Goal: Task Accomplishment & Management: Manage account settings

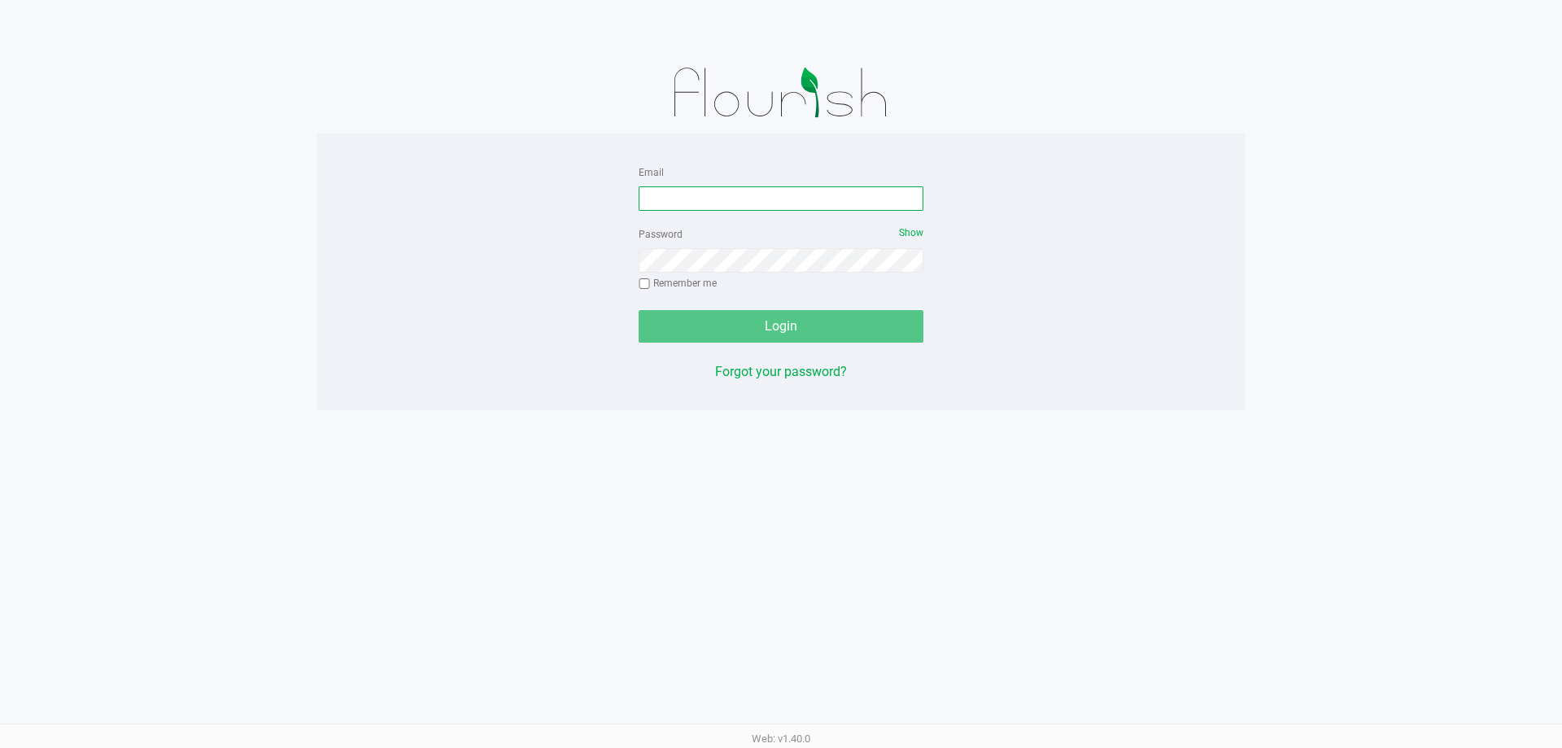
click at [662, 187] on input "Email" at bounding box center [781, 198] width 285 height 24
type input "[EMAIL_ADDRESS][DOMAIN_NAME]"
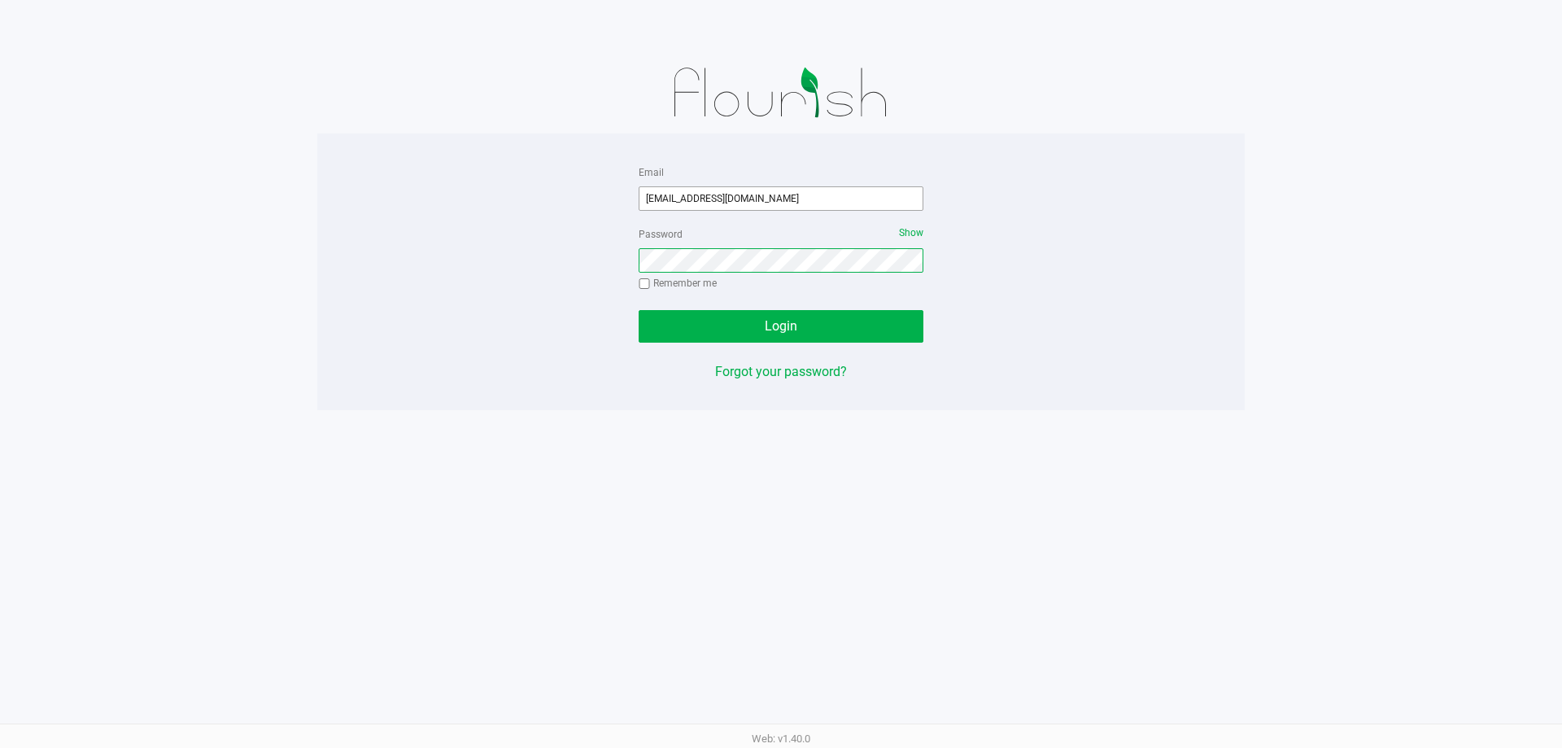
click at [639, 310] on button "Login" at bounding box center [781, 326] width 285 height 33
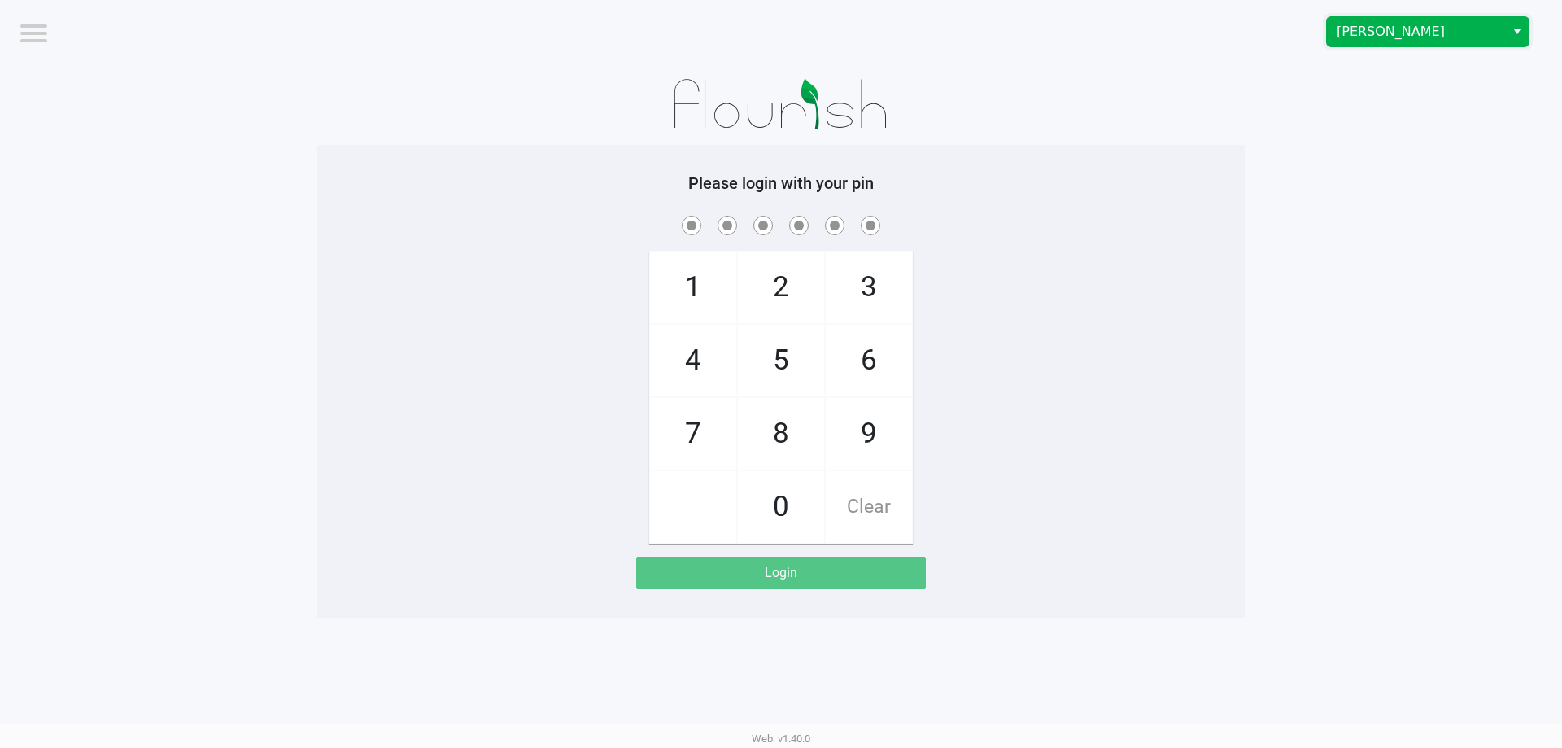
click at [1429, 28] on span "[PERSON_NAME]" at bounding box center [1415, 32] width 159 height 20
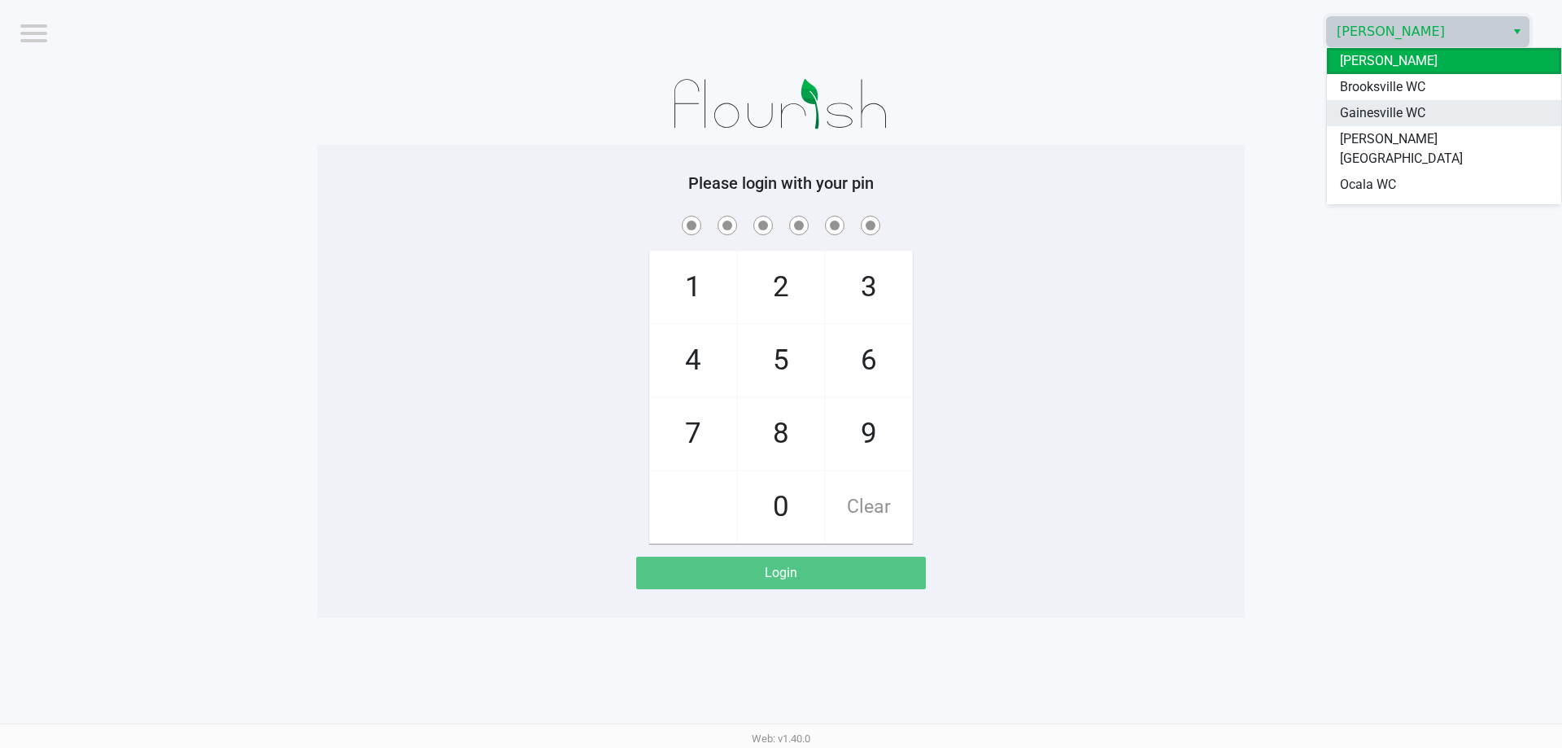
click at [1400, 111] on span "Gainesville WC" at bounding box center [1382, 113] width 85 height 20
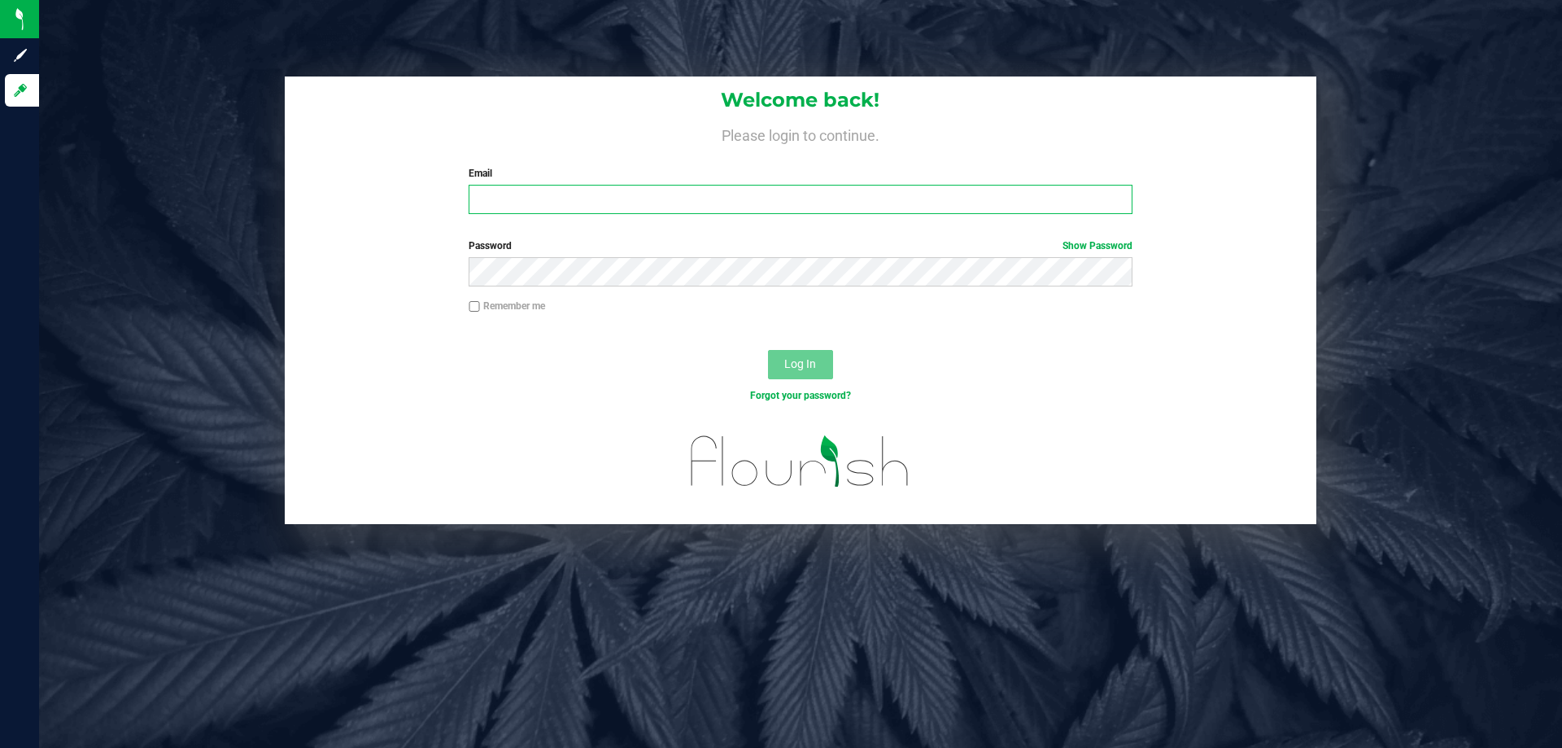
click at [521, 195] on input "Email" at bounding box center [800, 199] width 663 height 29
type input "[EMAIL_ADDRESS][DOMAIN_NAME]"
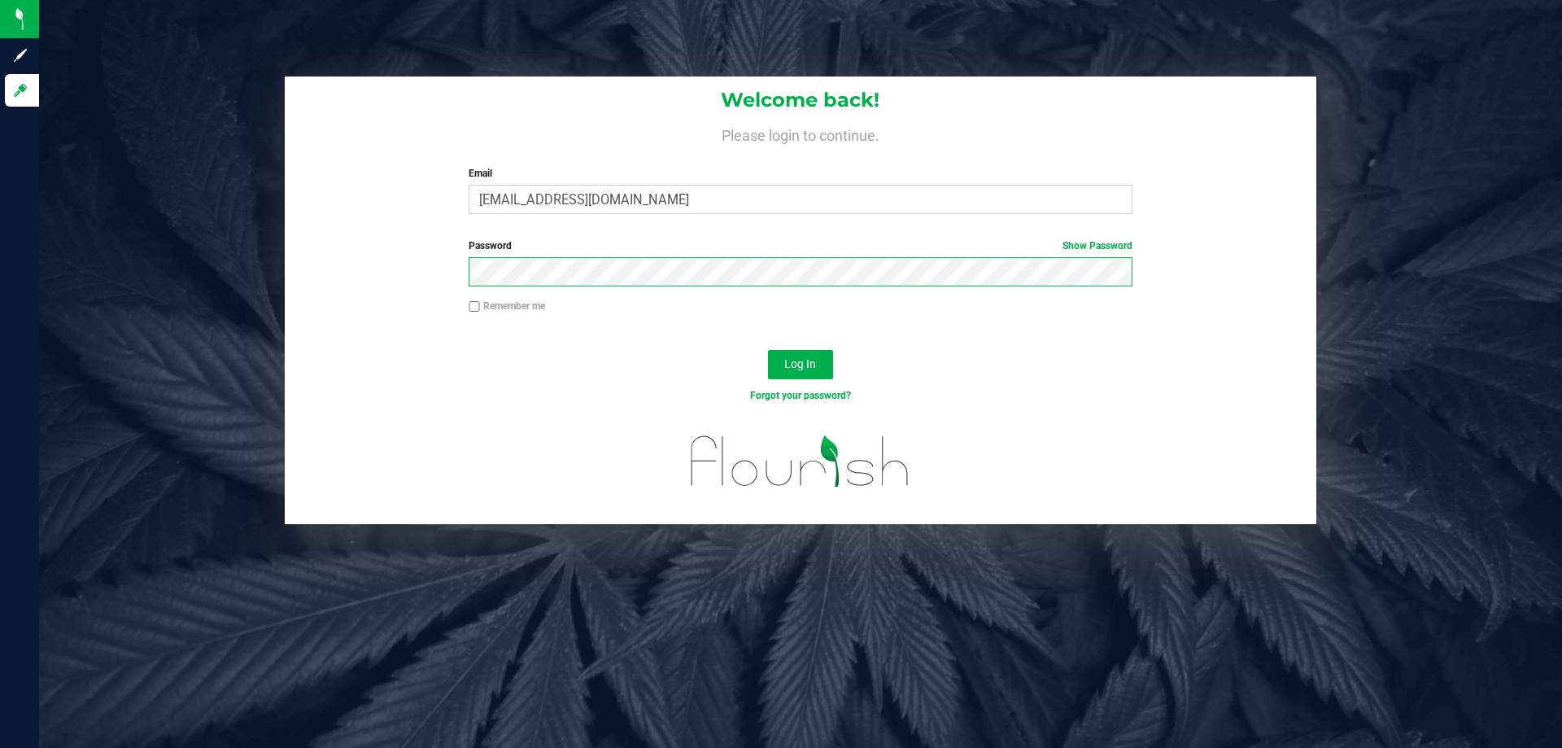
click at [768, 350] on button "Log In" at bounding box center [800, 364] width 65 height 29
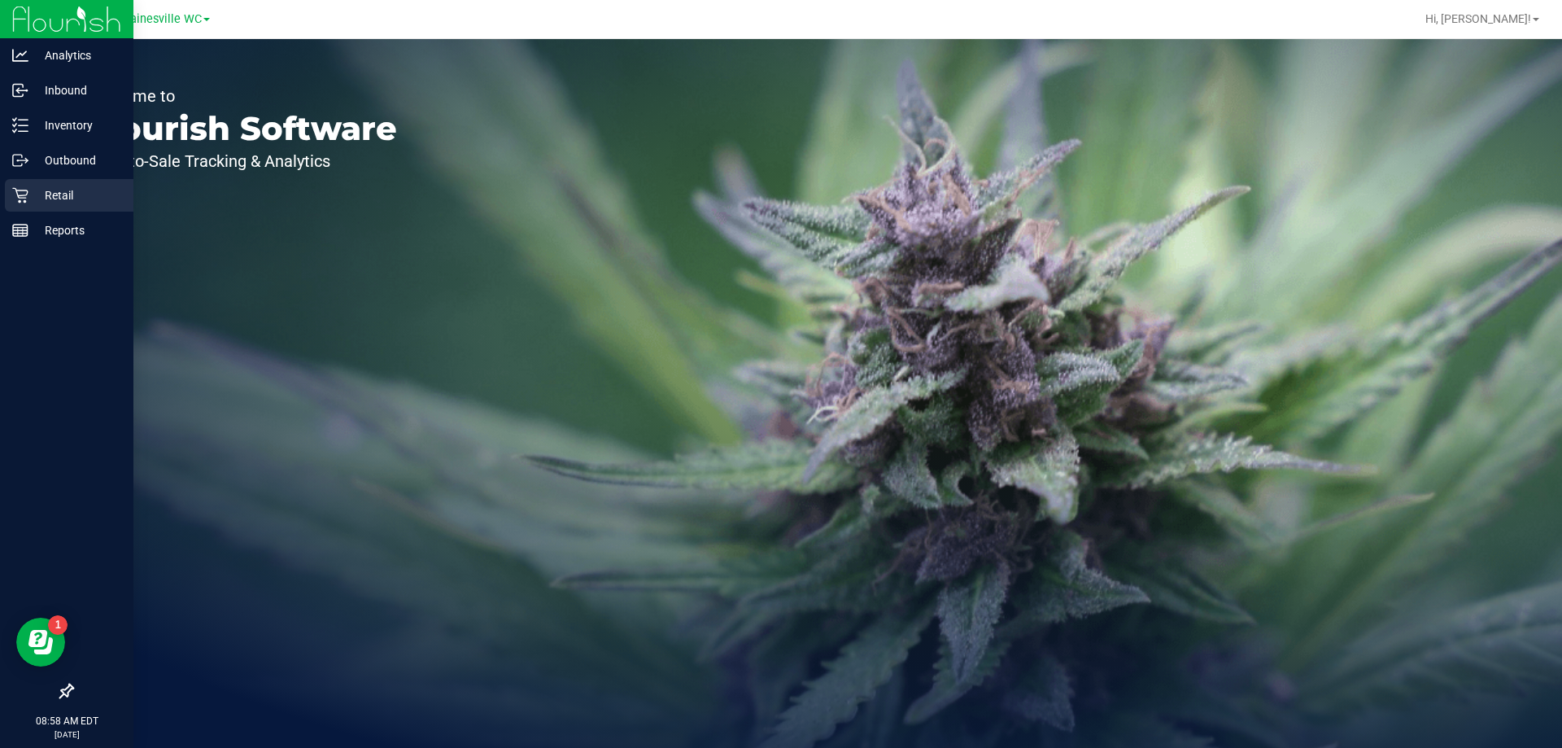
click at [76, 199] on p "Retail" at bounding box center [77, 195] width 98 height 20
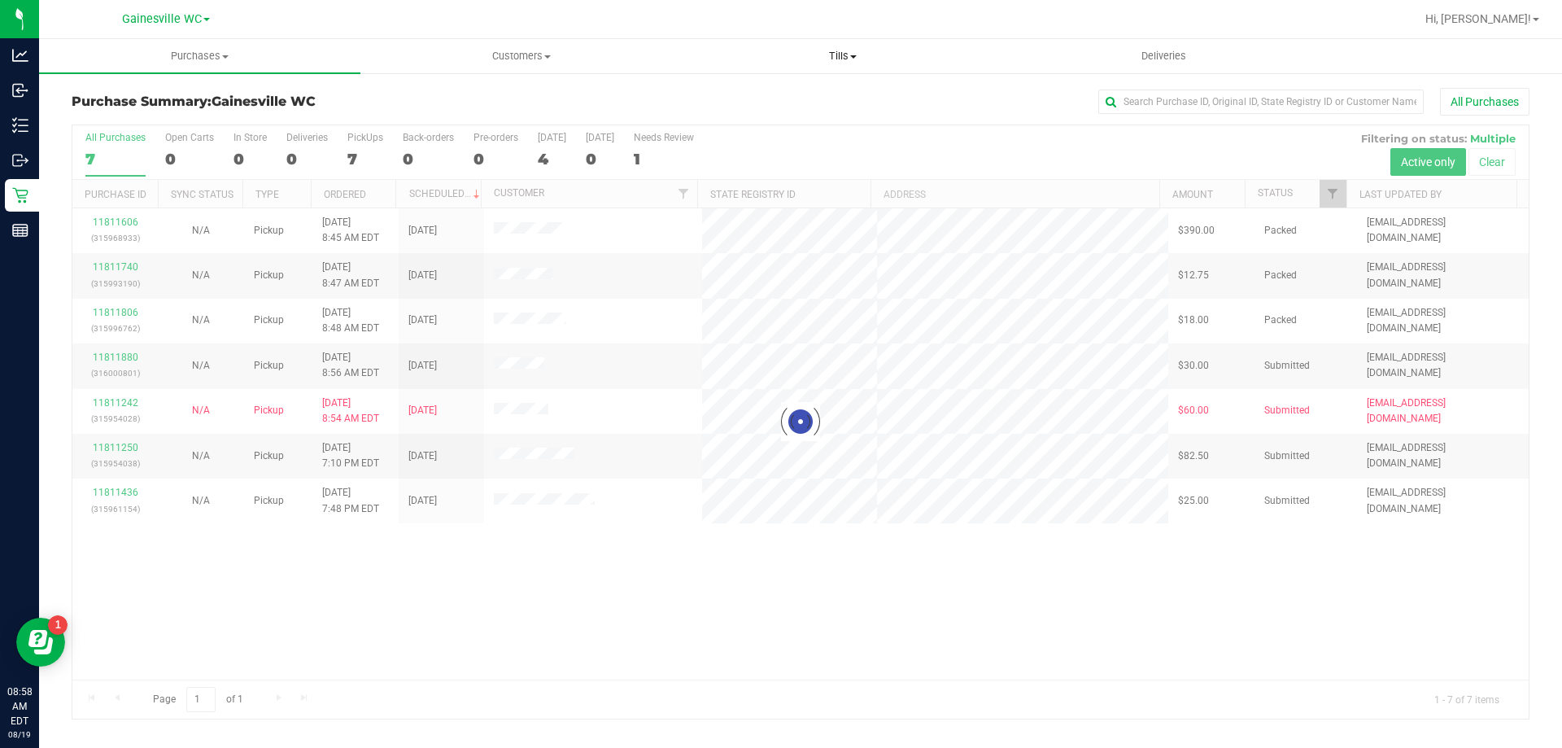
click at [839, 54] on span "Tills" at bounding box center [842, 56] width 320 height 15
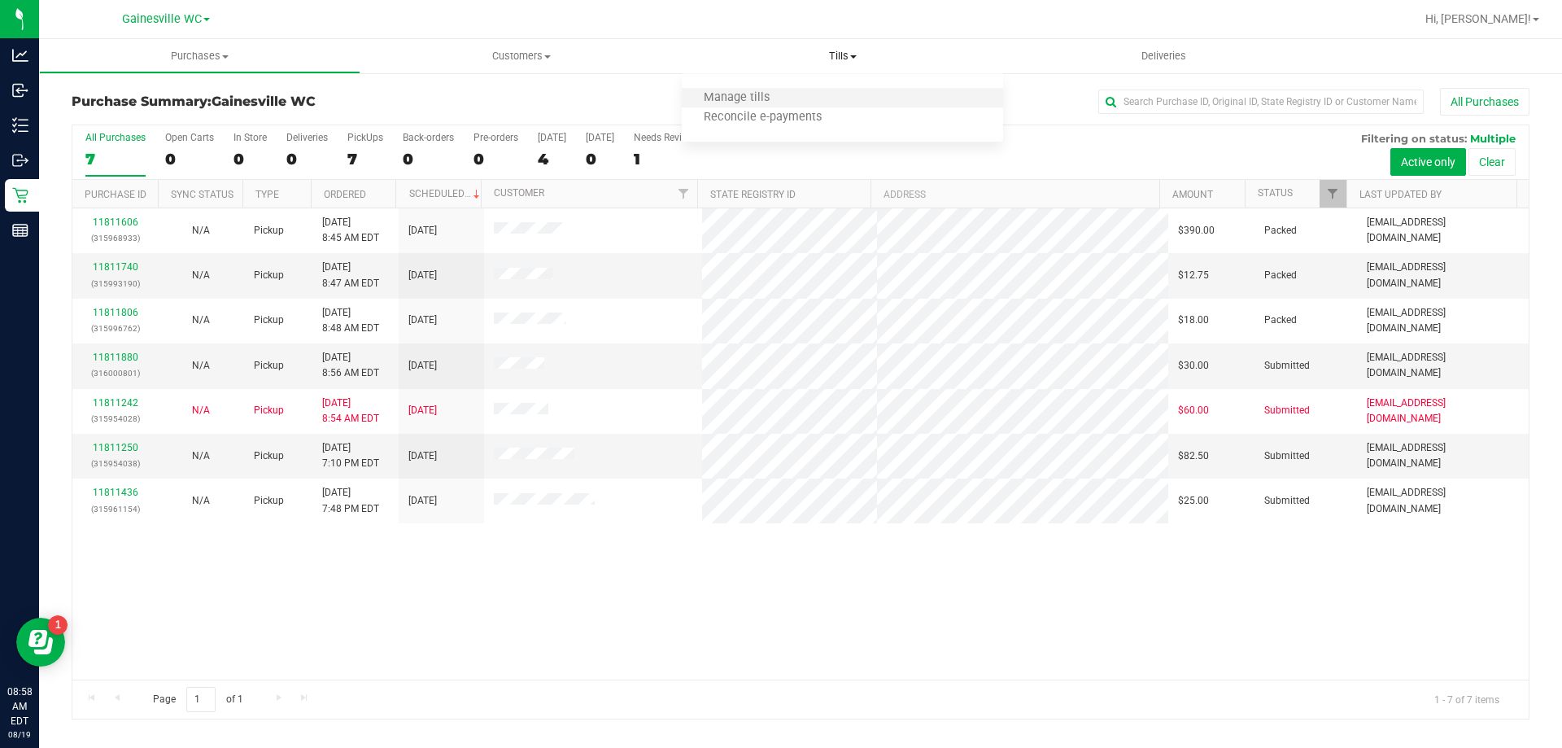
click at [828, 98] on li "Manage tills" at bounding box center [842, 99] width 321 height 20
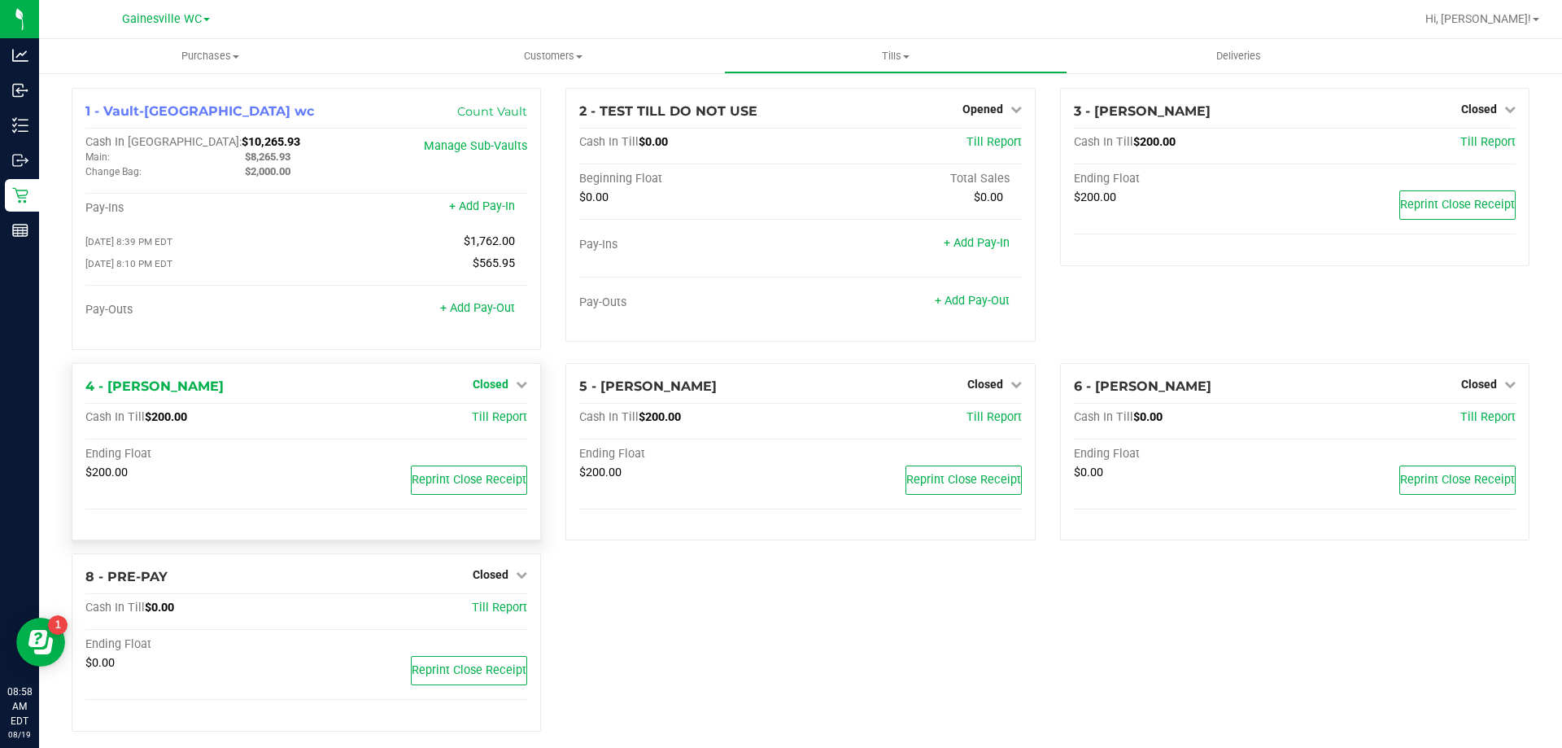
click at [499, 390] on span "Closed" at bounding box center [491, 383] width 36 height 13
click at [499, 424] on link "Open Till" at bounding box center [490, 417] width 43 height 13
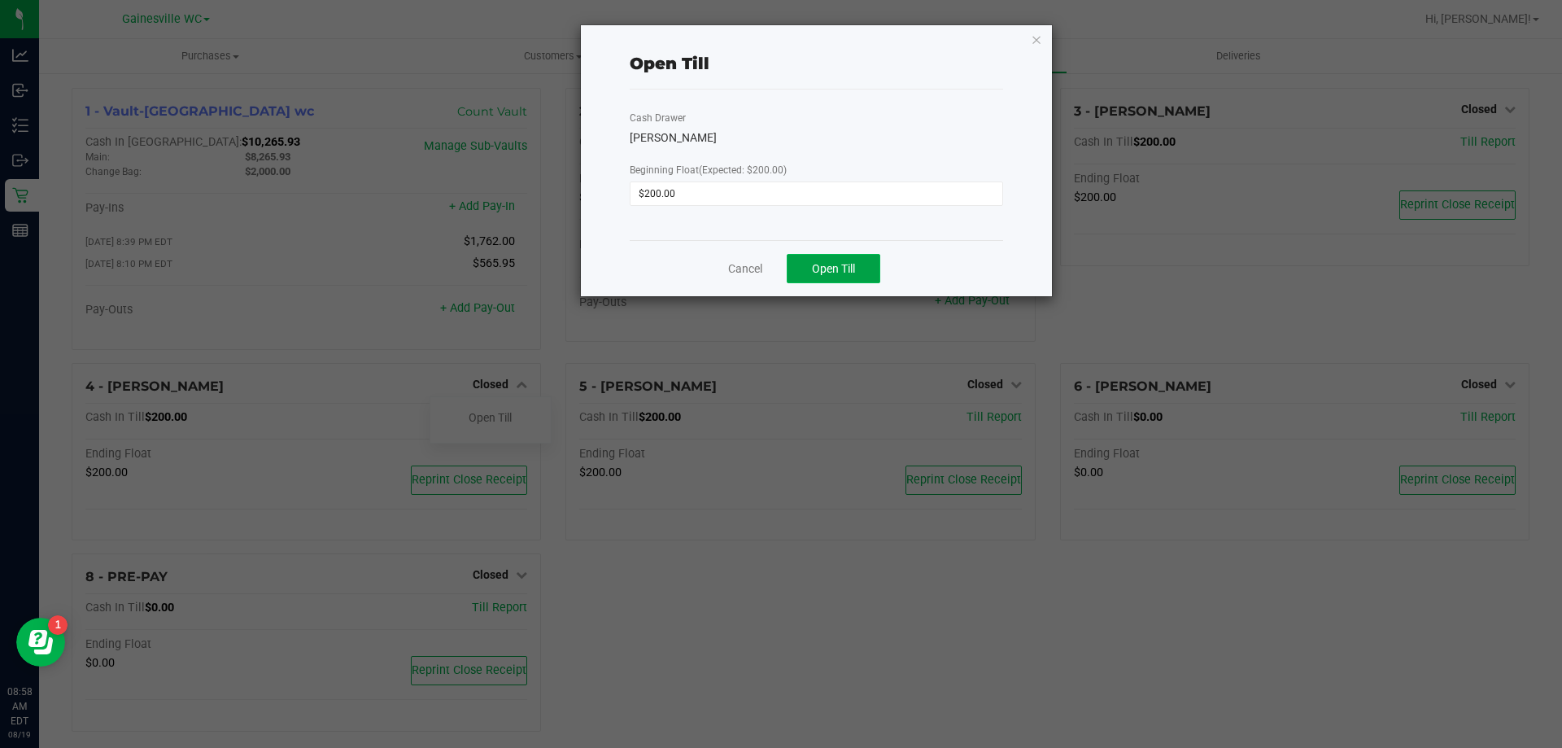
click at [815, 274] on span "Open Till" at bounding box center [833, 268] width 43 height 13
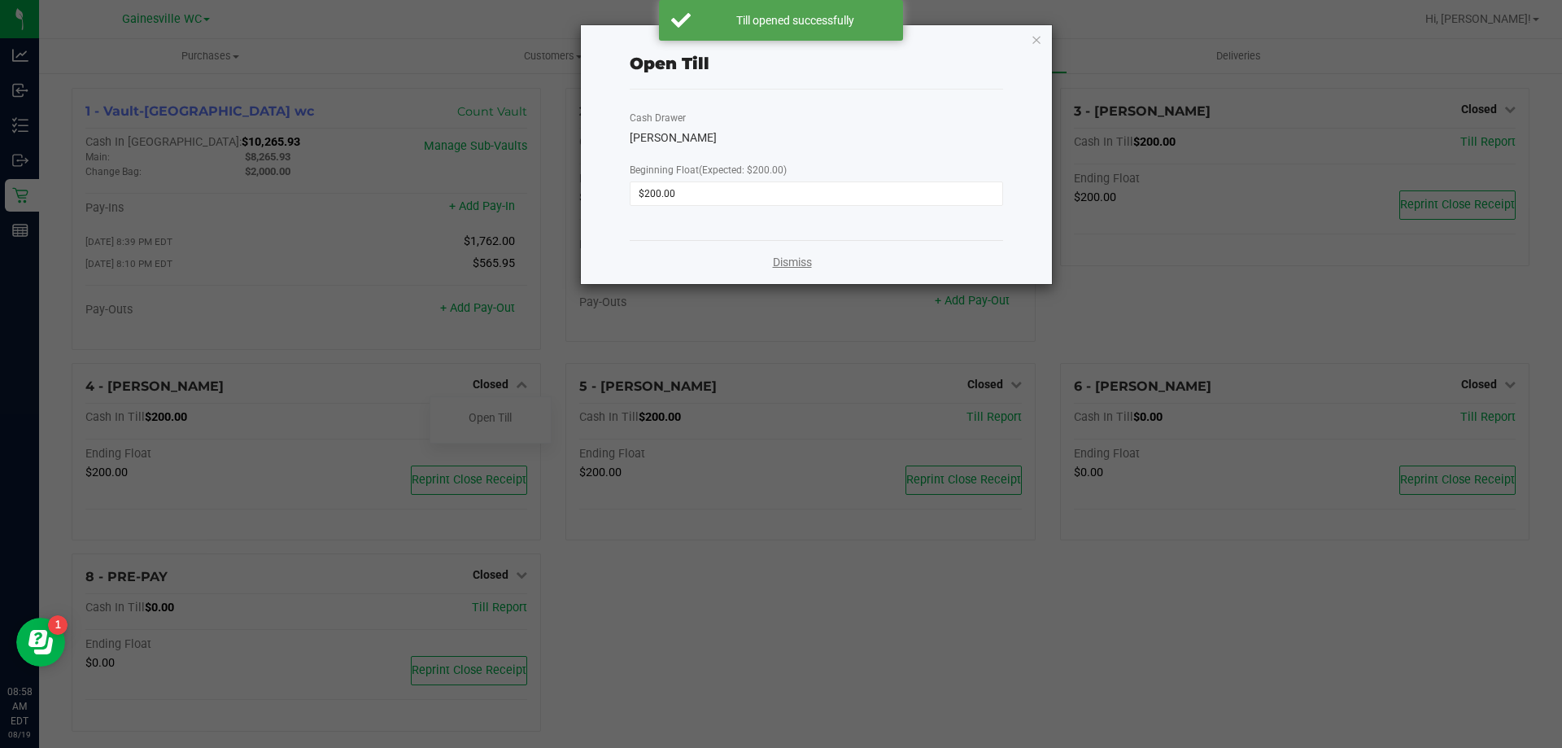
click at [804, 259] on link "Dismiss" at bounding box center [792, 262] width 39 height 17
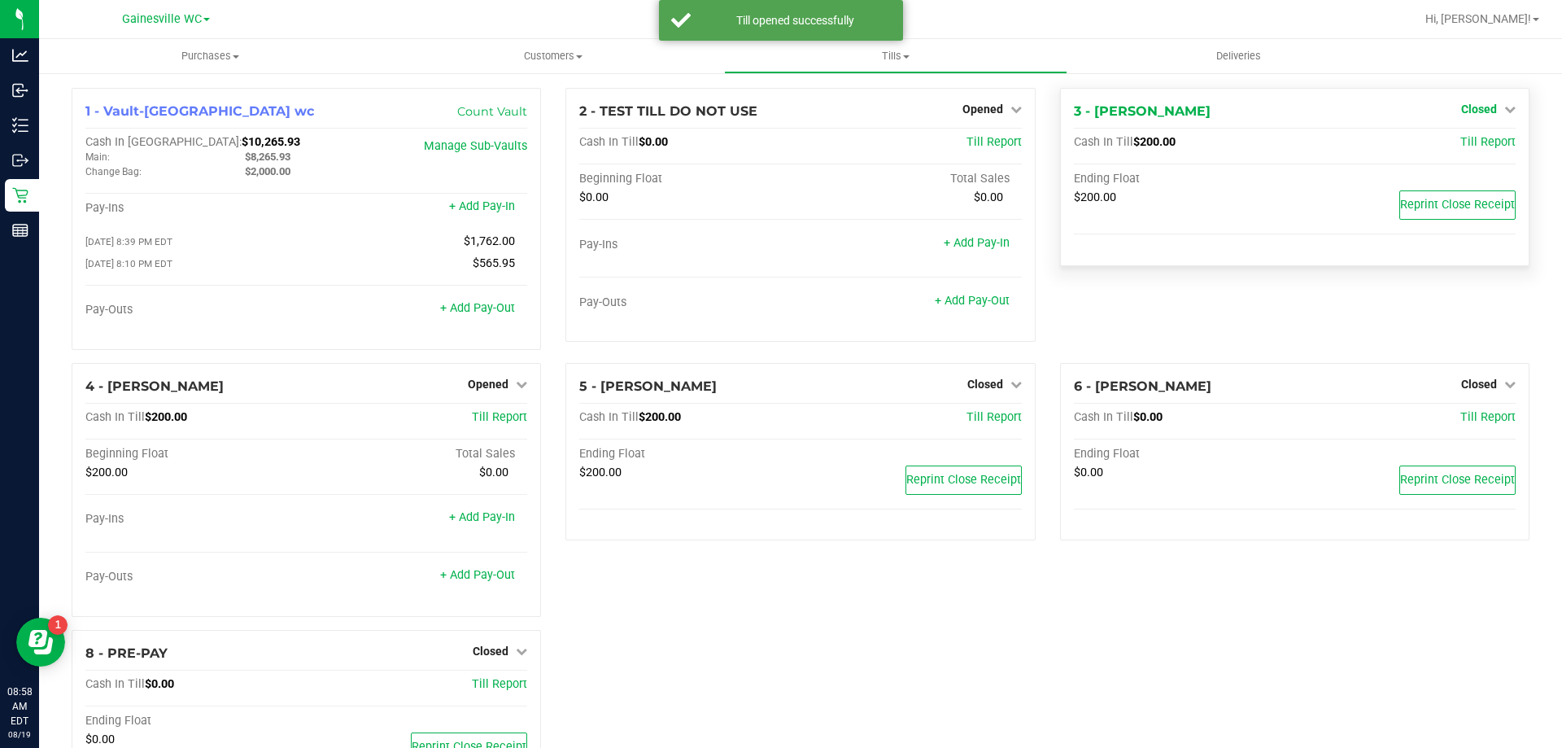
click at [1489, 106] on link "Closed" at bounding box center [1488, 108] width 54 height 13
click at [1473, 143] on link "Open Till" at bounding box center [1478, 143] width 43 height 13
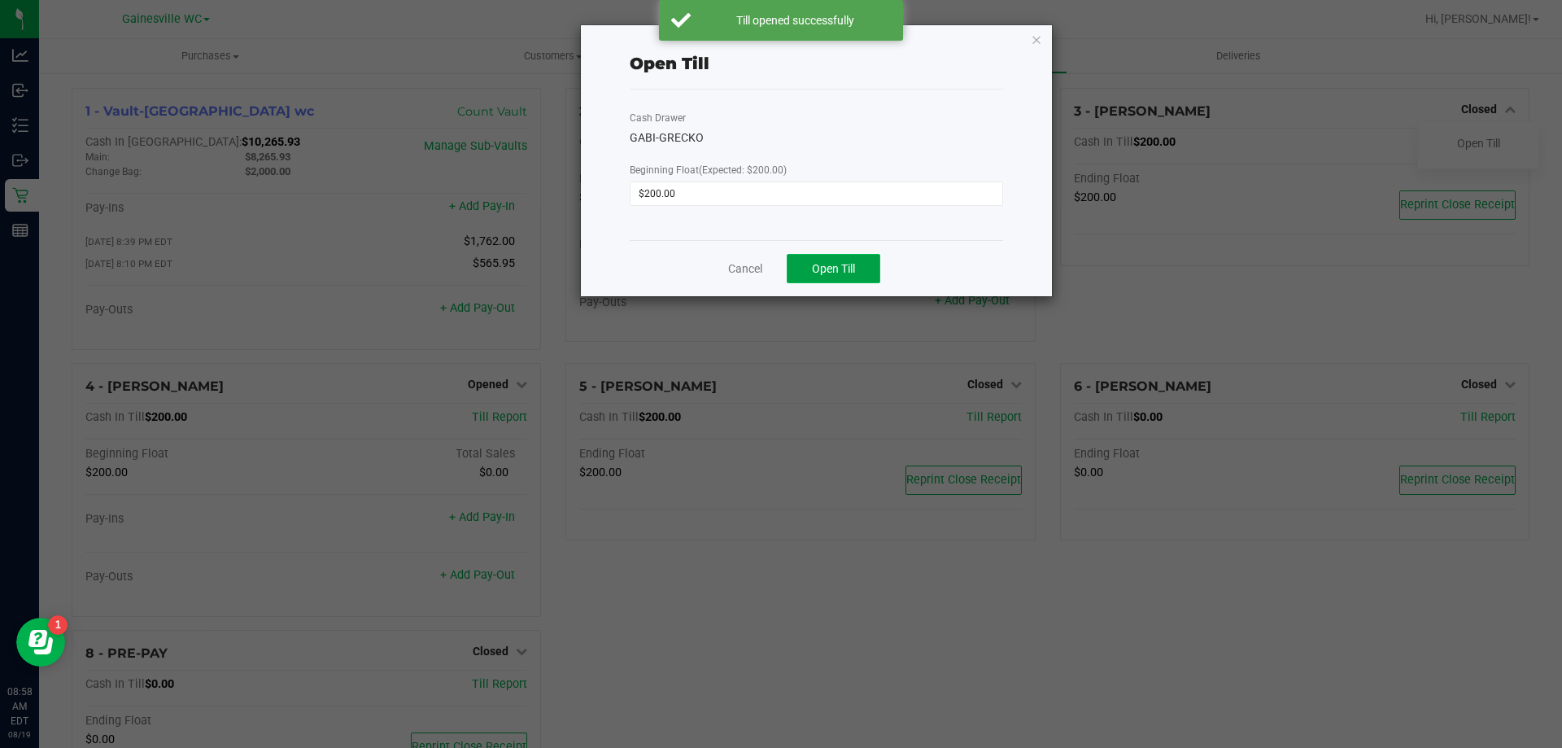
click at [829, 259] on button "Open Till" at bounding box center [834, 268] width 94 height 29
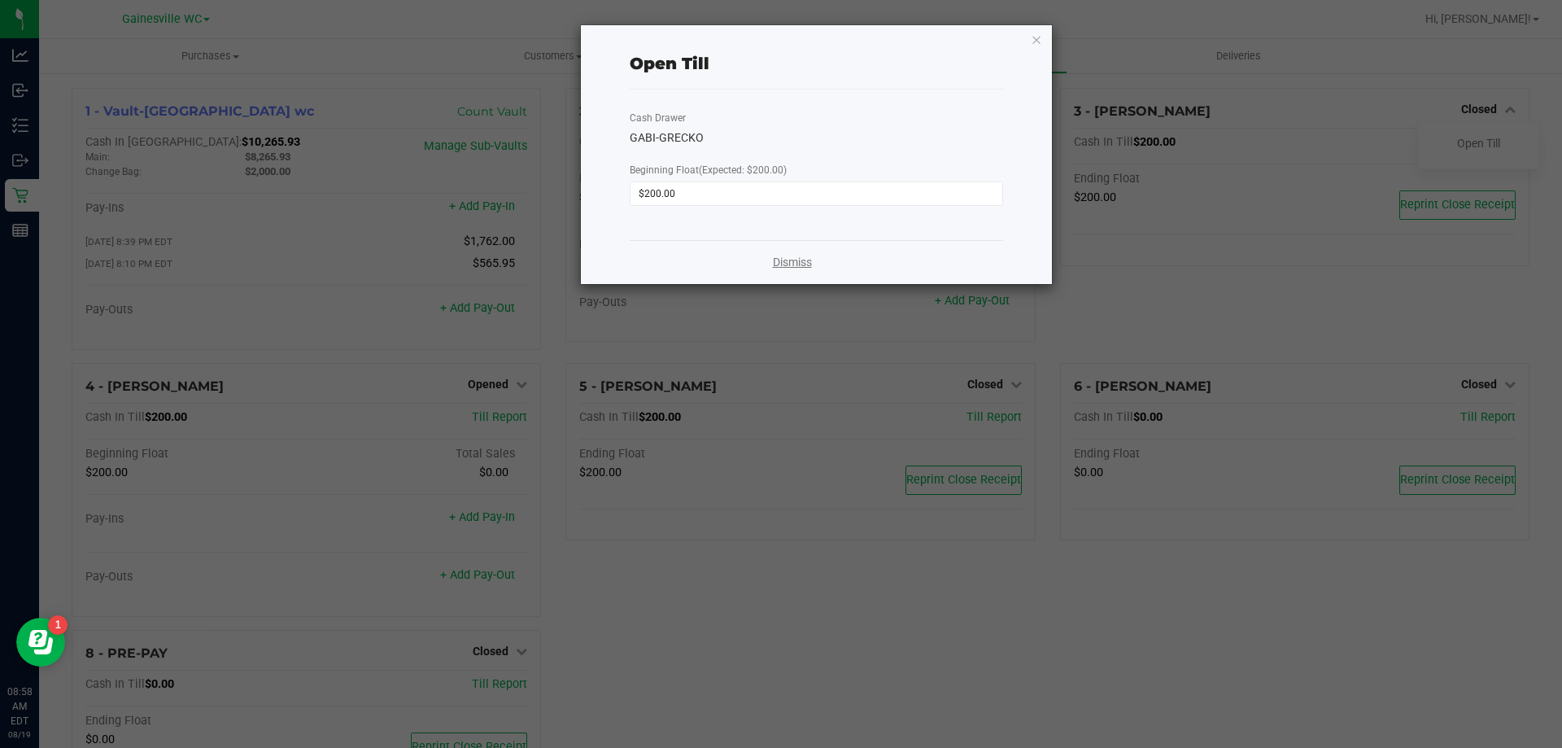
click at [787, 264] on link "Dismiss" at bounding box center [792, 262] width 39 height 17
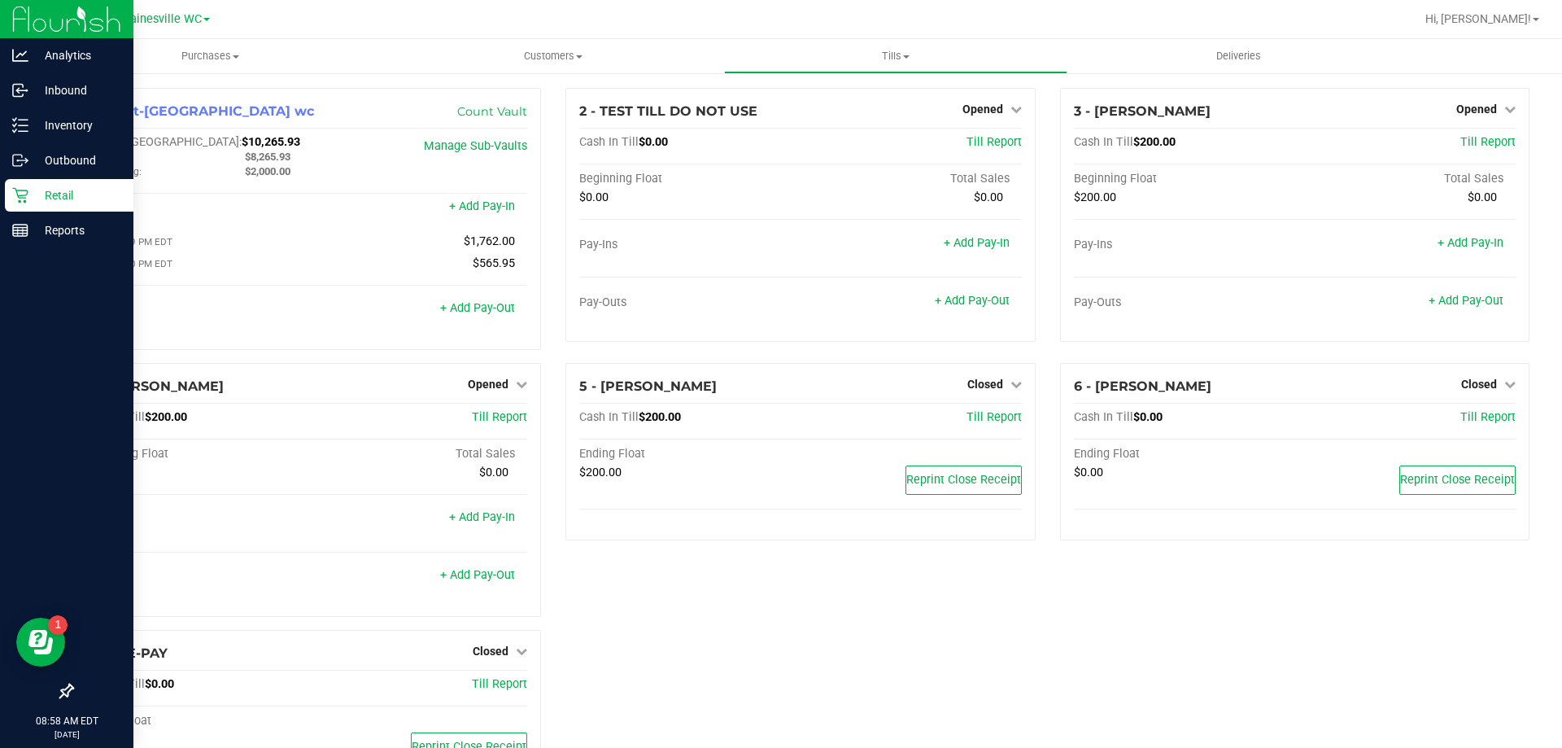
click at [69, 197] on p "Retail" at bounding box center [77, 195] width 98 height 20
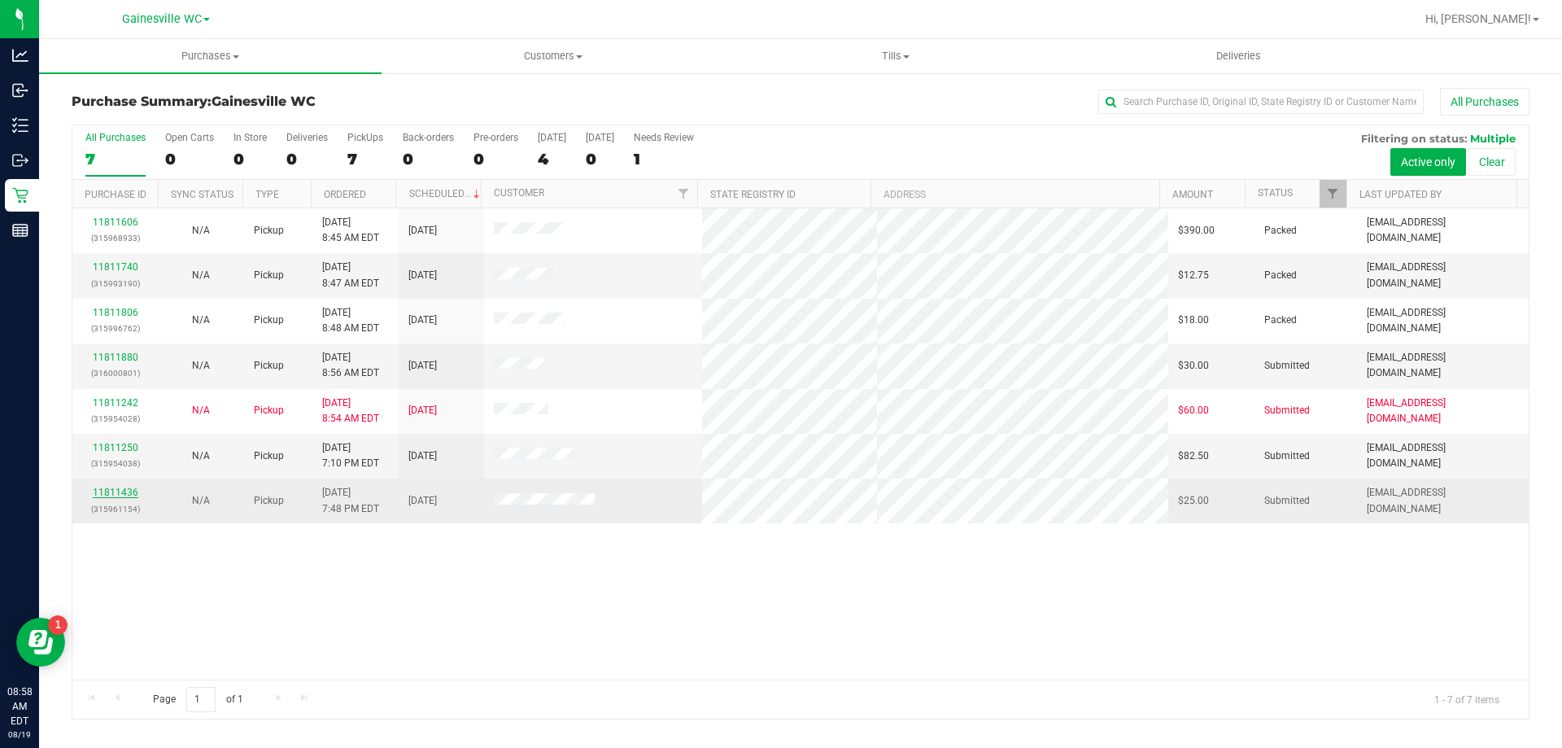
click at [94, 490] on link "11811436" at bounding box center [116, 491] width 46 height 11
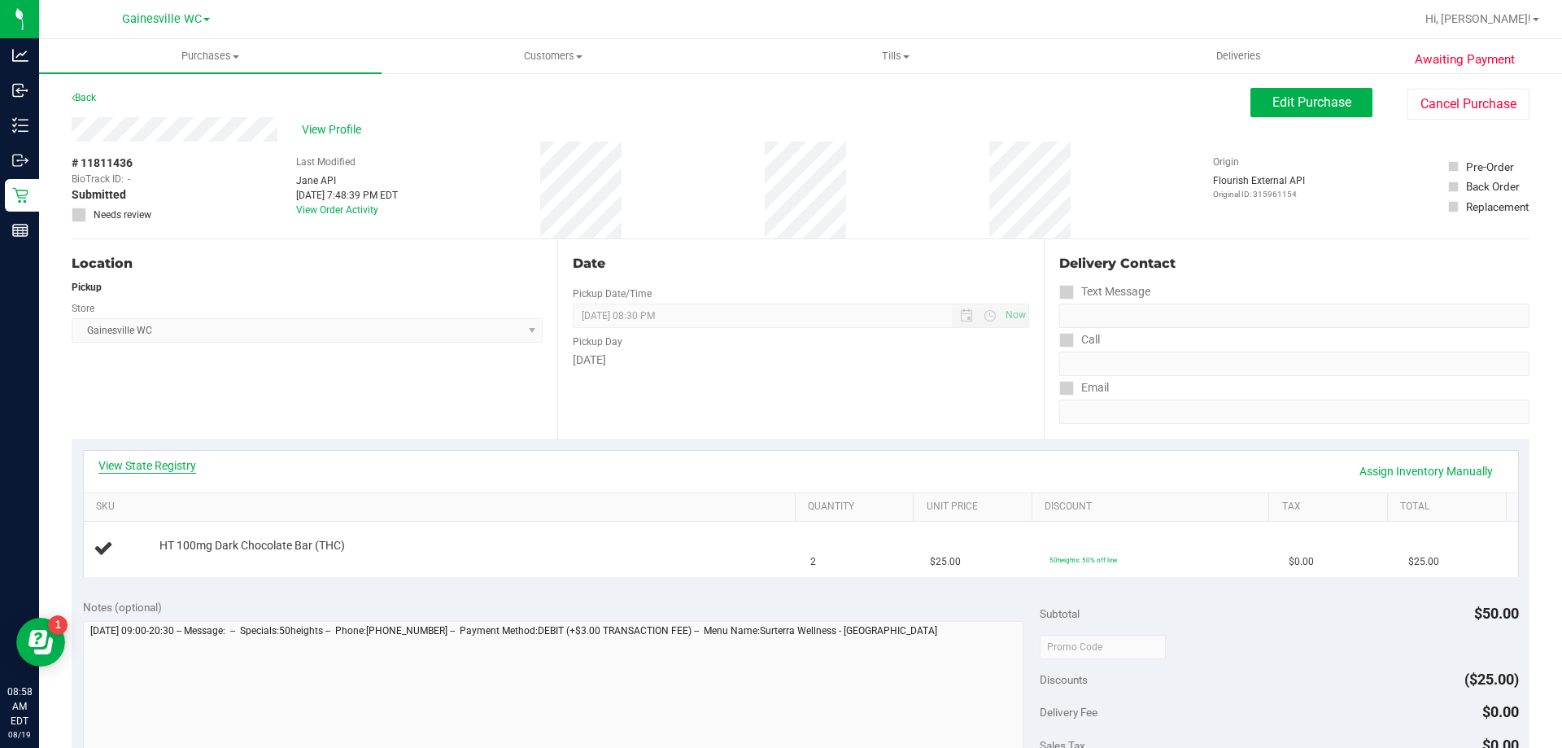
click at [124, 460] on link "View State Registry" at bounding box center [147, 465] width 98 height 16
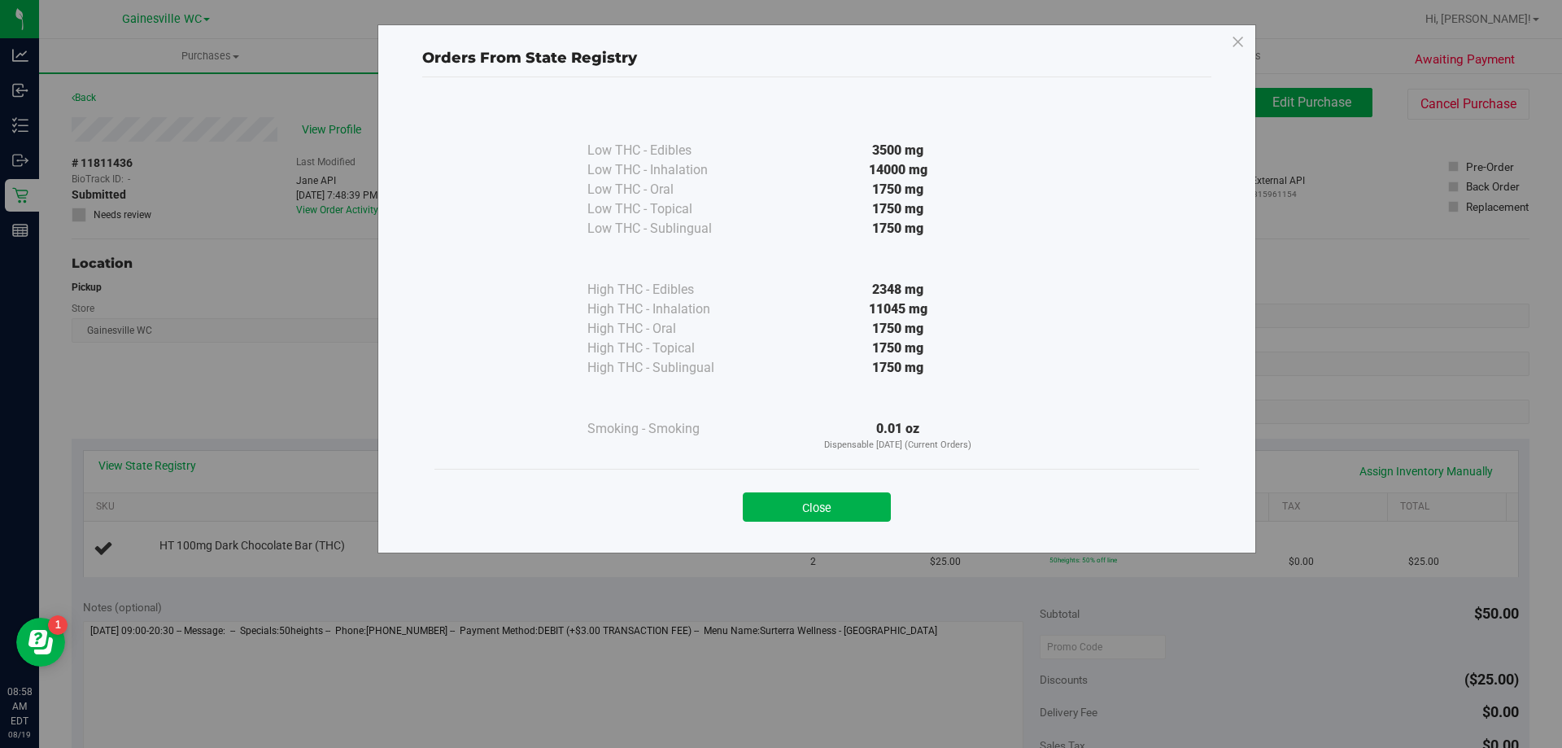
click at [856, 482] on div "Close" at bounding box center [817, 502] width 740 height 41
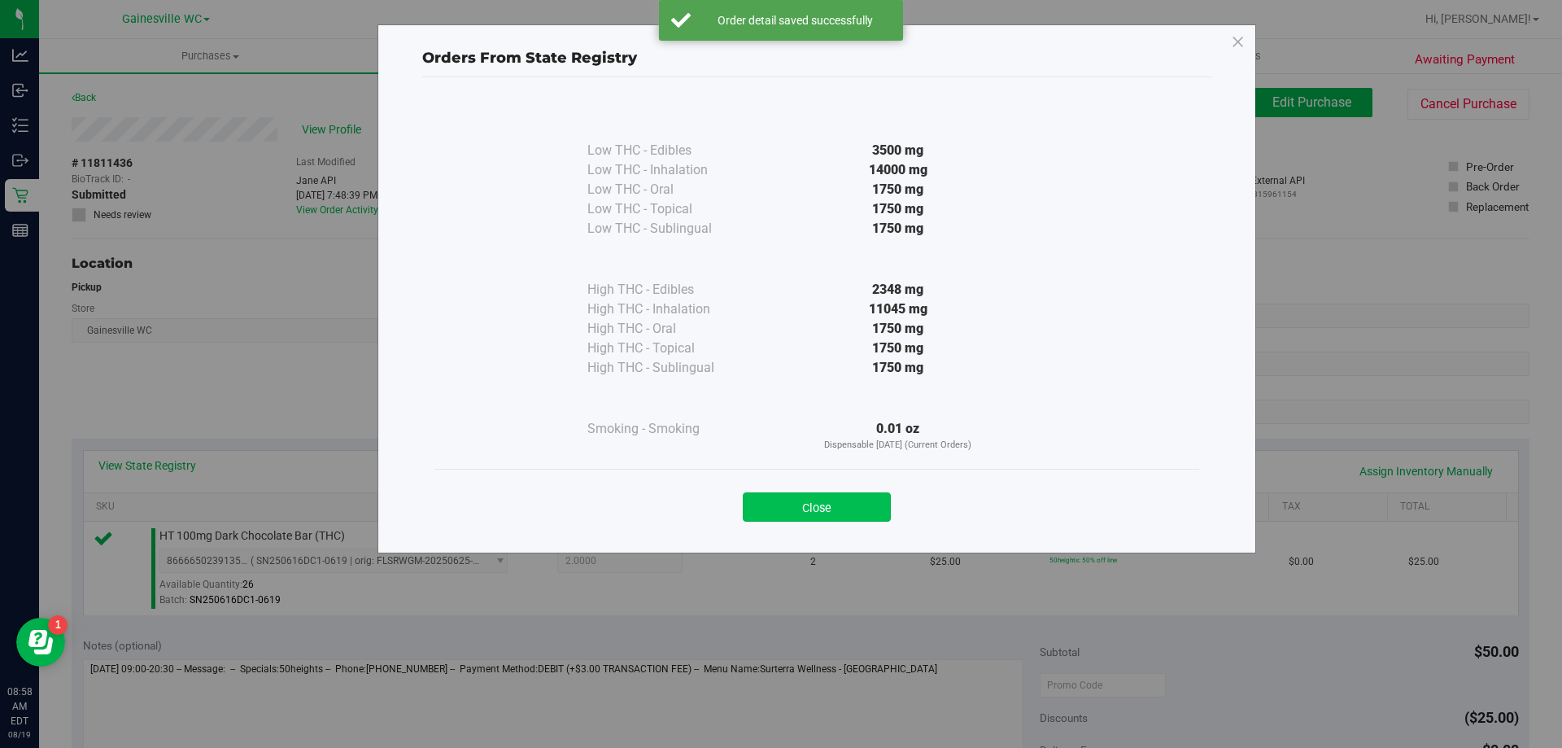
click at [850, 513] on button "Close" at bounding box center [817, 506] width 148 height 29
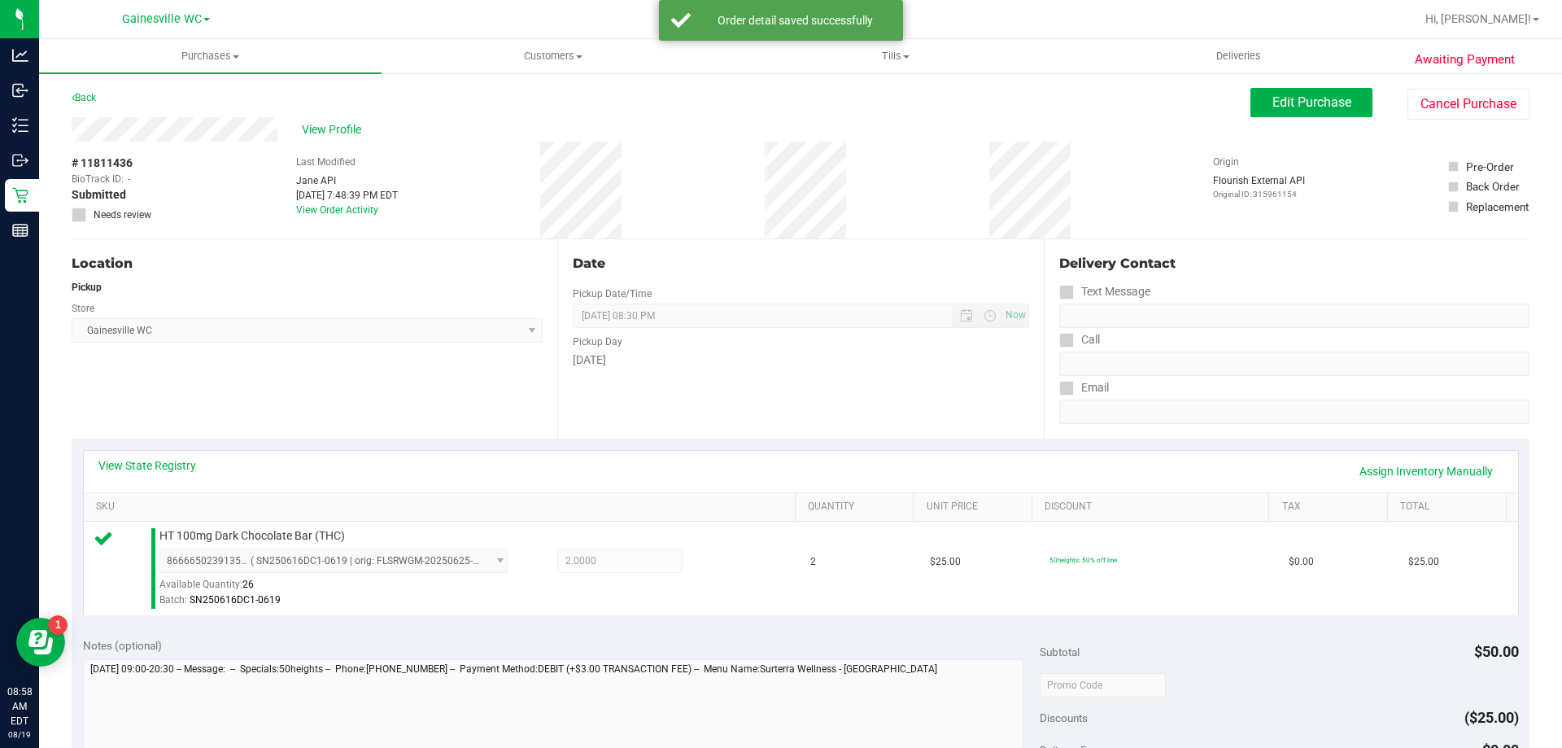
click at [1380, 455] on div "View State Registry Assign Inventory Manually" at bounding box center [801, 471] width 1434 height 41
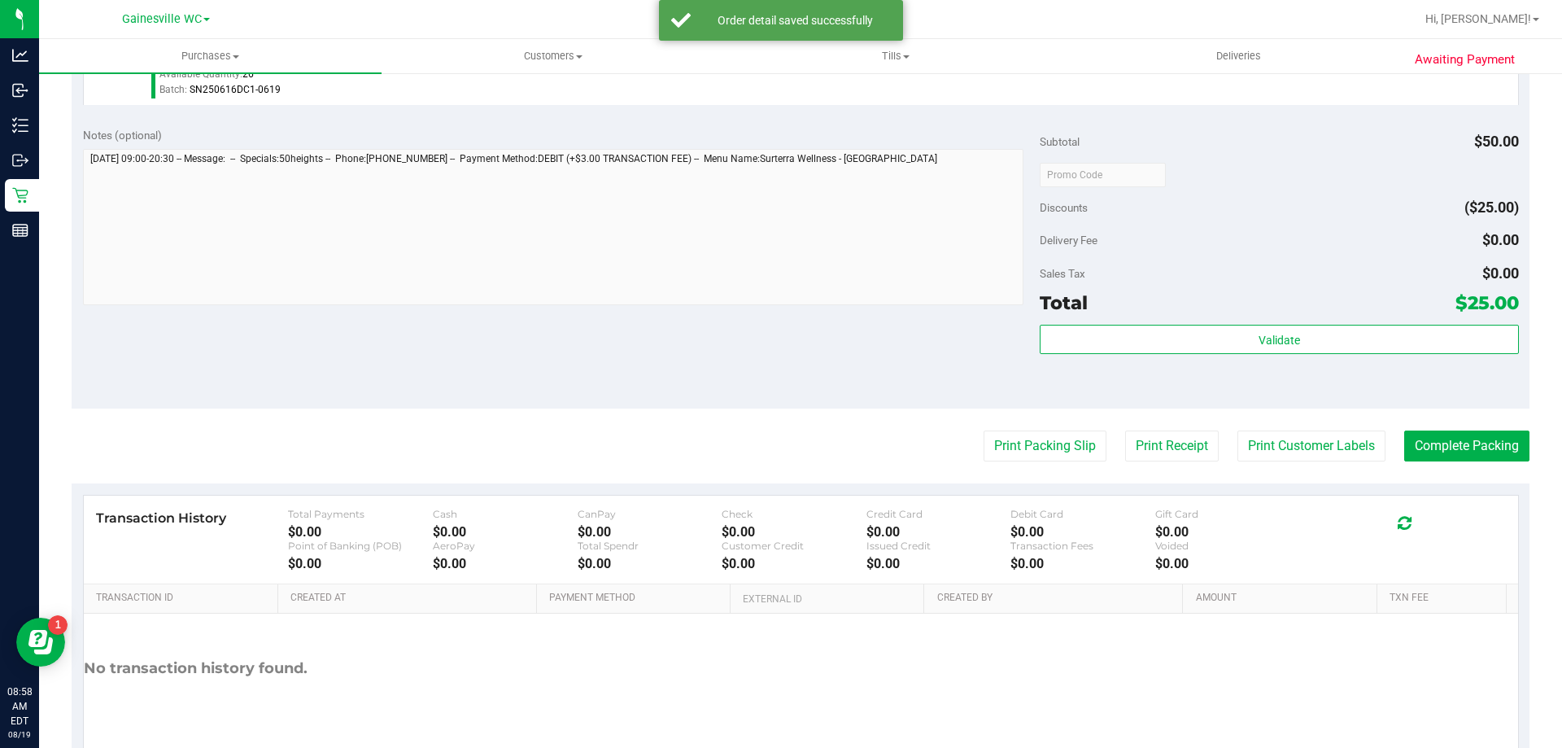
scroll to position [582, 0]
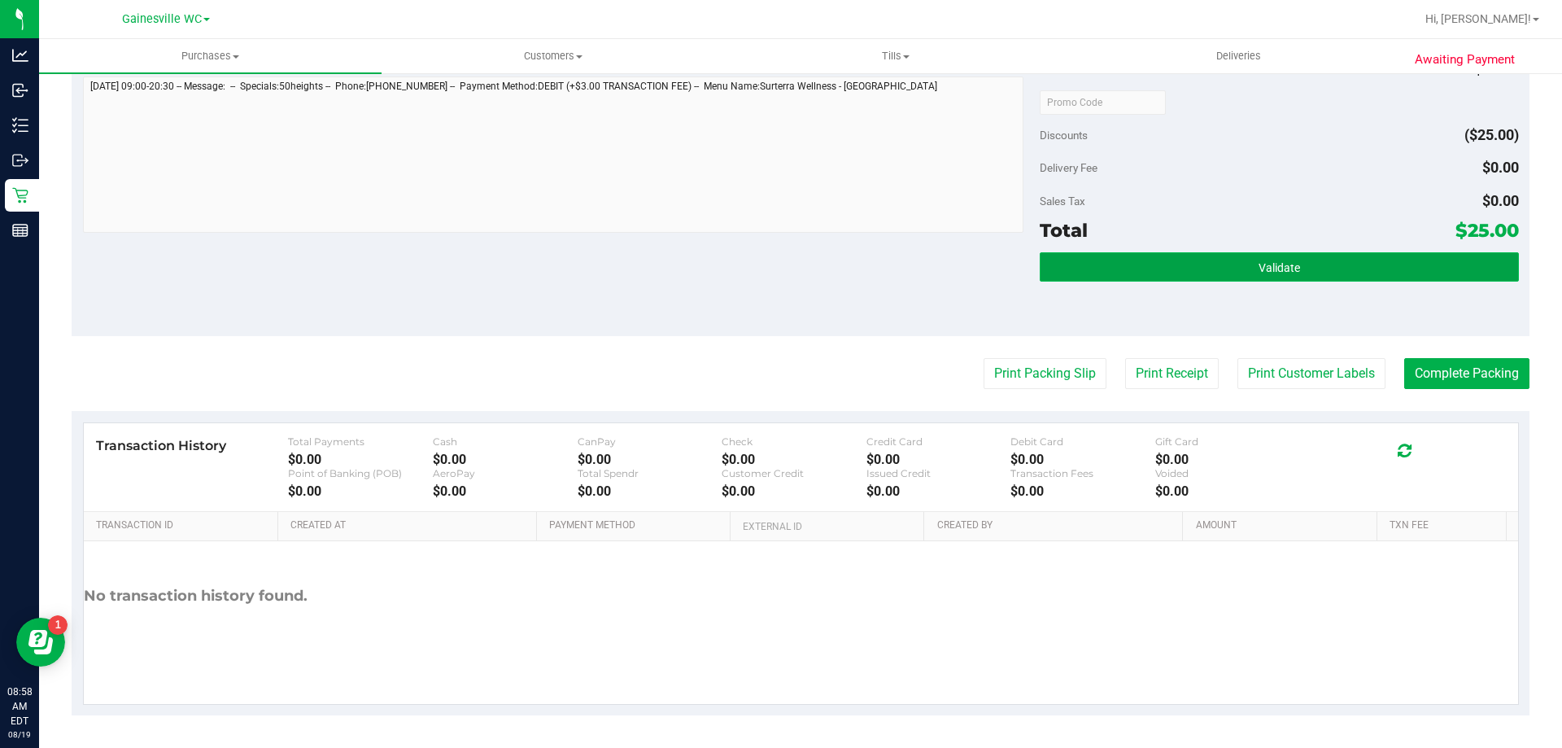
click at [1072, 263] on button "Validate" at bounding box center [1279, 266] width 478 height 29
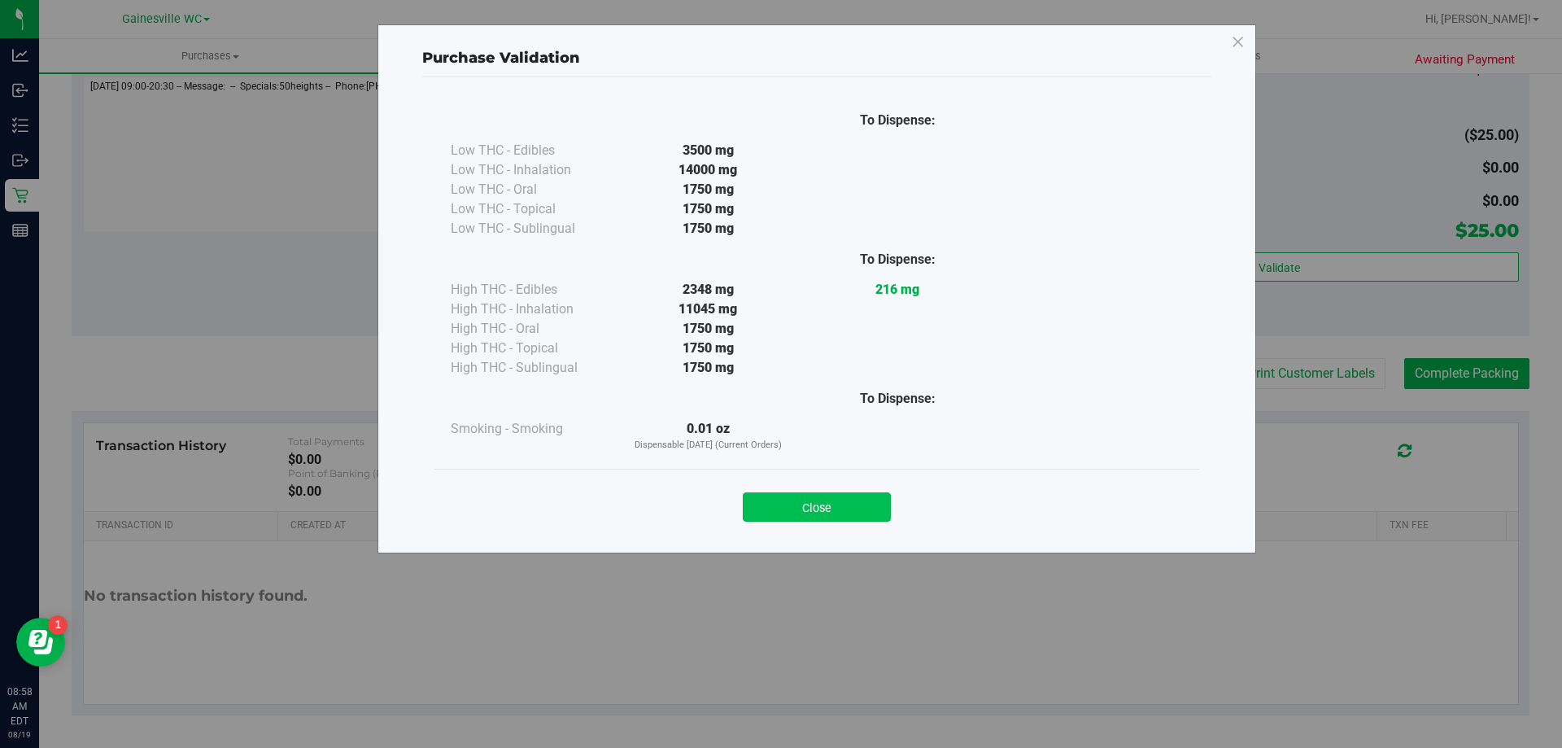
click at [852, 517] on button "Close" at bounding box center [817, 506] width 148 height 29
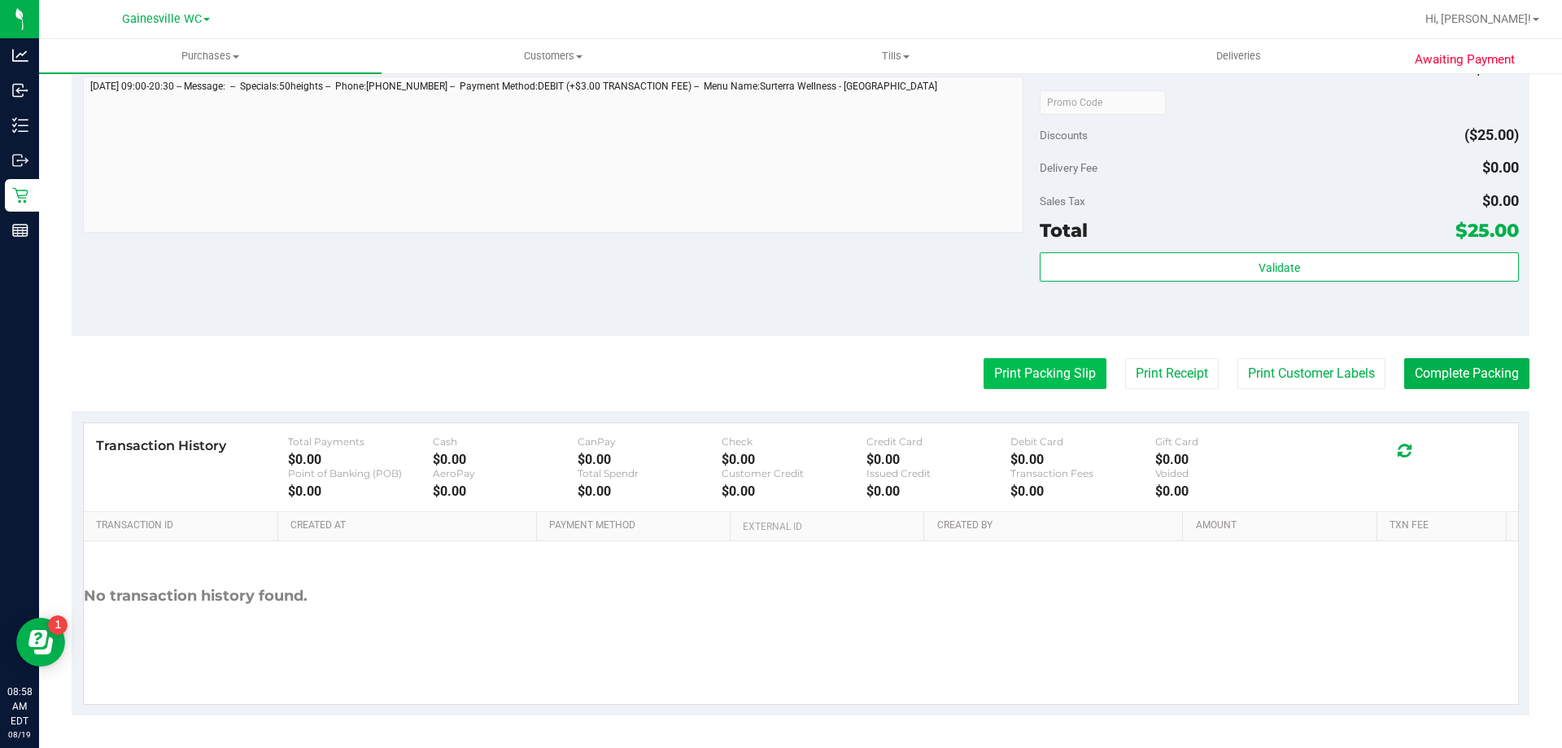
click at [992, 374] on button "Print Packing Slip" at bounding box center [1044, 373] width 123 height 31
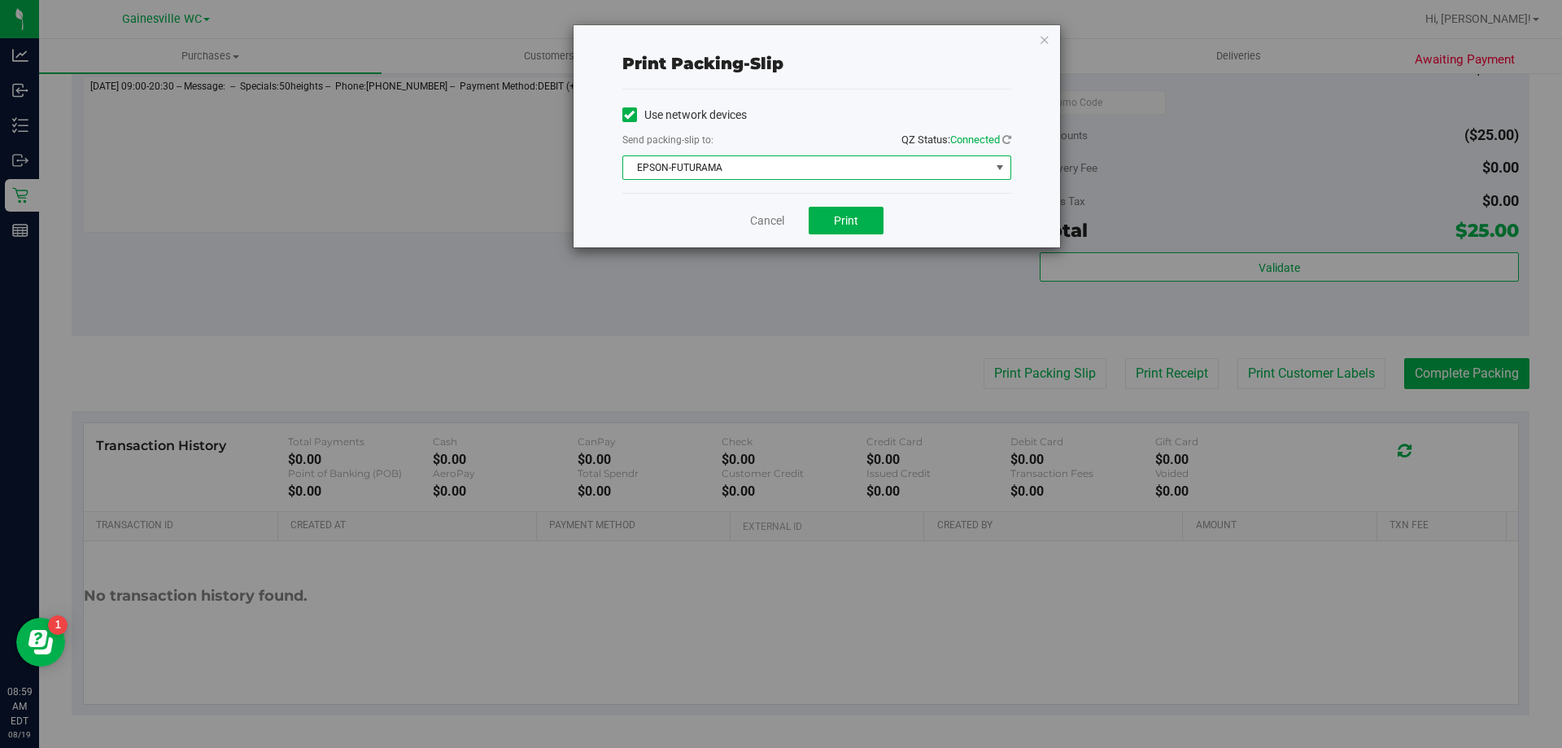
click at [778, 175] on span "EPSON-FUTURAMA" at bounding box center [806, 167] width 367 height 23
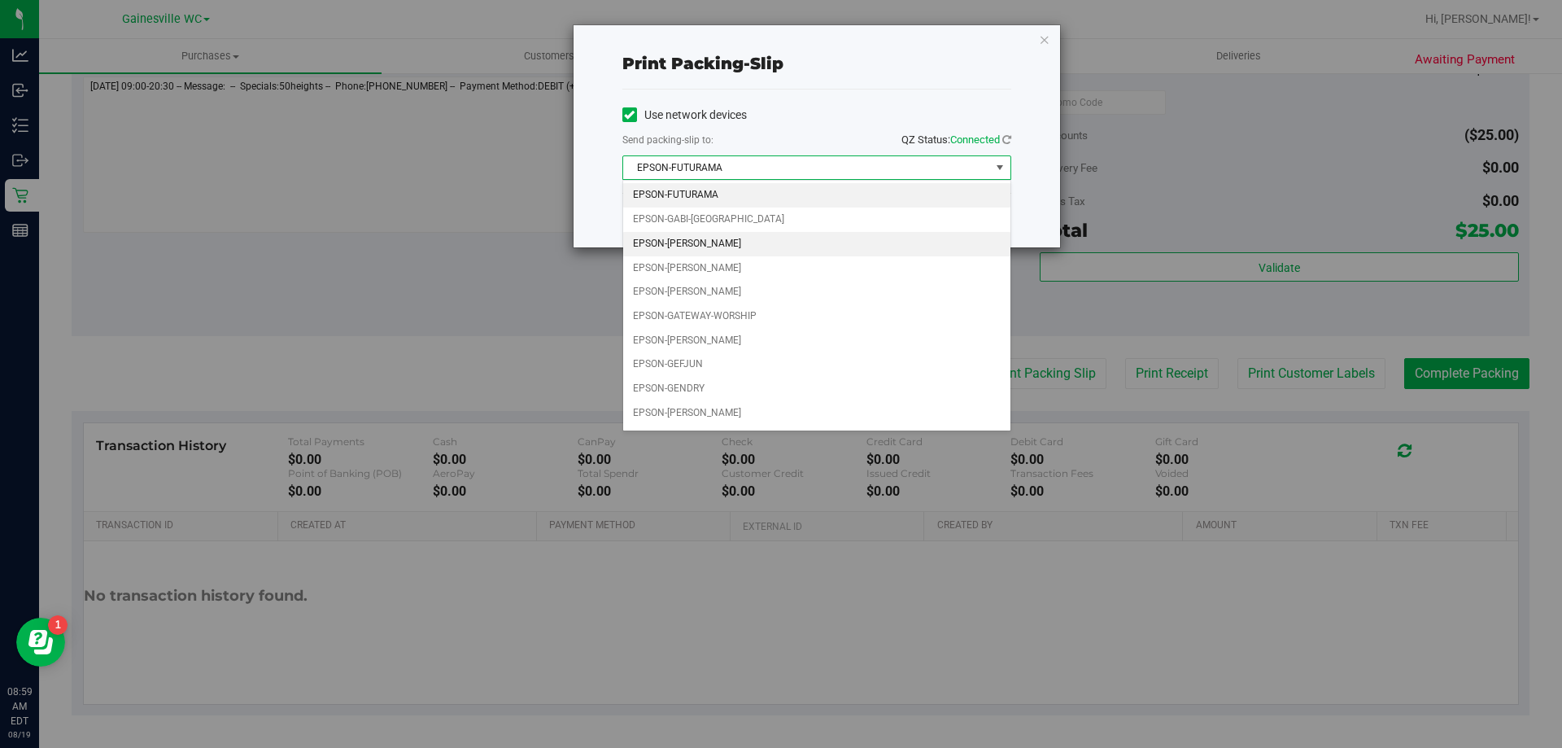
click at [756, 240] on li "EPSON-[PERSON_NAME]" at bounding box center [816, 244] width 387 height 24
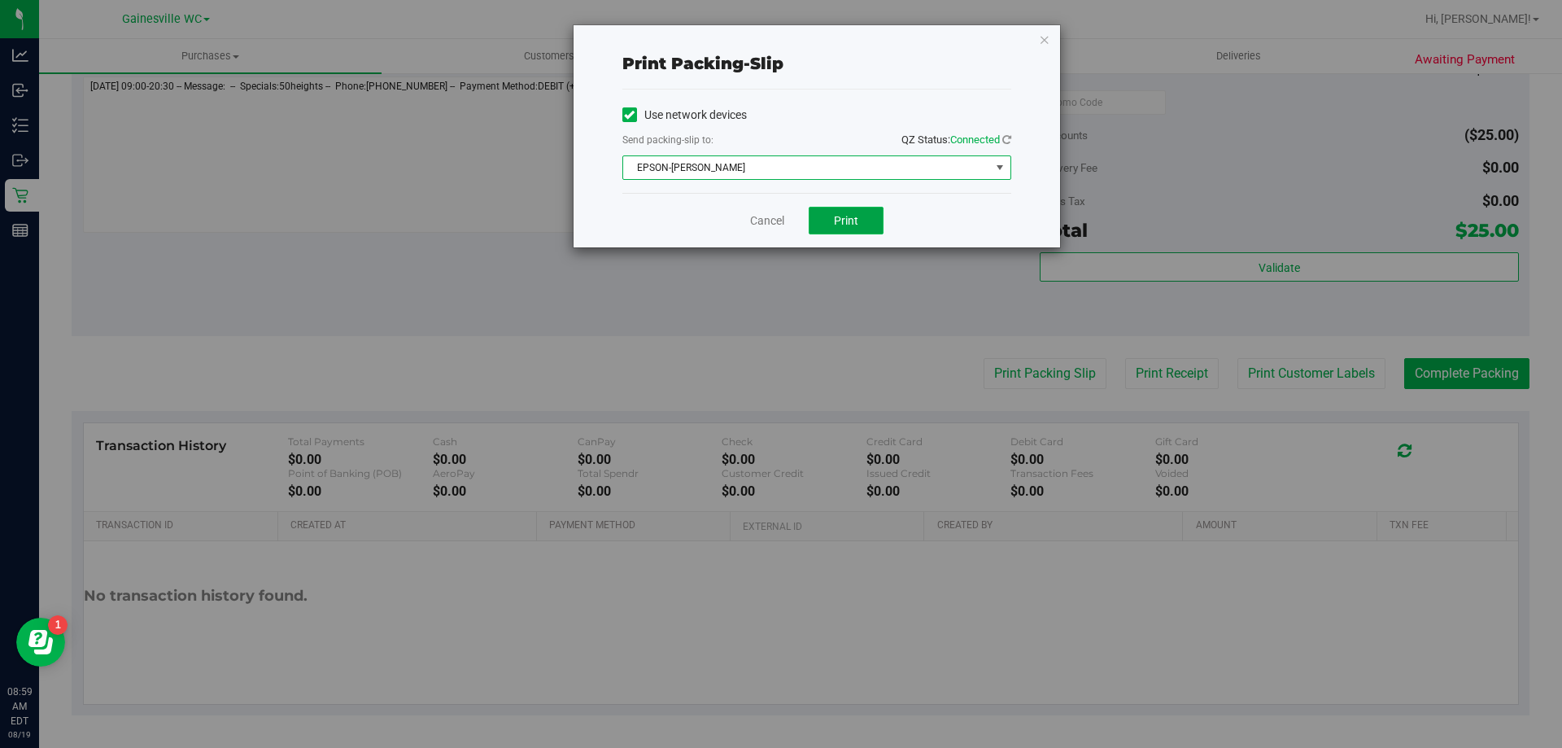
click at [849, 224] on span "Print" at bounding box center [846, 220] width 24 height 13
click at [774, 218] on link "Cancel" at bounding box center [767, 220] width 34 height 17
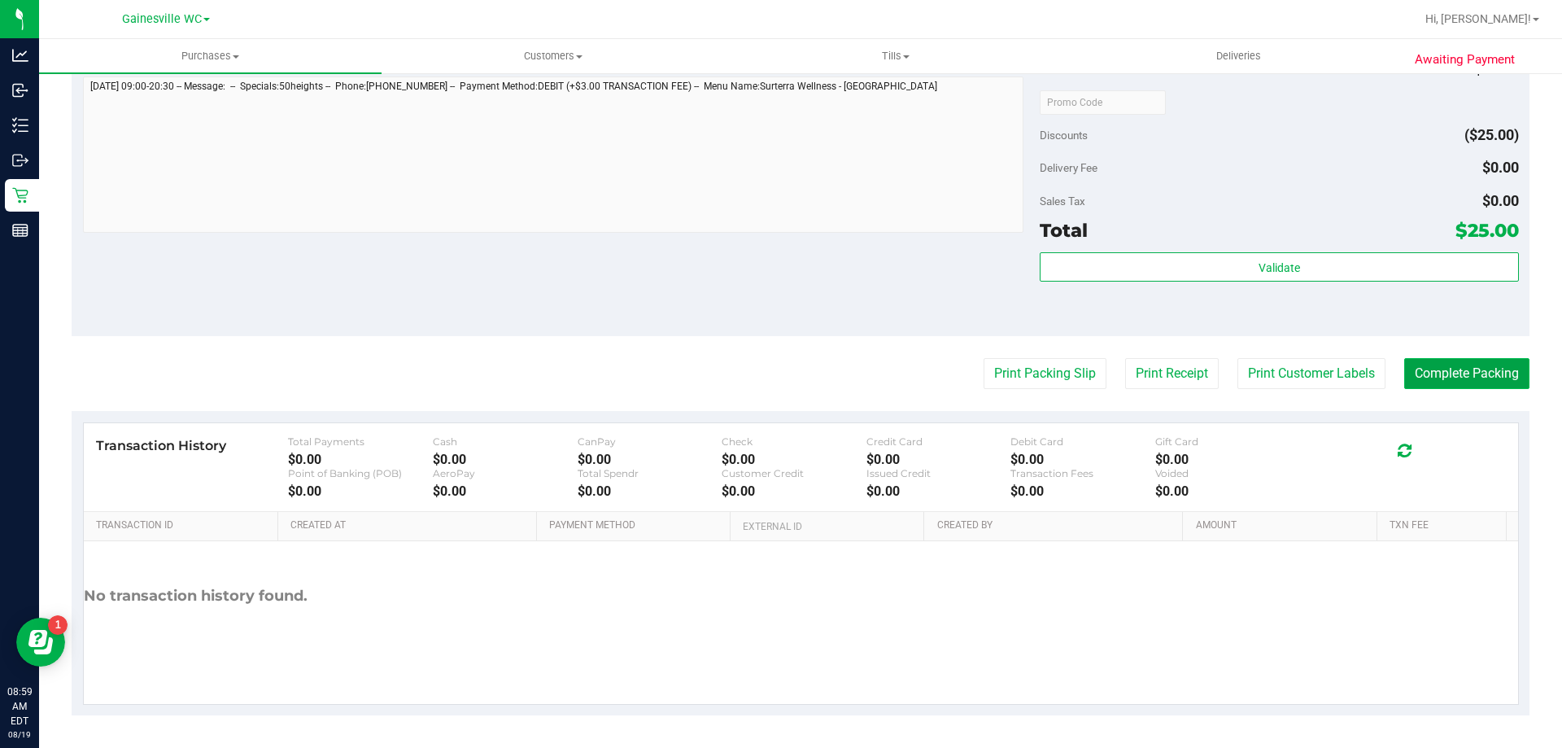
click at [1485, 377] on button "Complete Packing" at bounding box center [1466, 373] width 125 height 31
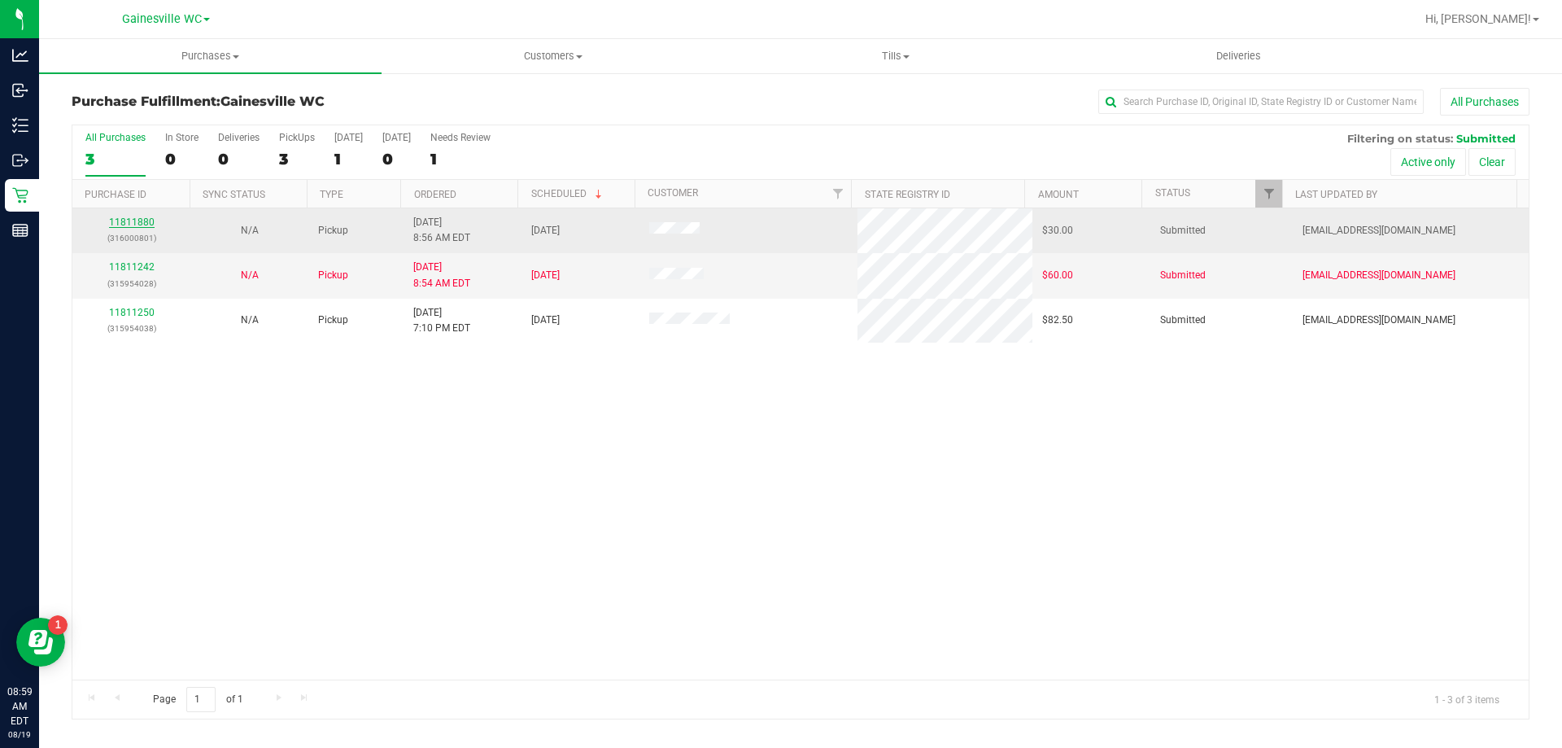
click at [134, 223] on link "11811880" at bounding box center [132, 221] width 46 height 11
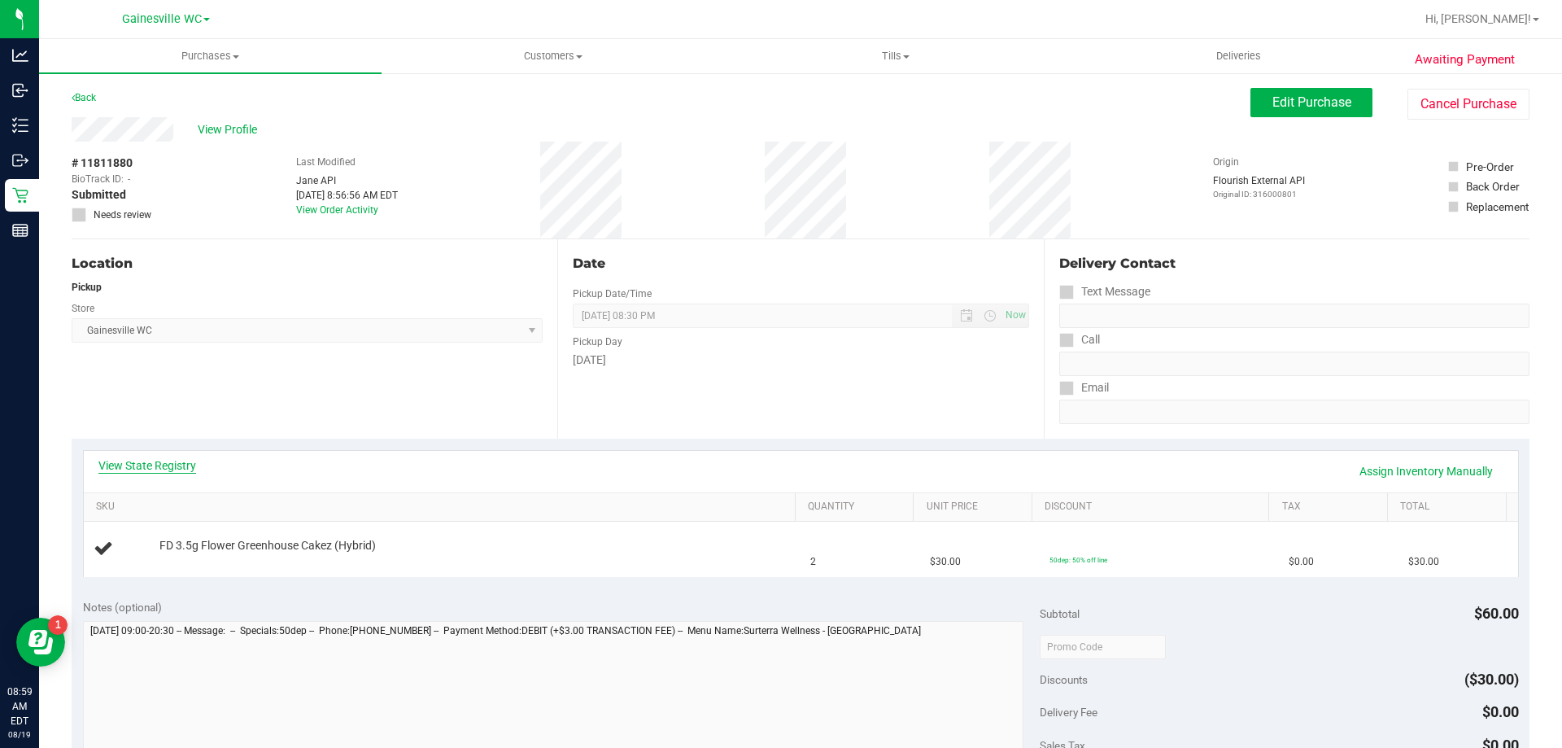
click at [169, 463] on link "View State Registry" at bounding box center [147, 465] width 98 height 16
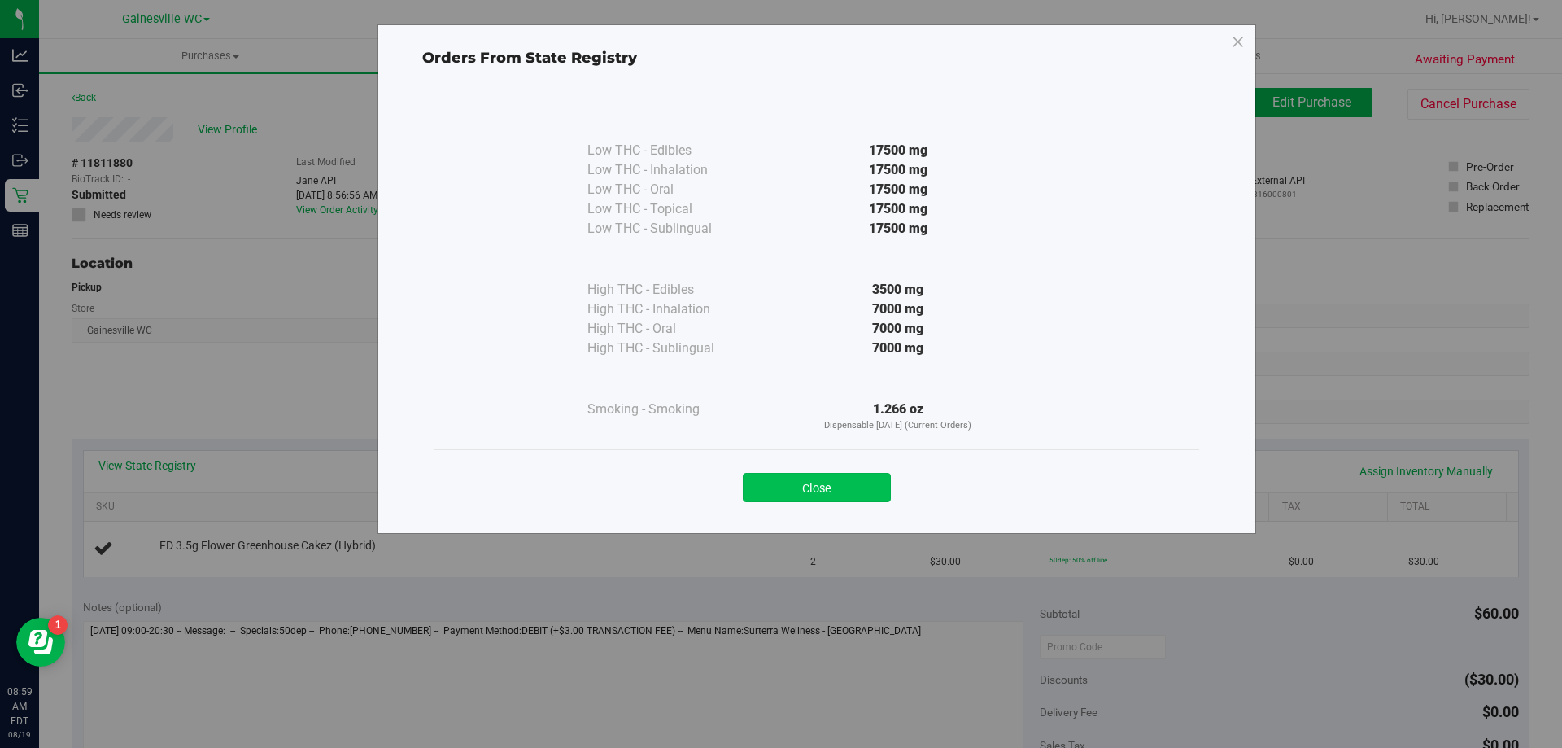
click at [860, 475] on button "Close" at bounding box center [817, 487] width 148 height 29
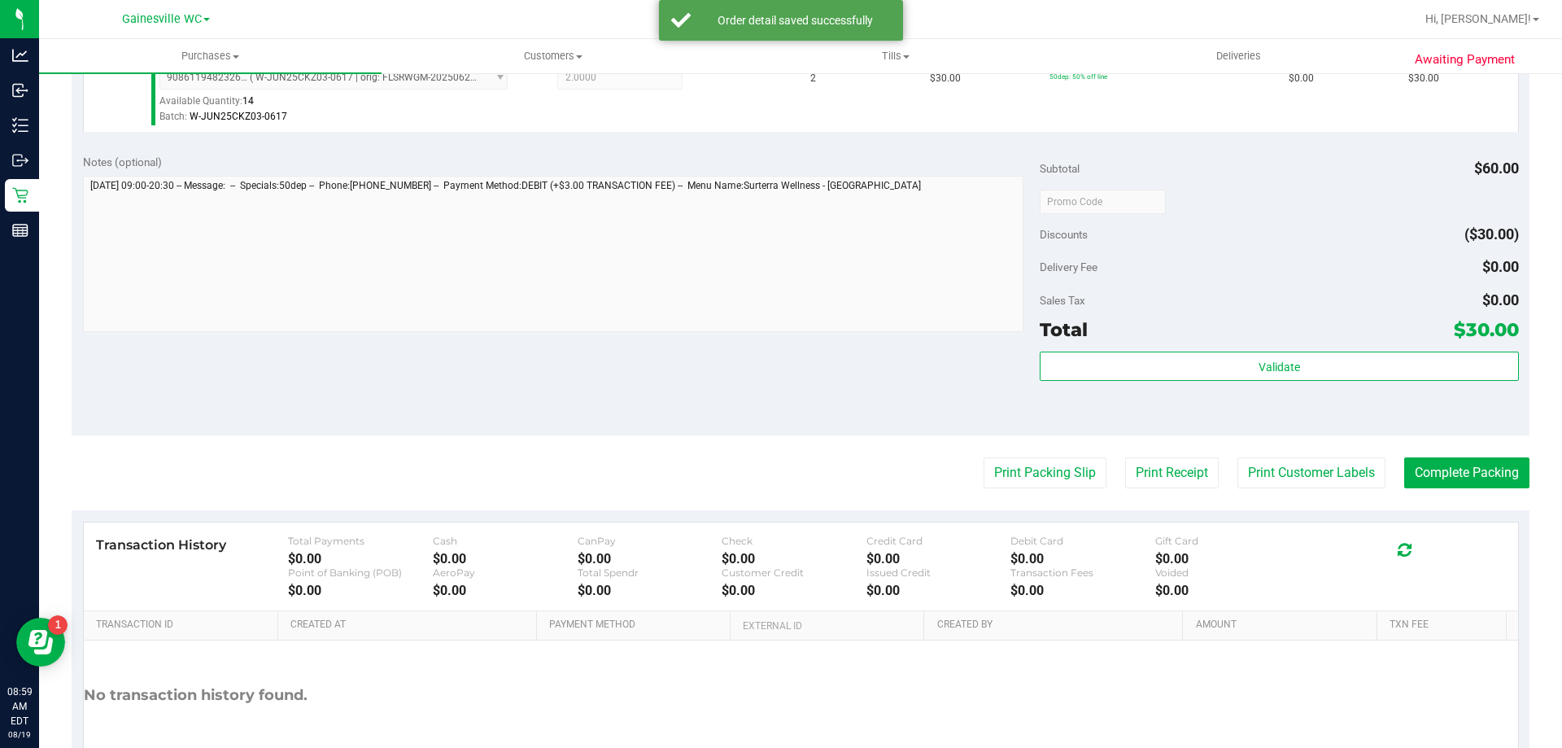
scroll to position [569, 0]
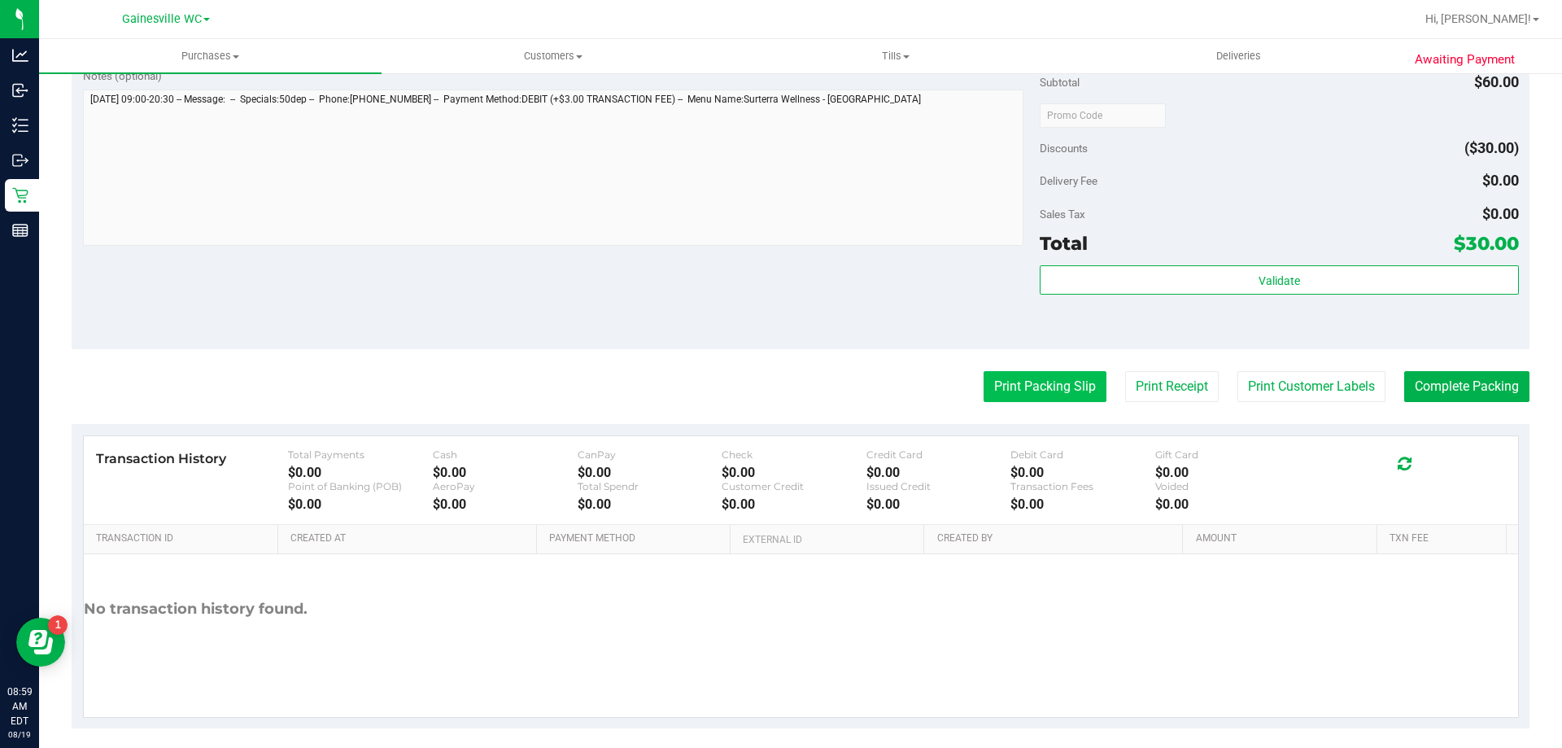
click at [1035, 385] on button "Print Packing Slip" at bounding box center [1044, 386] width 123 height 31
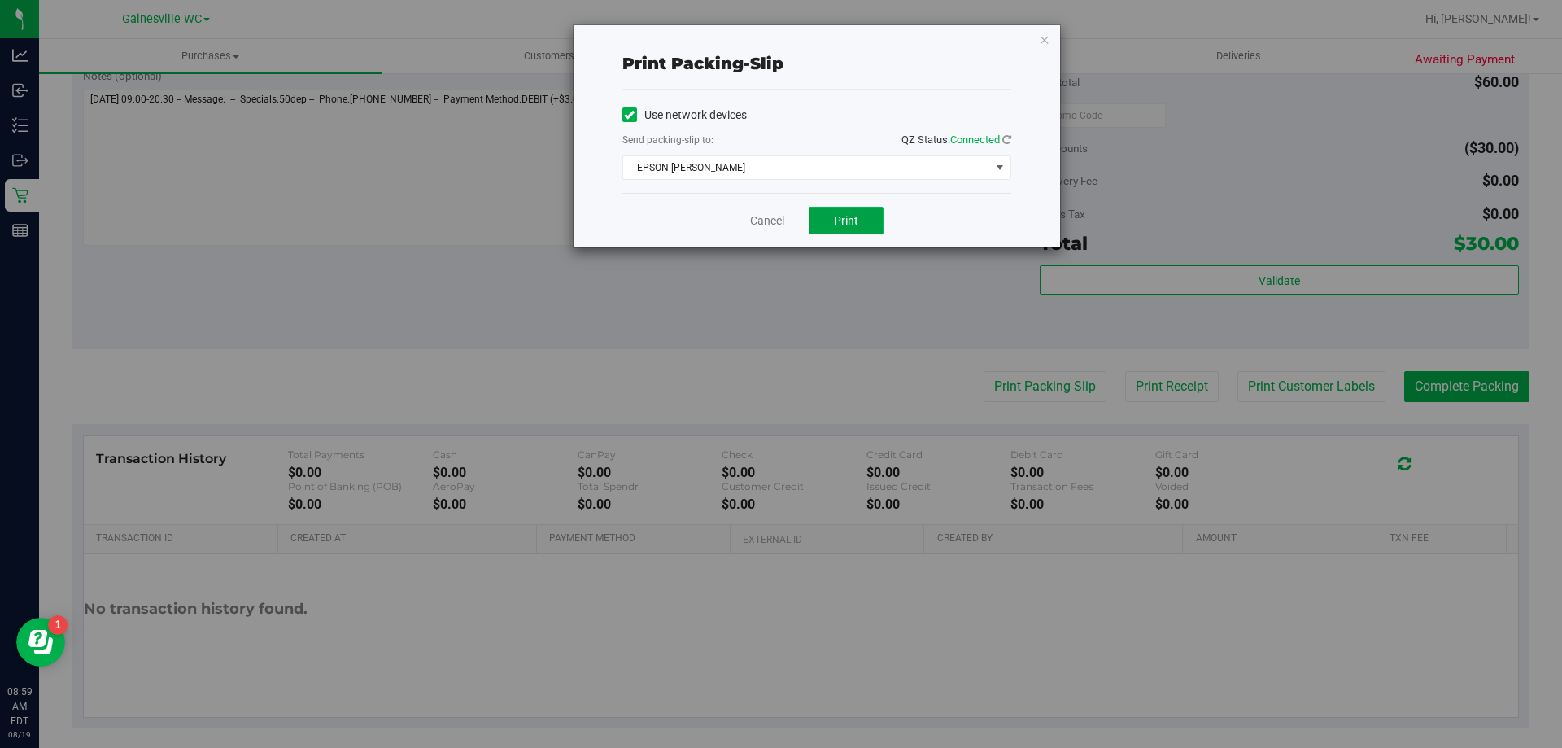
click at [850, 216] on span "Print" at bounding box center [846, 220] width 24 height 13
click at [771, 224] on link "Cancel" at bounding box center [767, 220] width 34 height 17
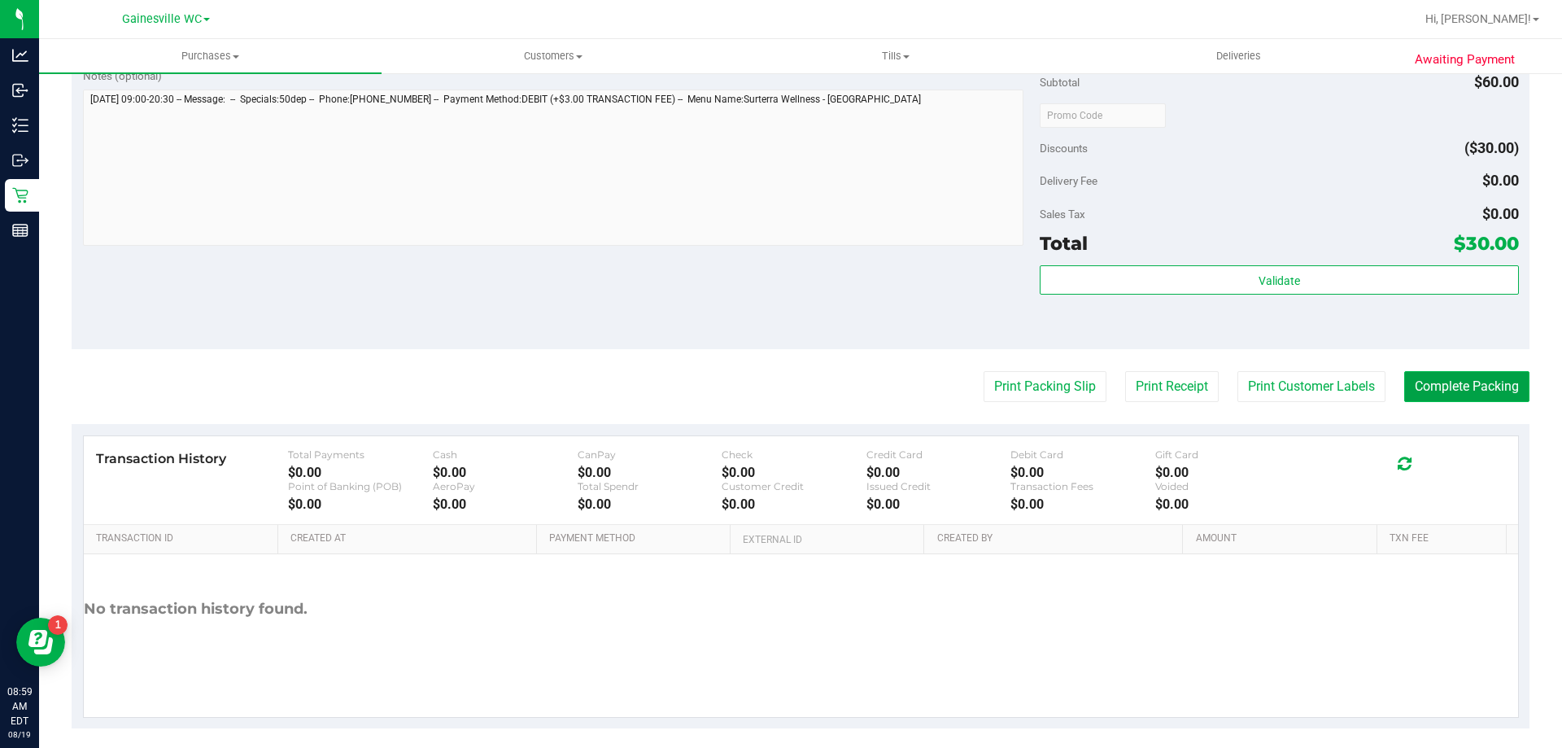
click at [1441, 379] on button "Complete Packing" at bounding box center [1466, 386] width 125 height 31
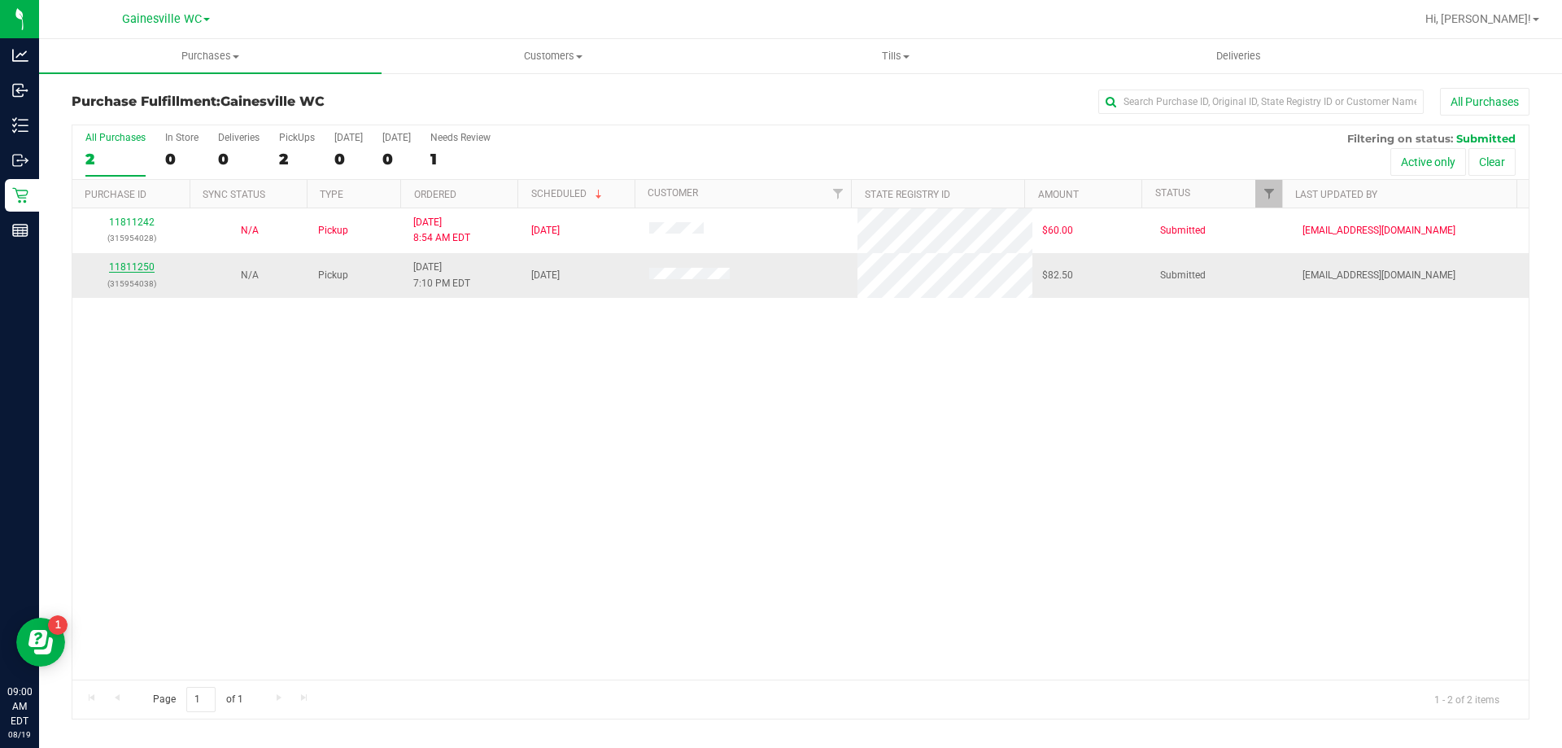
click at [142, 267] on link "11811250" at bounding box center [132, 266] width 46 height 11
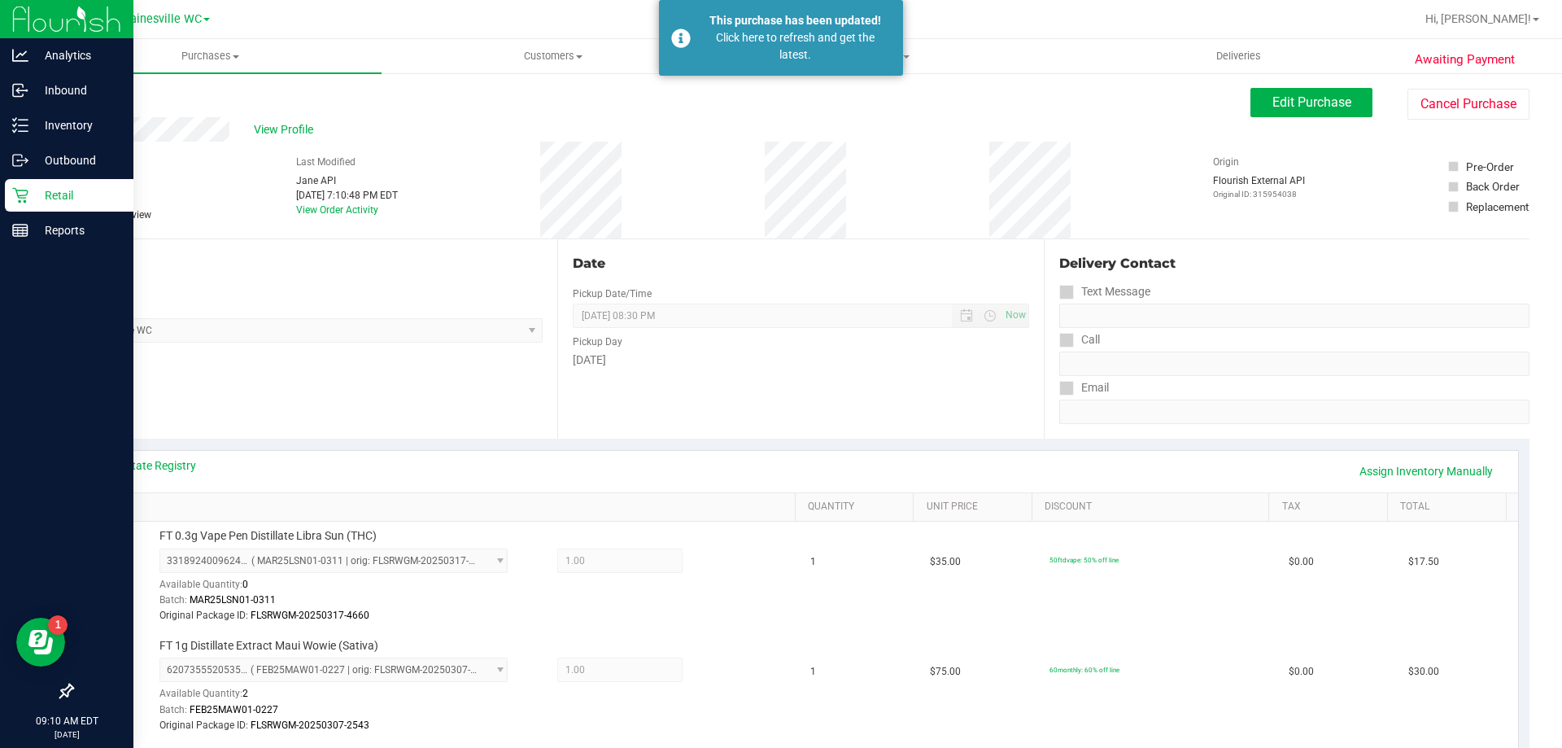
click at [63, 188] on p "Retail" at bounding box center [77, 195] width 98 height 20
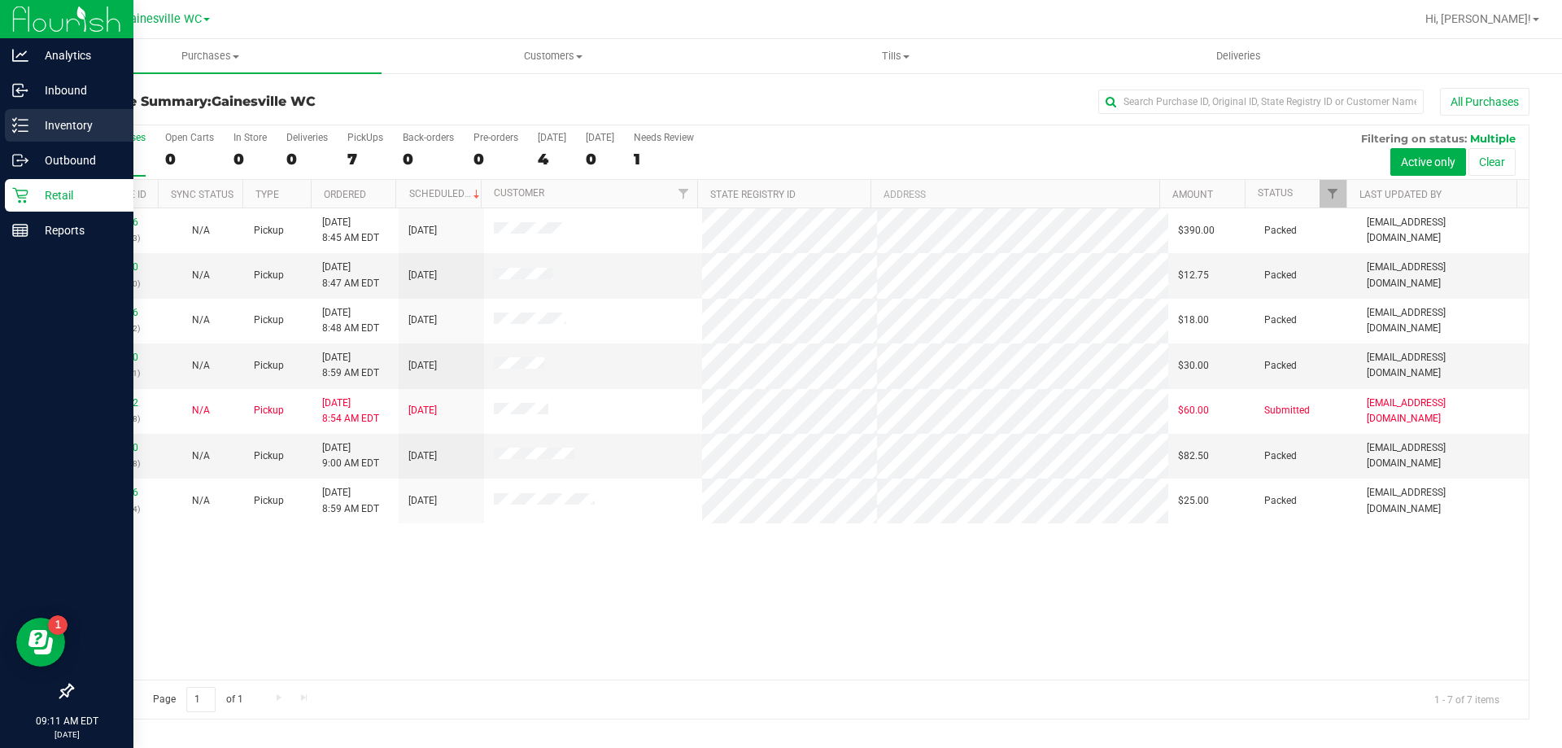
click at [56, 132] on p "Inventory" at bounding box center [77, 126] width 98 height 20
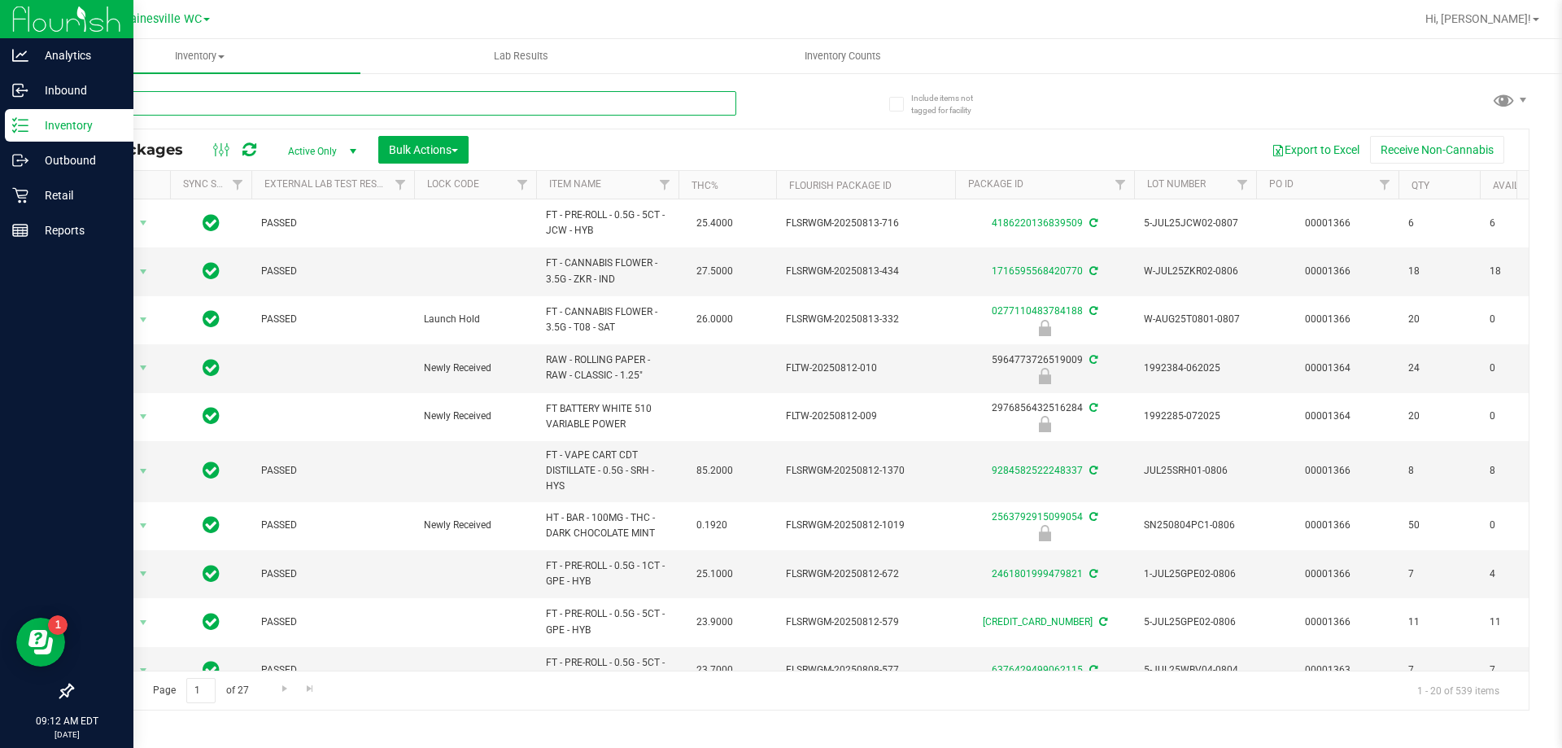
click at [268, 106] on input "text" at bounding box center [404, 103] width 665 height 24
type input "5206160637572249"
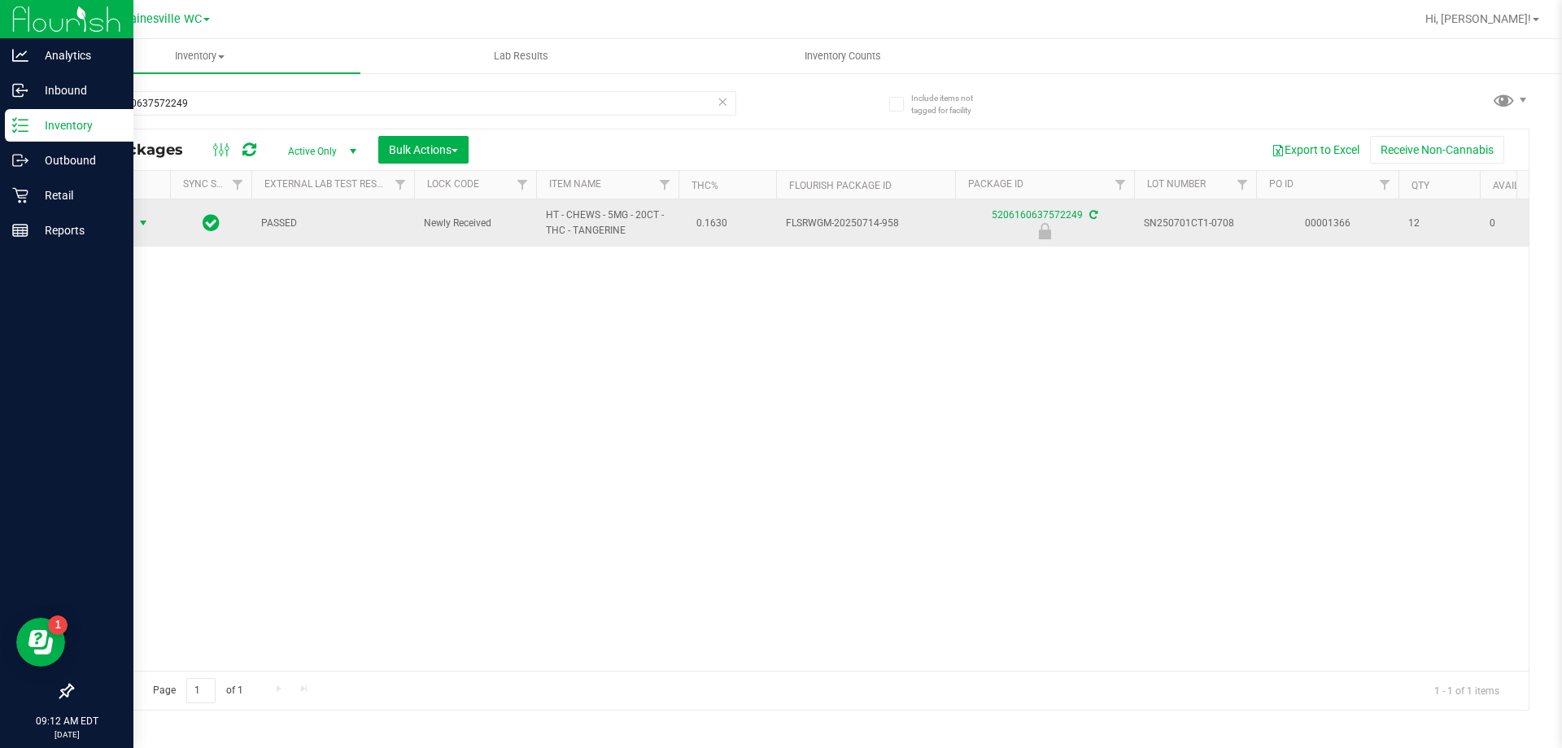
click at [146, 217] on span "select" at bounding box center [143, 222] width 13 height 13
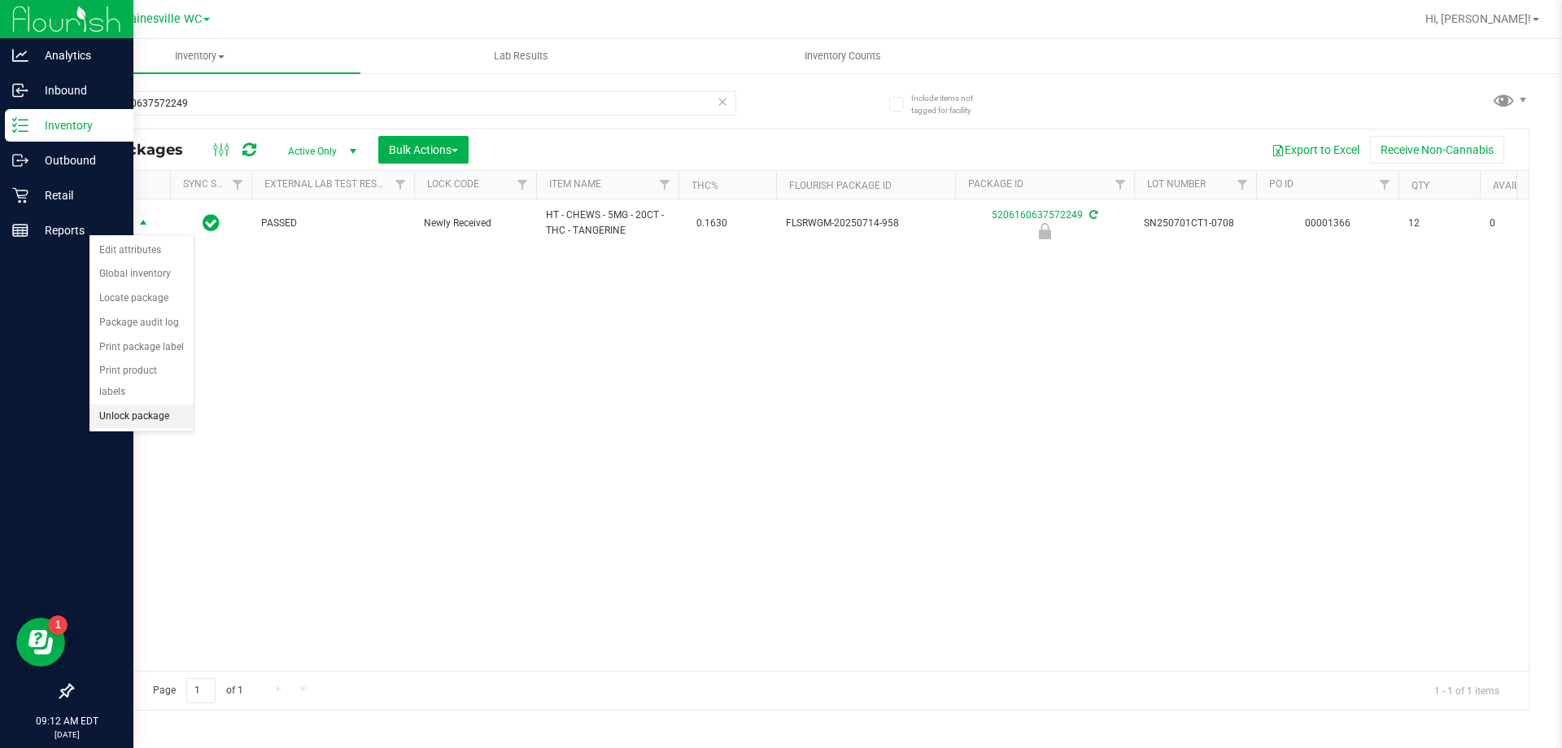
click at [120, 404] on li "Unlock package" at bounding box center [141, 416] width 104 height 24
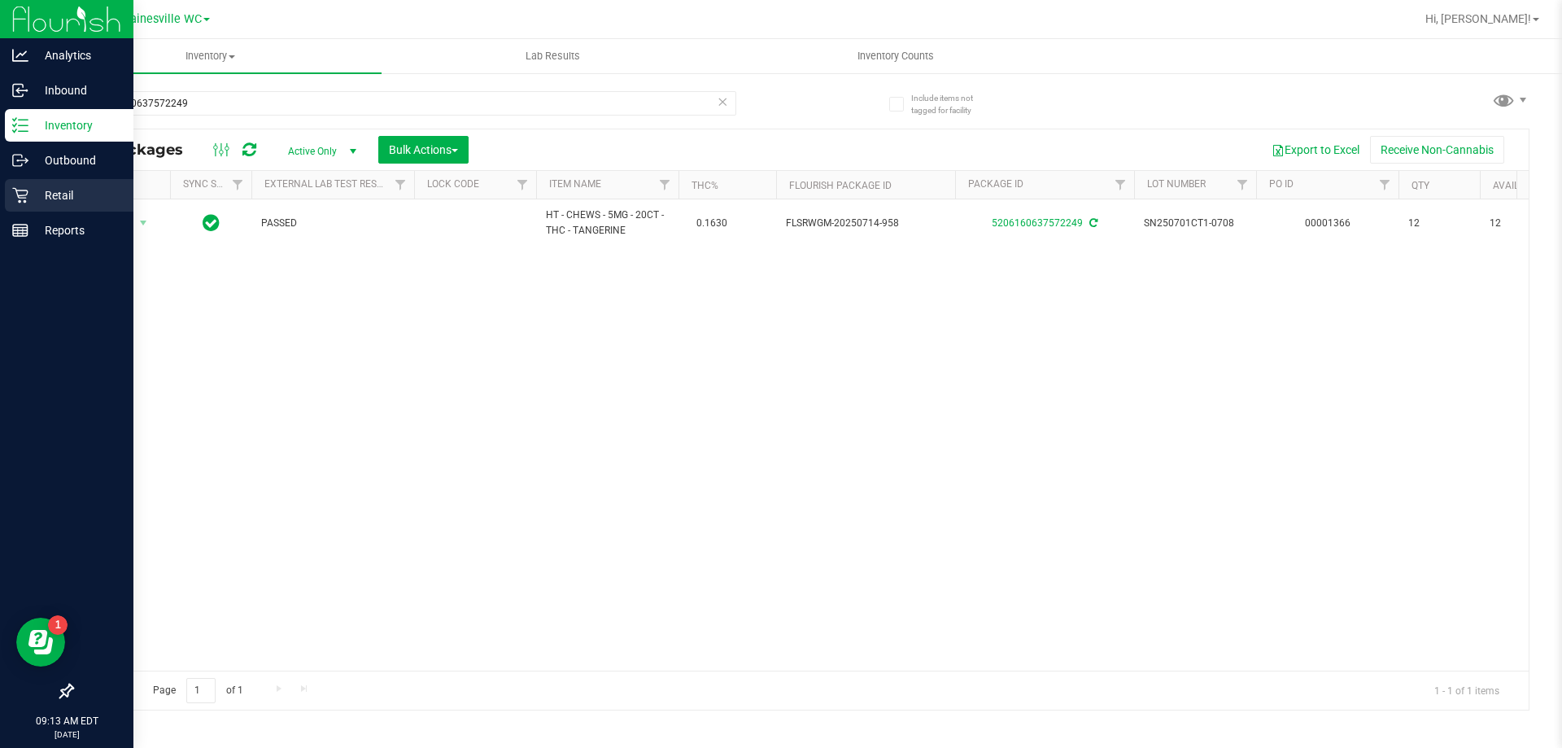
click at [64, 185] on p "Retail" at bounding box center [77, 195] width 98 height 20
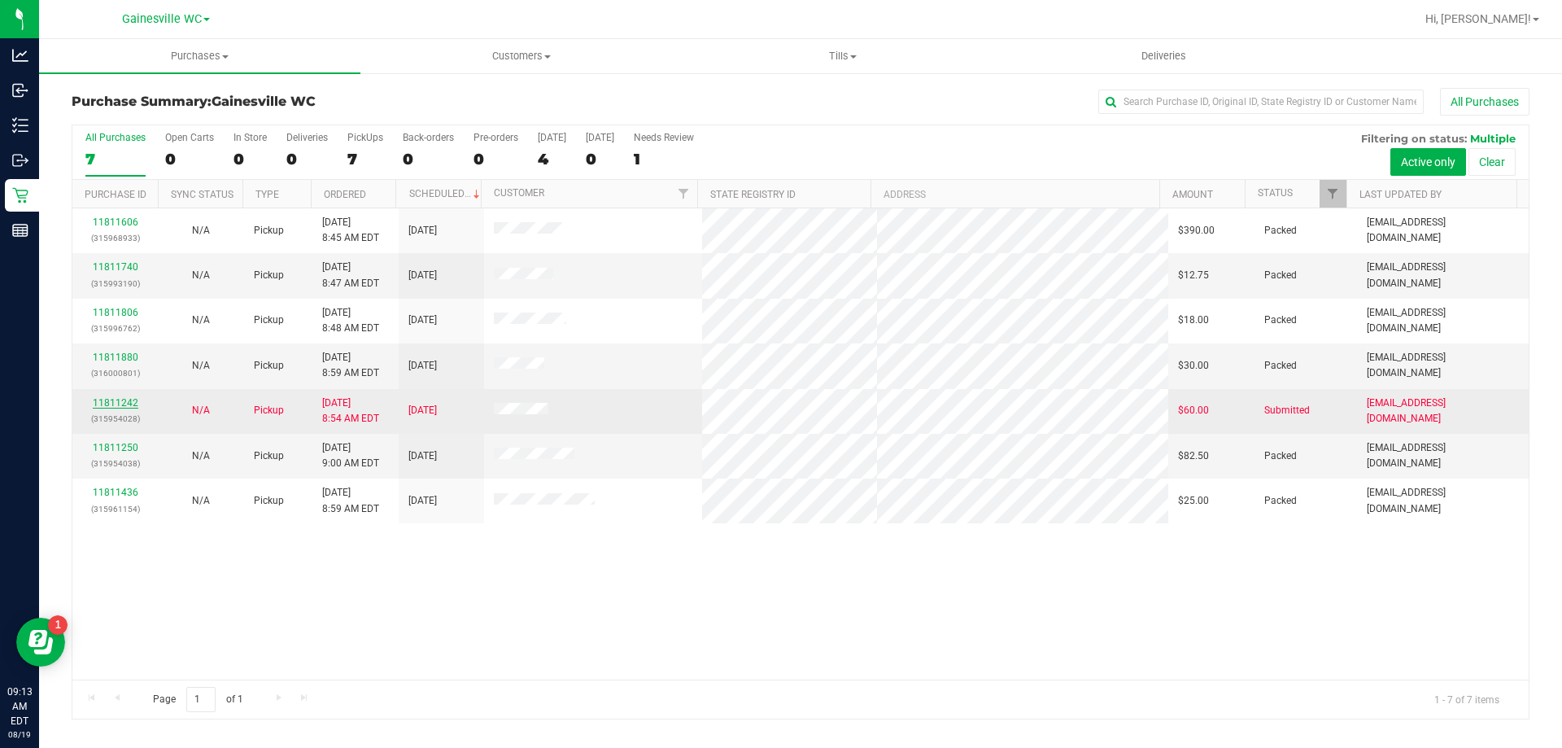
click at [104, 403] on link "11811242" at bounding box center [116, 402] width 46 height 11
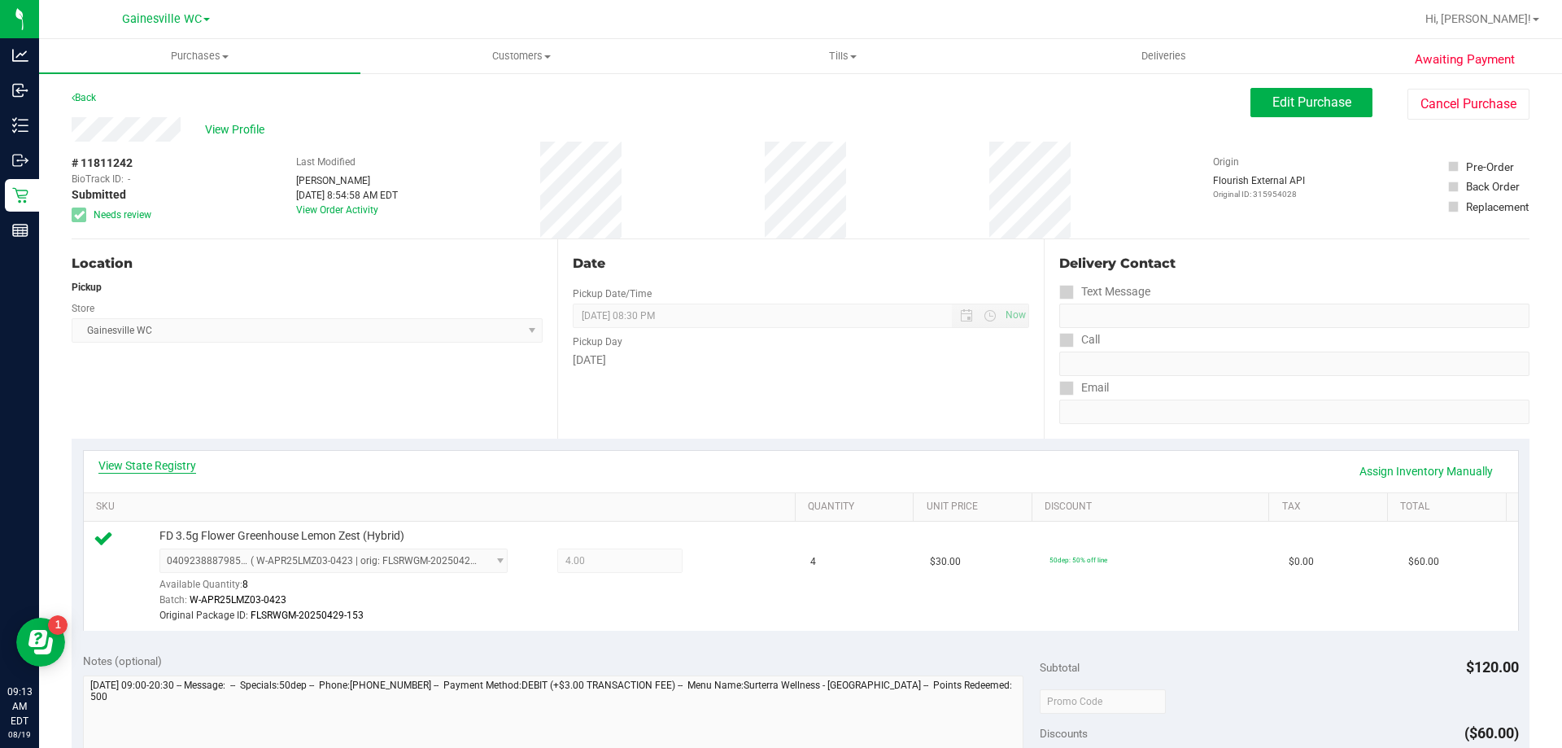
click at [133, 460] on link "View State Registry" at bounding box center [147, 465] width 98 height 16
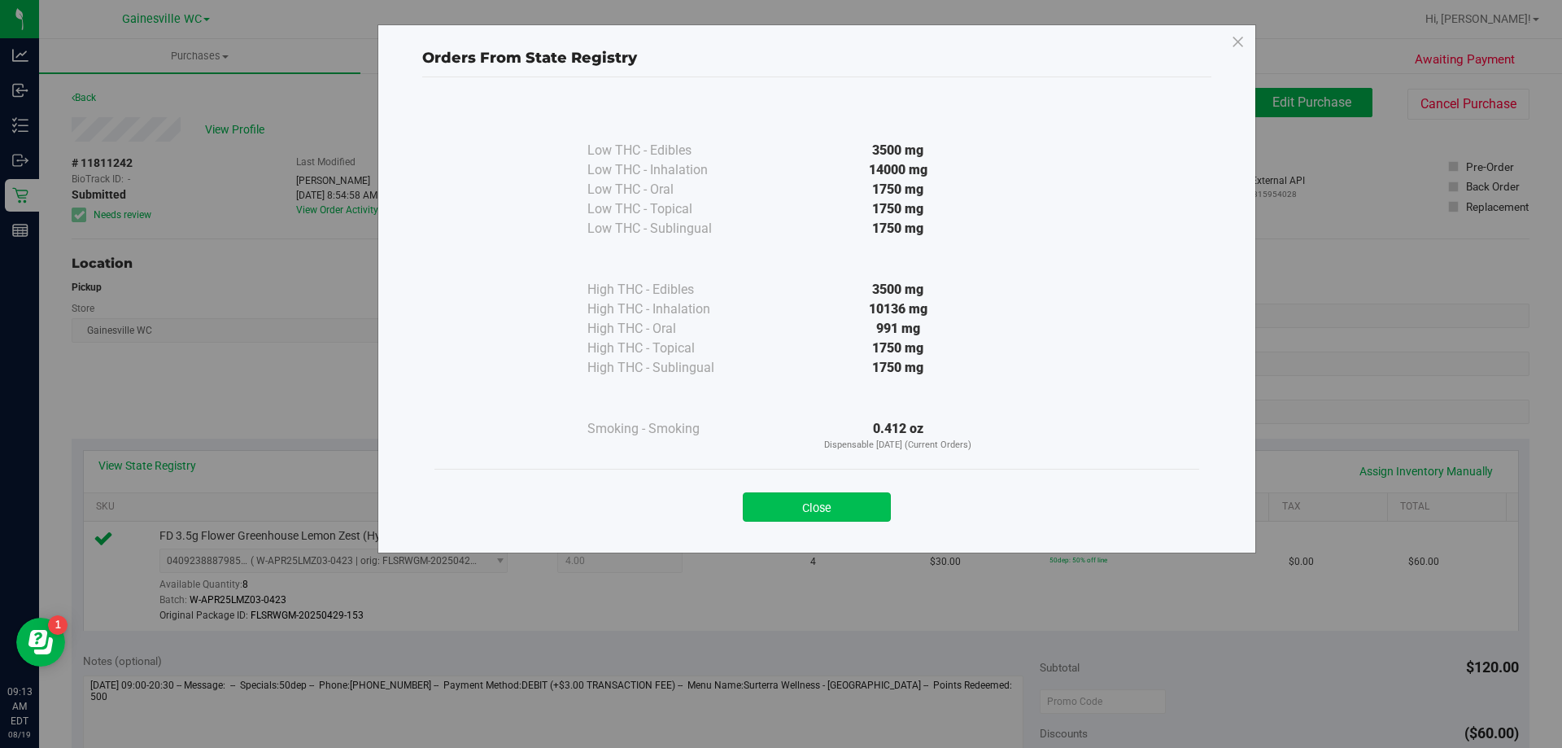
click at [807, 512] on button "Close" at bounding box center [817, 506] width 148 height 29
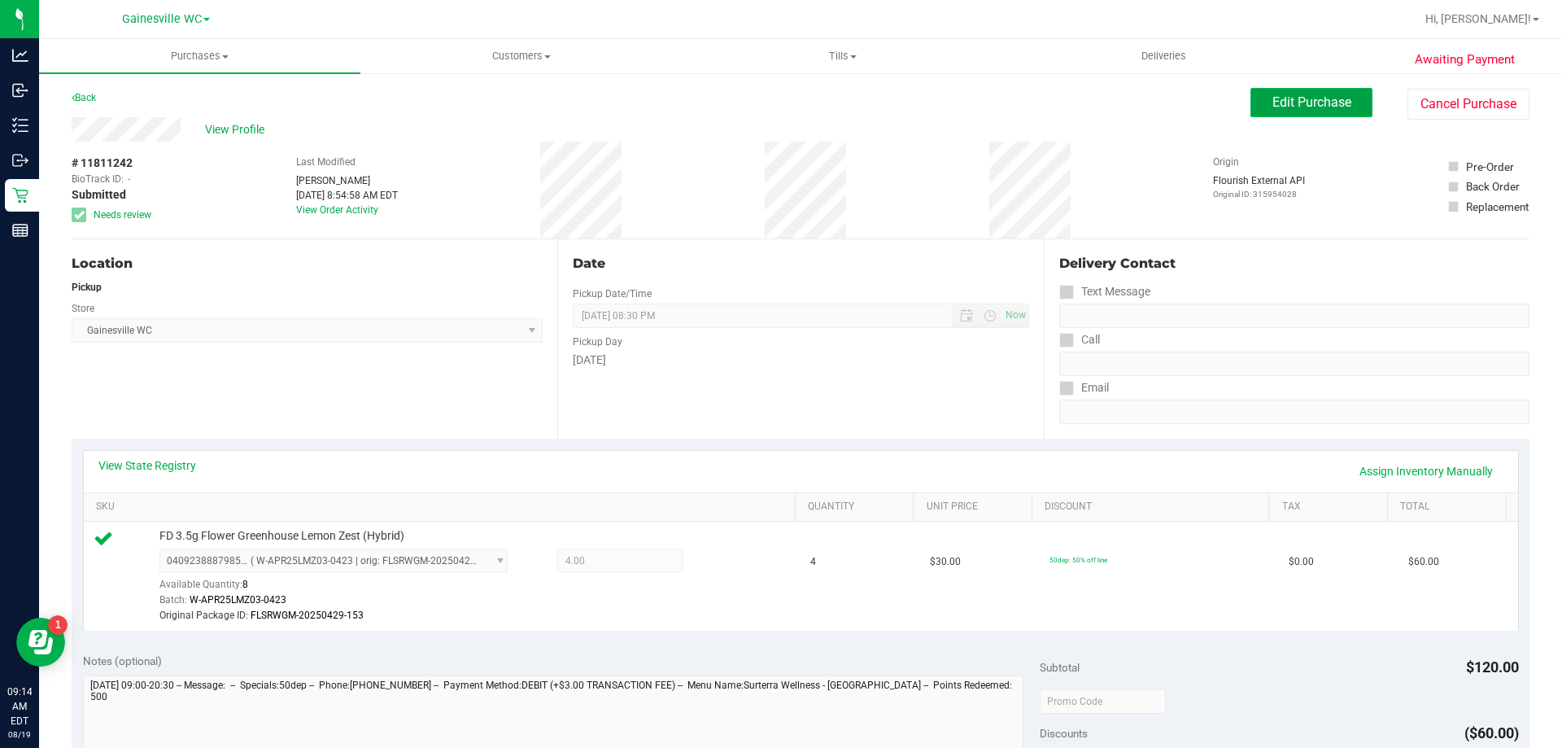
click at [1318, 112] on button "Edit Purchase" at bounding box center [1311, 102] width 122 height 29
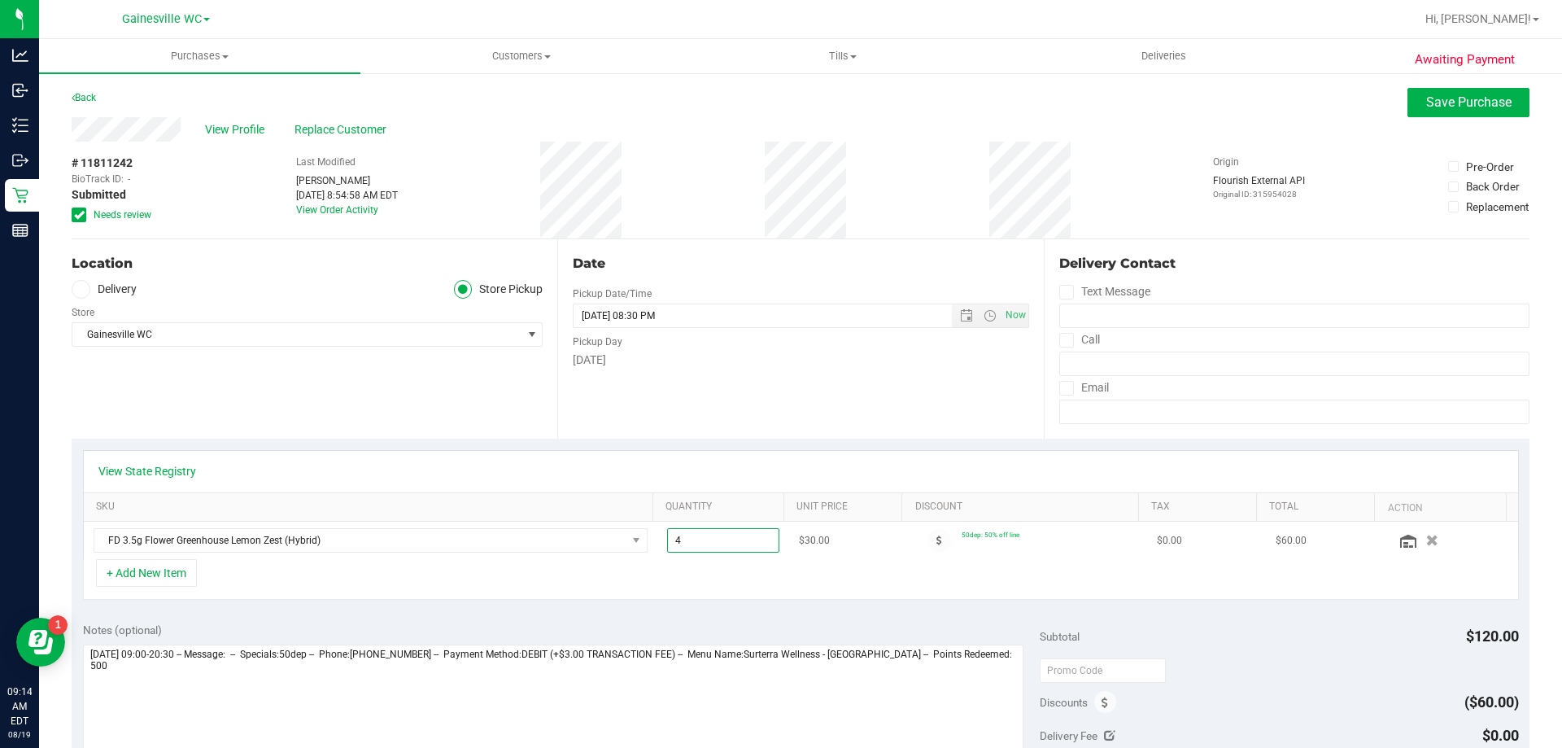
drag, startPoint x: 704, startPoint y: 542, endPoint x: 657, endPoint y: 543, distance: 46.4
click at [667, 543] on span "4.00 4" at bounding box center [723, 540] width 113 height 24
type input "3"
type input "4.00"
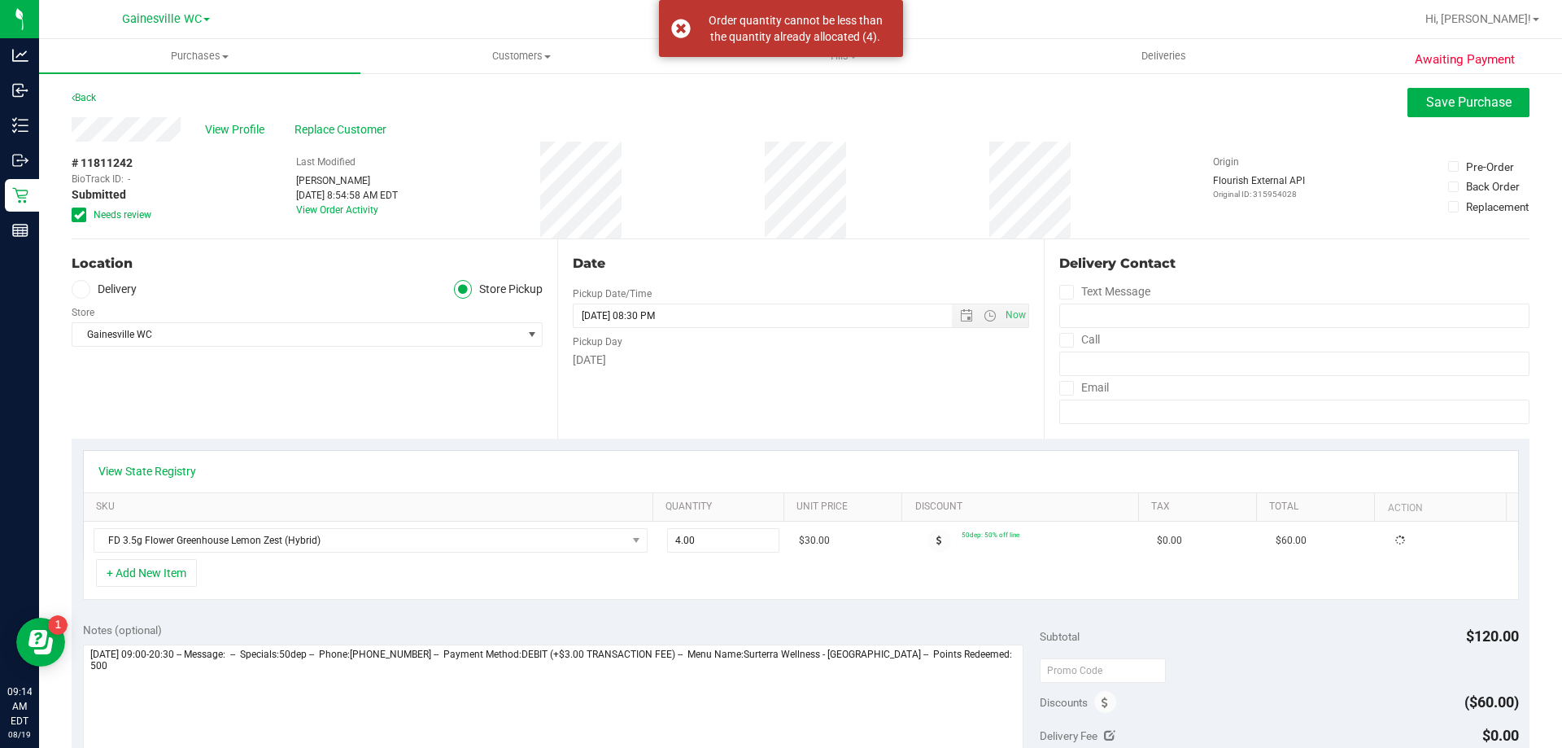
click at [651, 578] on div "+ Add New Item" at bounding box center [801, 579] width 1436 height 41
click at [1425, 538] on icon "button" at bounding box center [1432, 540] width 14 height 12
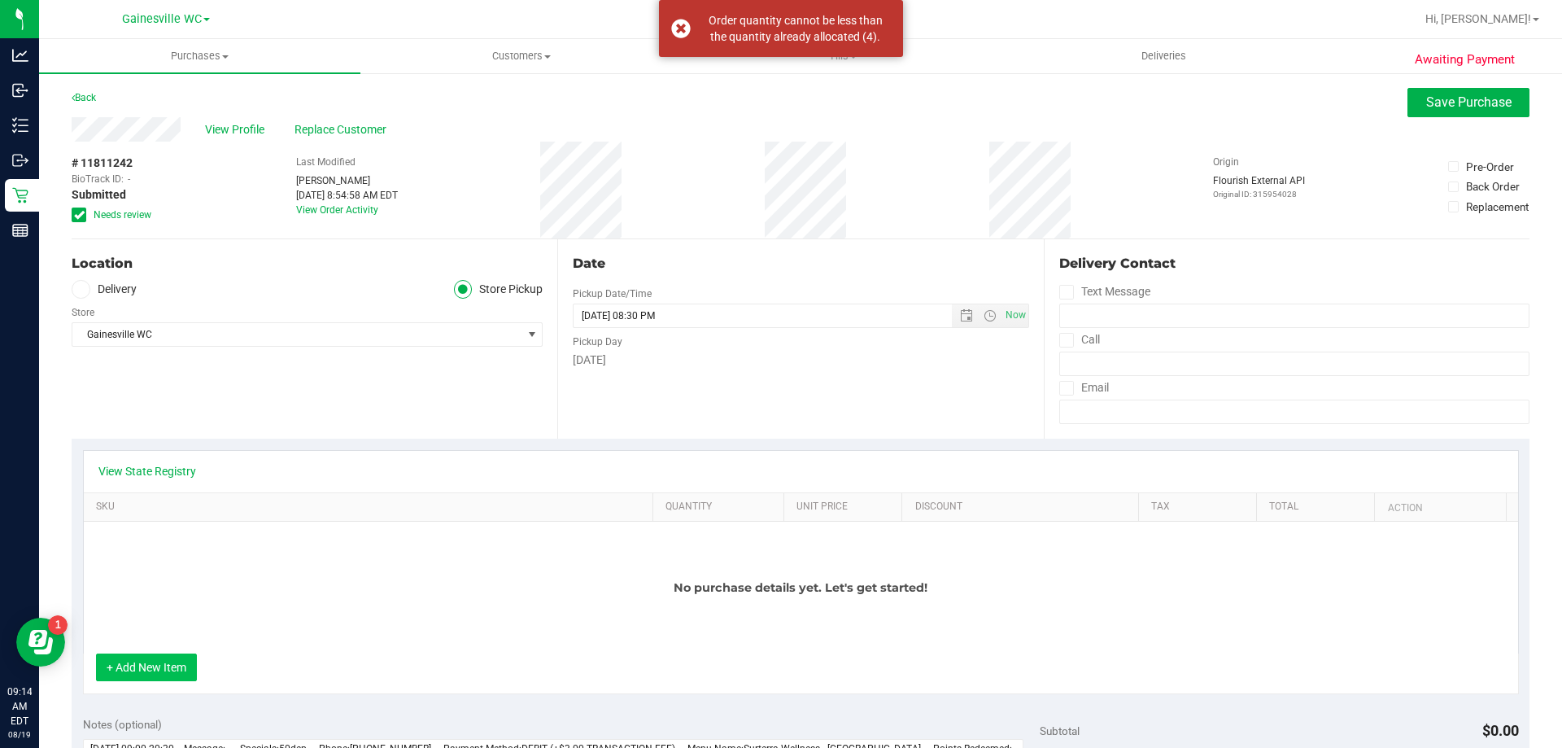
click at [137, 669] on button "+ Add New Item" at bounding box center [146, 667] width 101 height 28
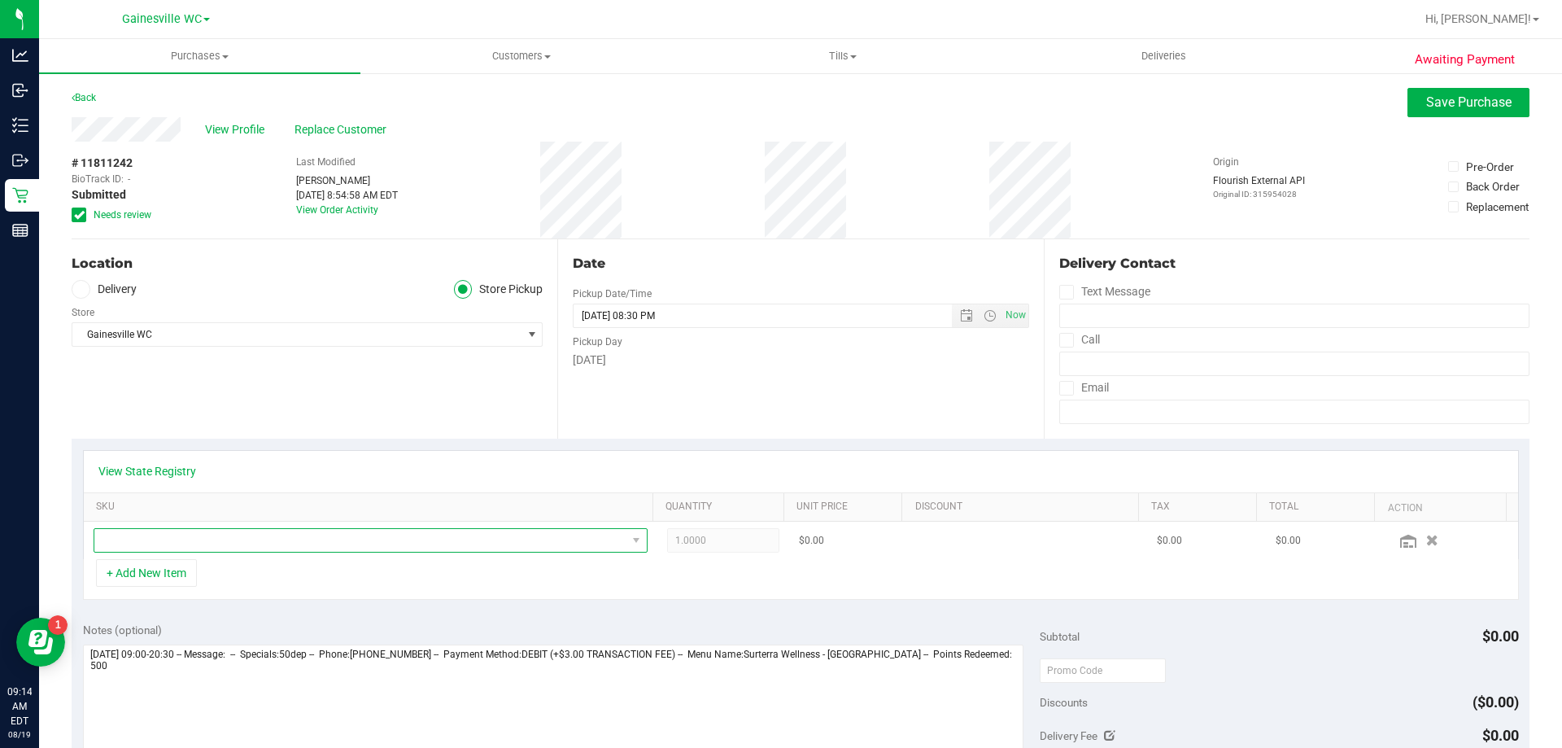
click at [199, 538] on span "NO DATA FOUND" at bounding box center [360, 540] width 532 height 23
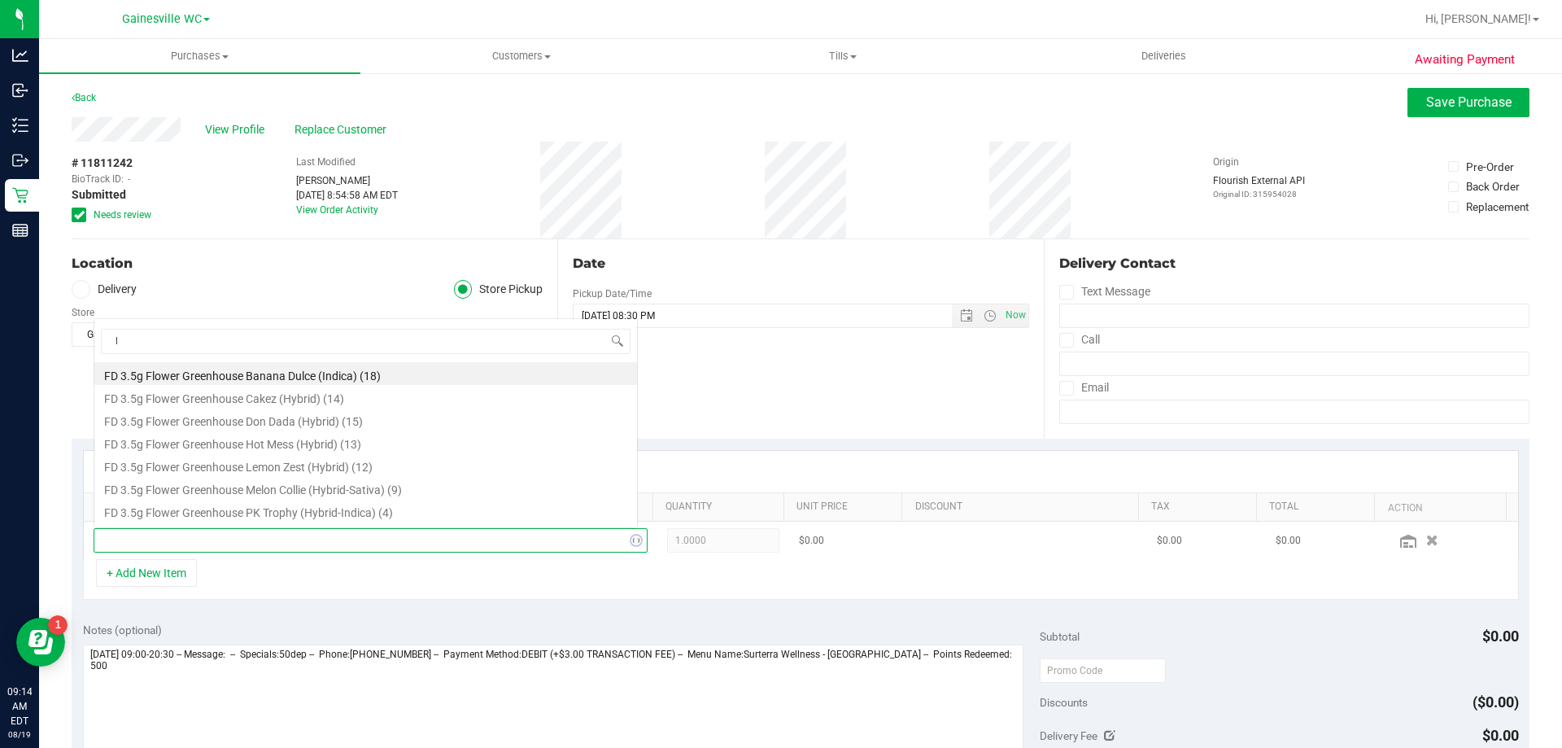
scroll to position [24, 539]
type input "lmz"
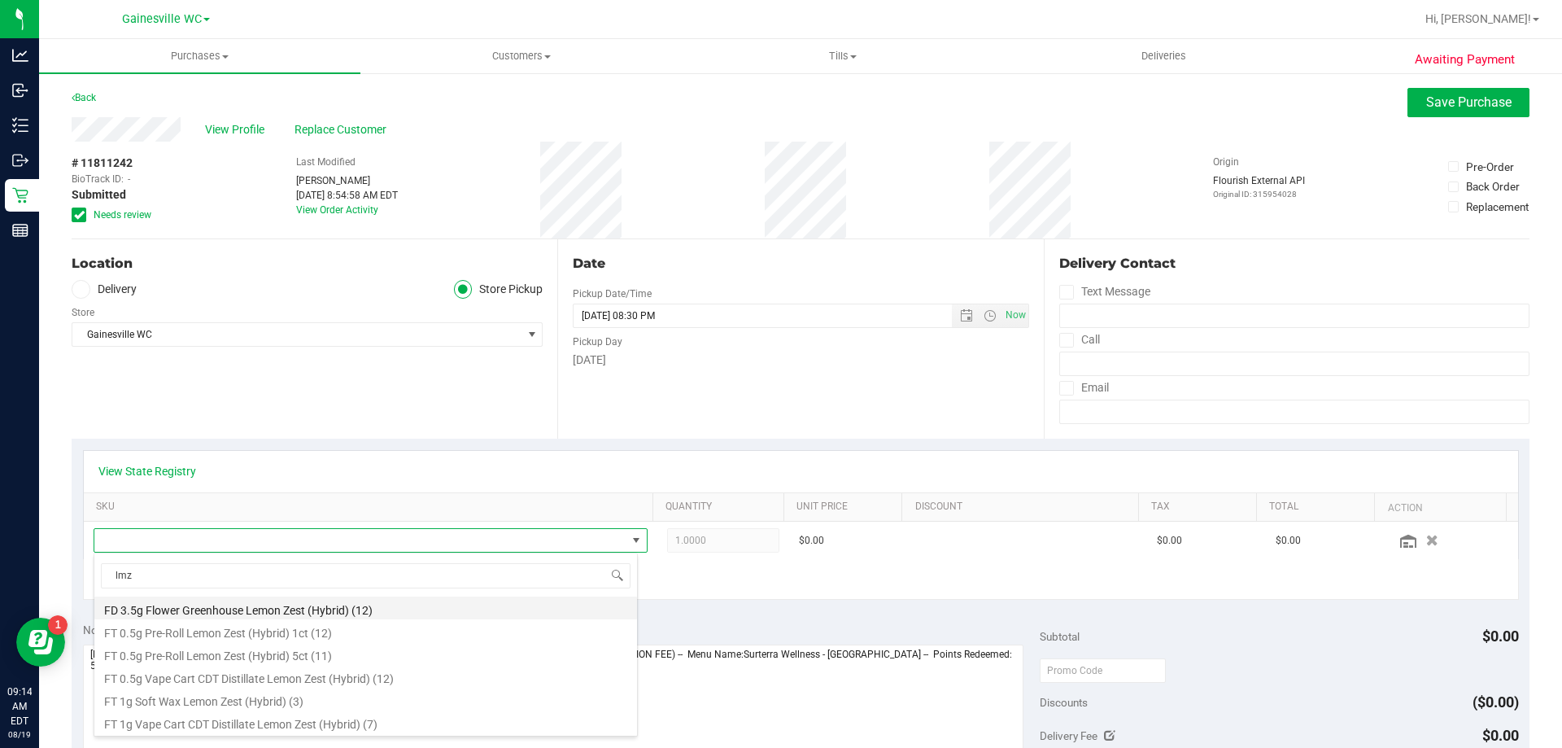
click at [238, 611] on li "FD 3.5g Flower Greenhouse Lemon Zest (Hybrid) (12)" at bounding box center [365, 607] width 543 height 23
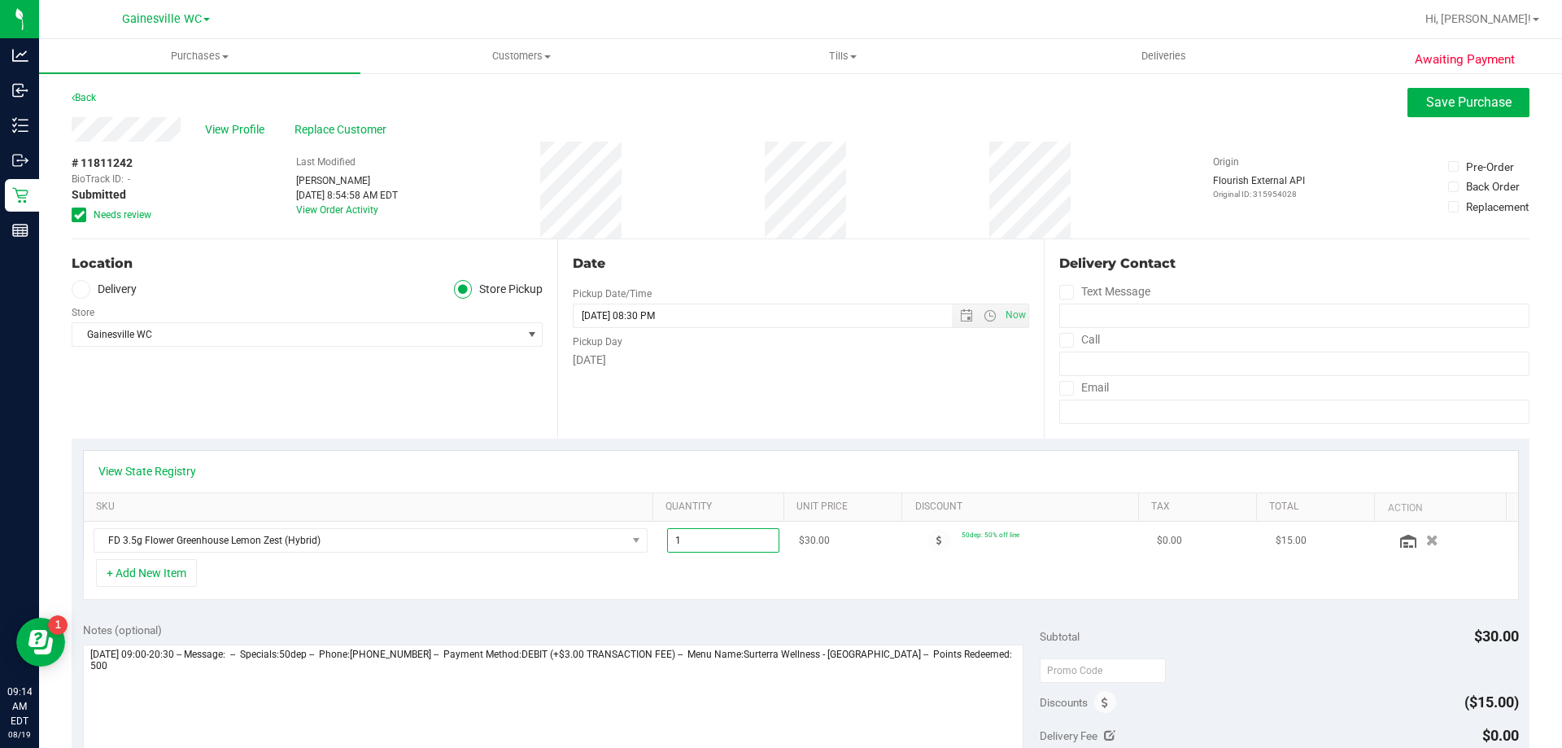
drag, startPoint x: 715, startPoint y: 538, endPoint x: 649, endPoint y: 538, distance: 65.9
click at [657, 538] on td "1.00 1" at bounding box center [723, 539] width 133 height 37
type input "3"
type input "3.00"
click at [630, 571] on div "+ Add New Item" at bounding box center [801, 579] width 1436 height 41
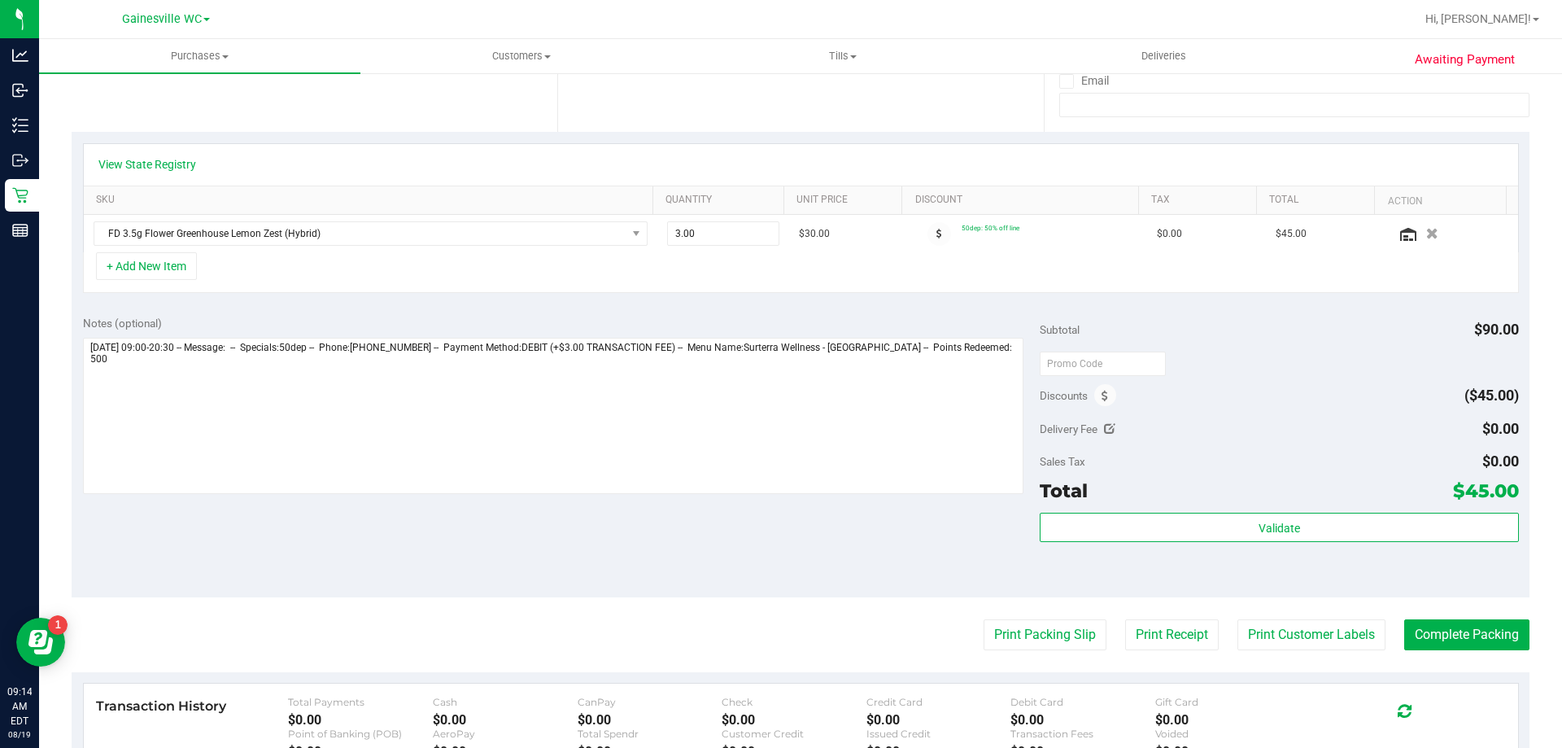
scroll to position [407, 0]
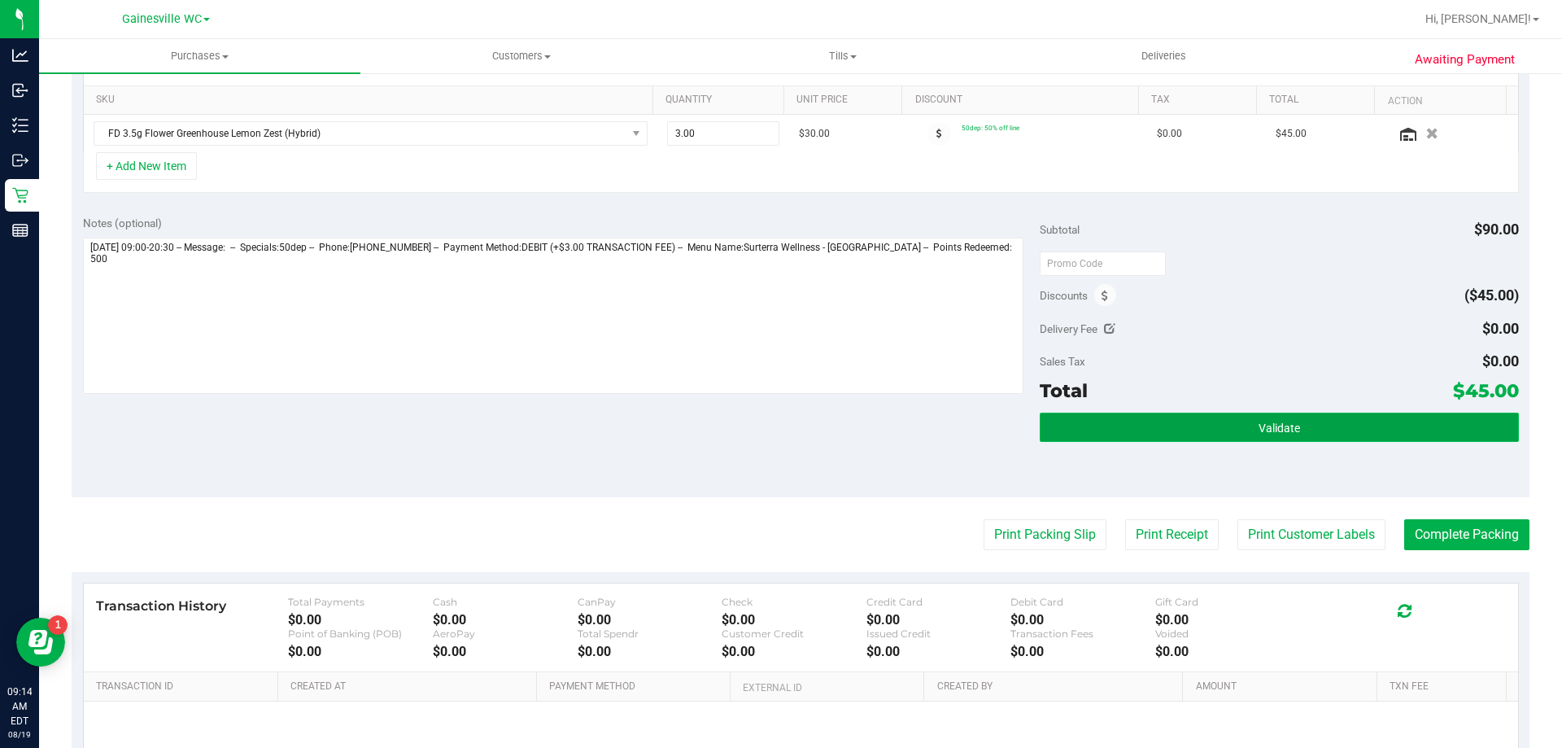
click at [1284, 422] on span "Validate" at bounding box center [1278, 427] width 41 height 13
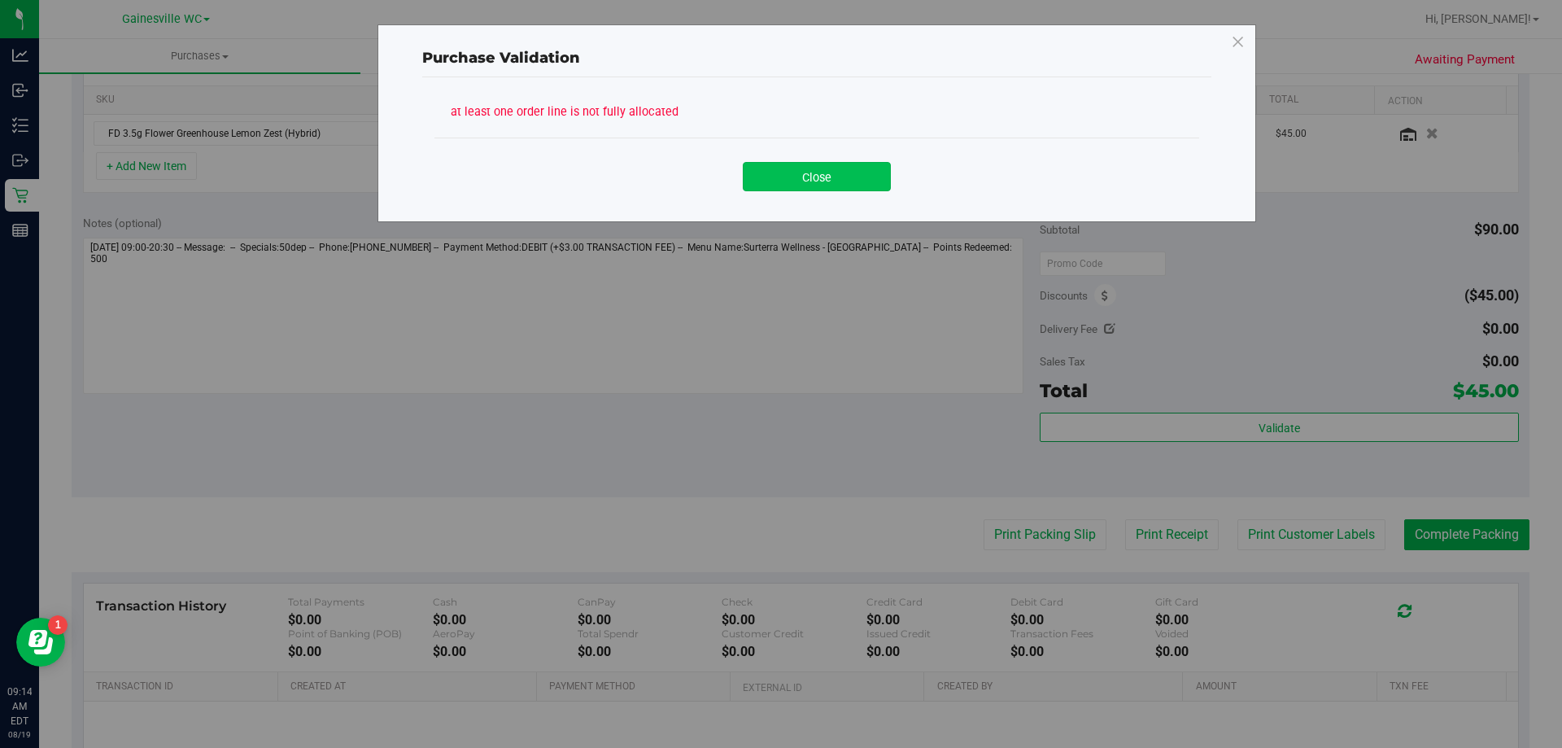
click at [833, 174] on button "Close" at bounding box center [817, 176] width 148 height 29
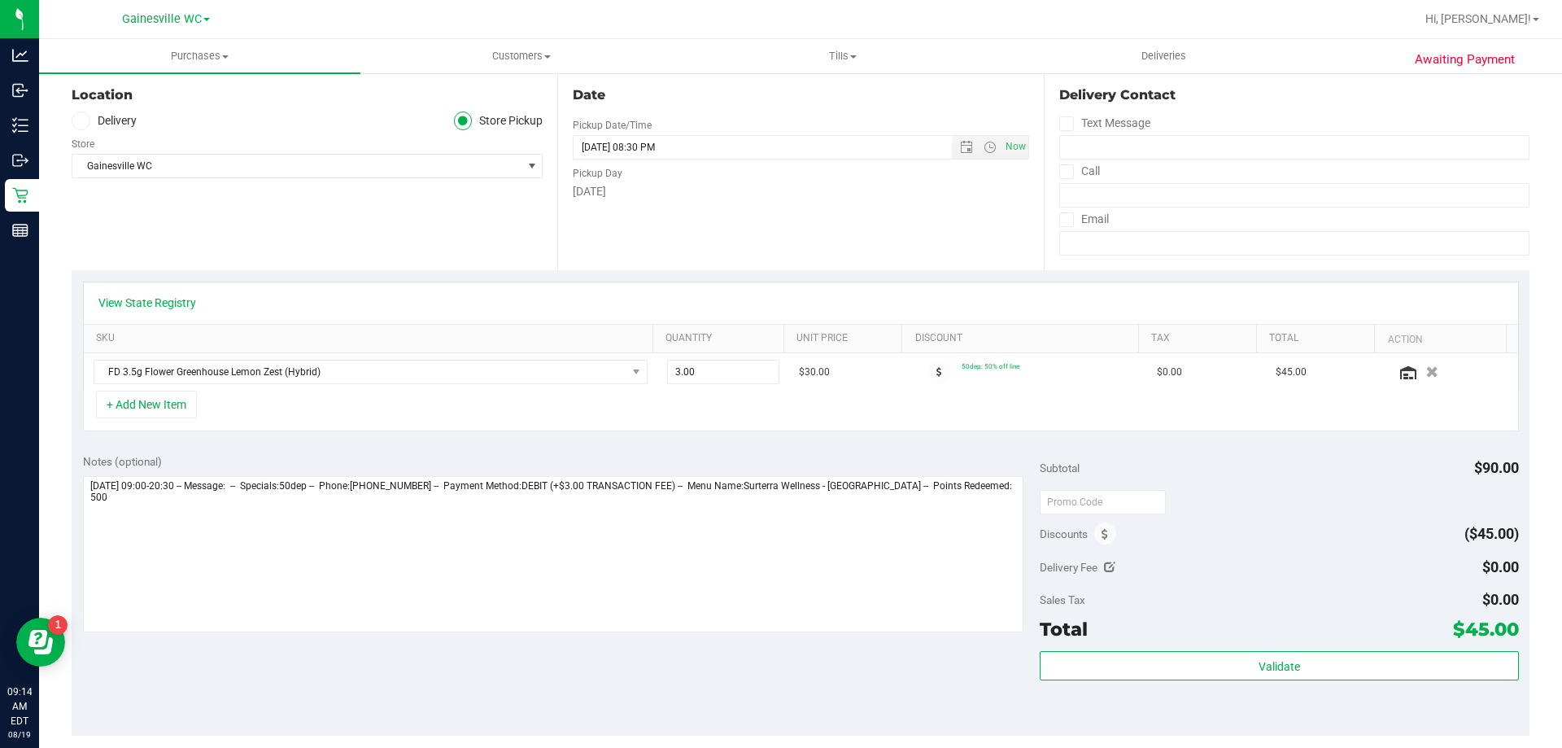
scroll to position [0, 0]
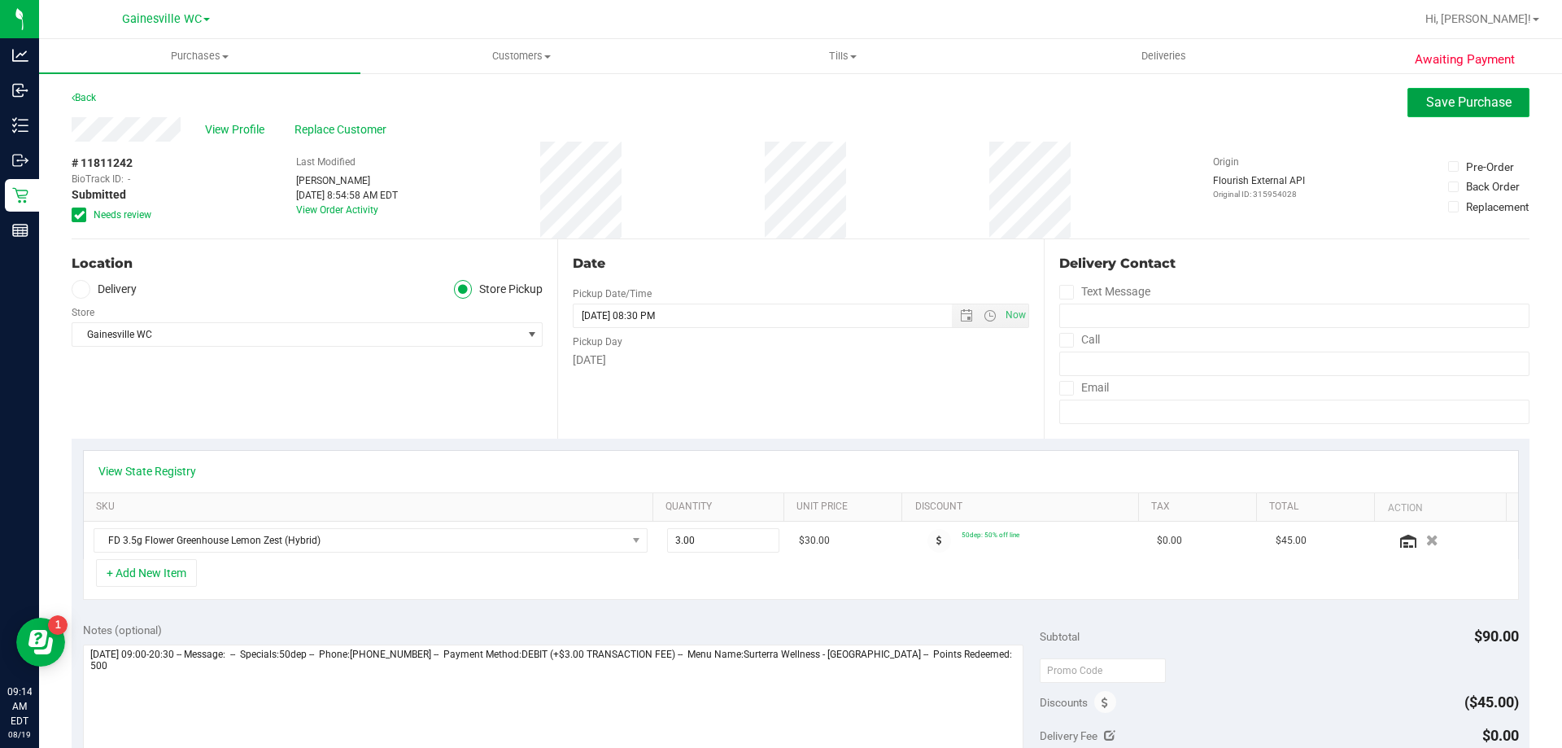
click at [1428, 98] on span "Save Purchase" at bounding box center [1468, 101] width 85 height 15
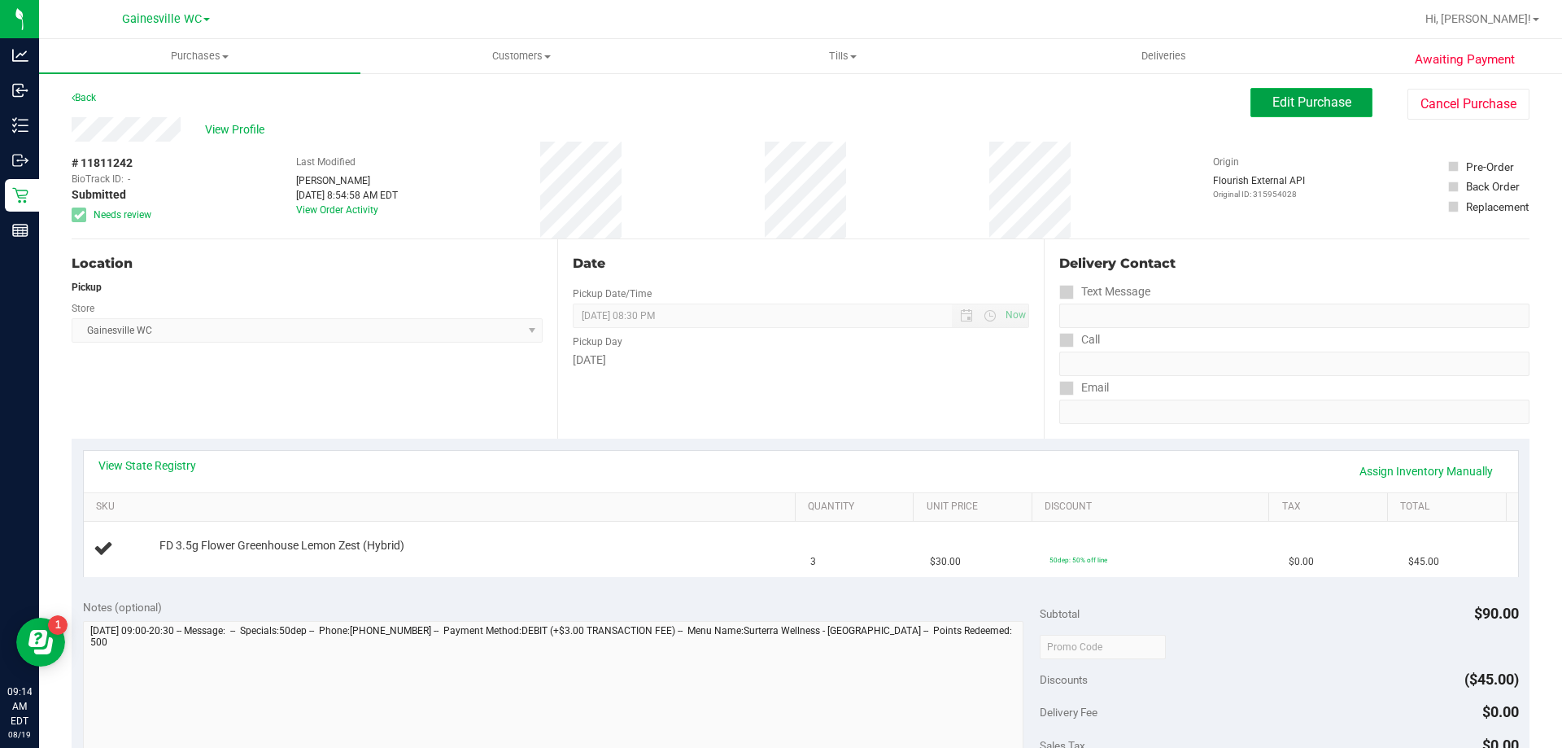
click at [1297, 108] on span "Edit Purchase" at bounding box center [1311, 101] width 79 height 15
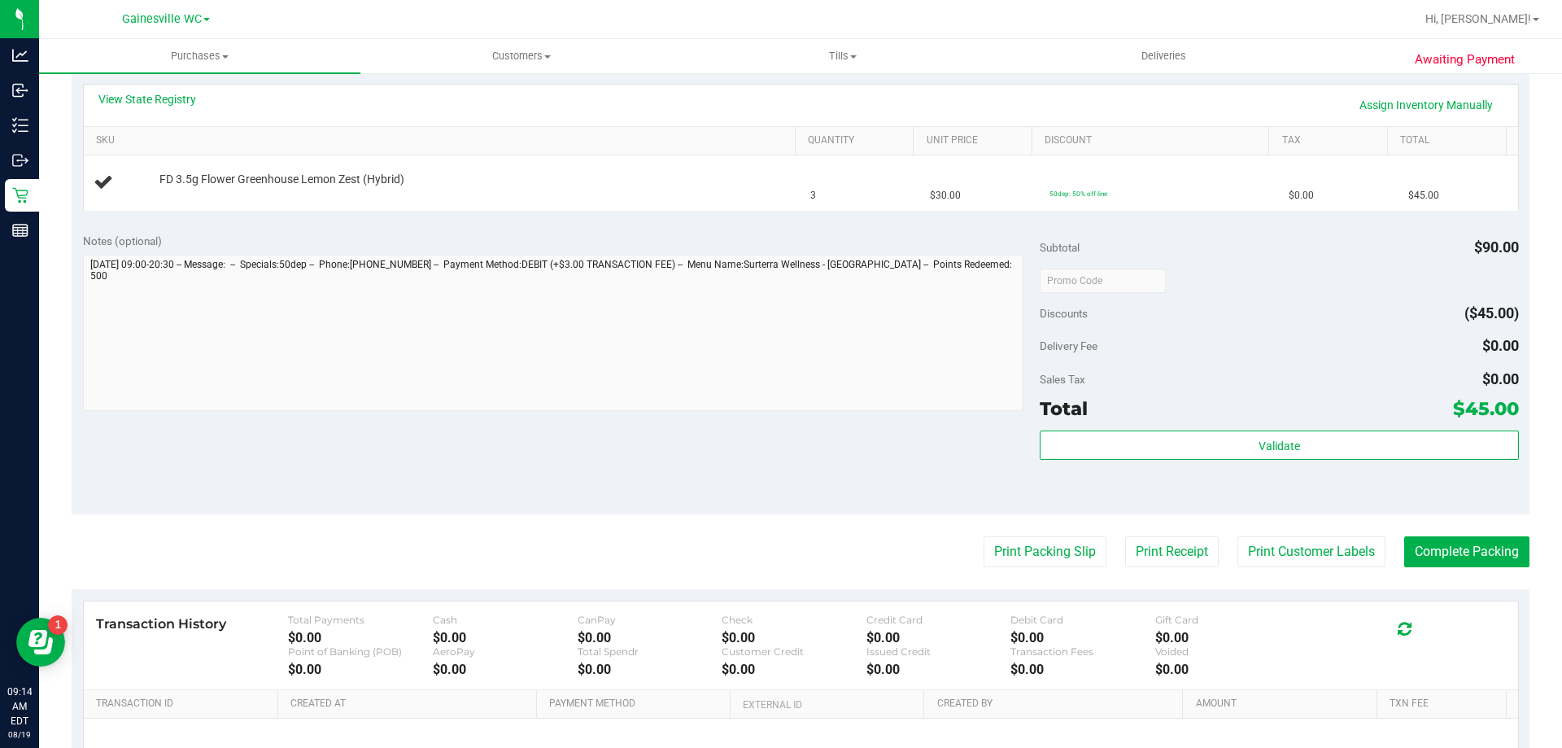
scroll to position [544, 0]
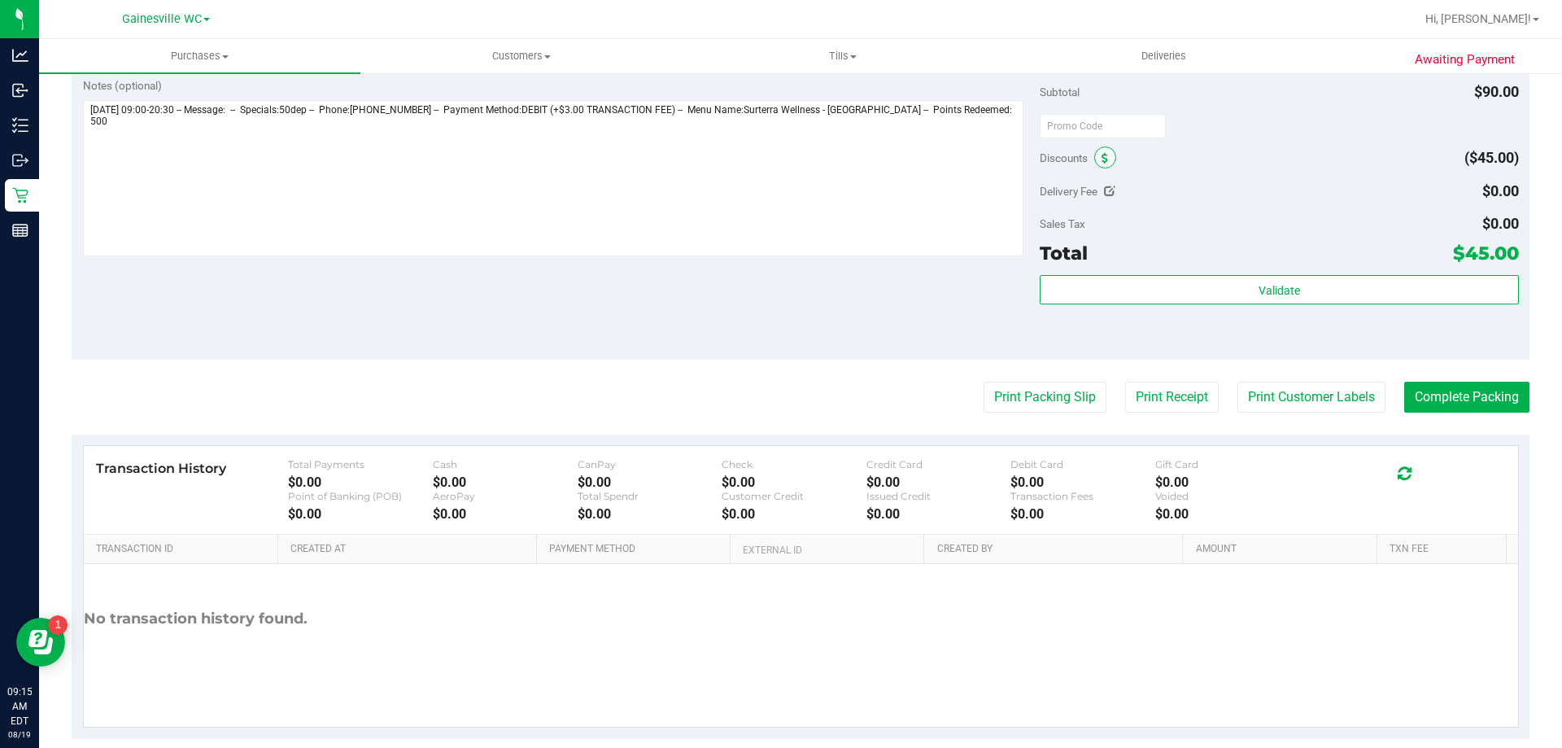
click at [1094, 155] on span at bounding box center [1105, 157] width 22 height 22
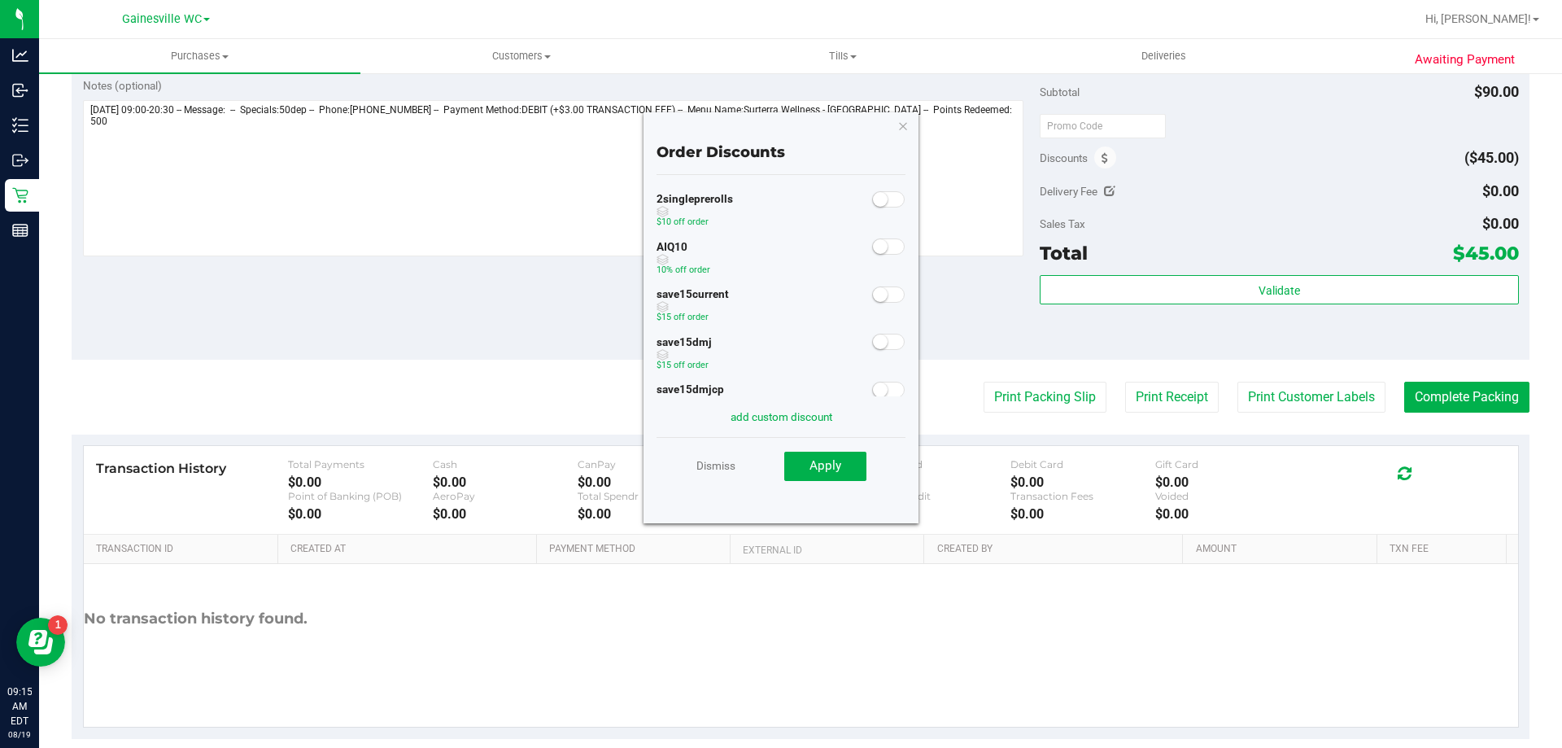
click at [874, 249] on small at bounding box center [880, 246] width 15 height 15
click at [839, 477] on button "Apply" at bounding box center [825, 465] width 82 height 29
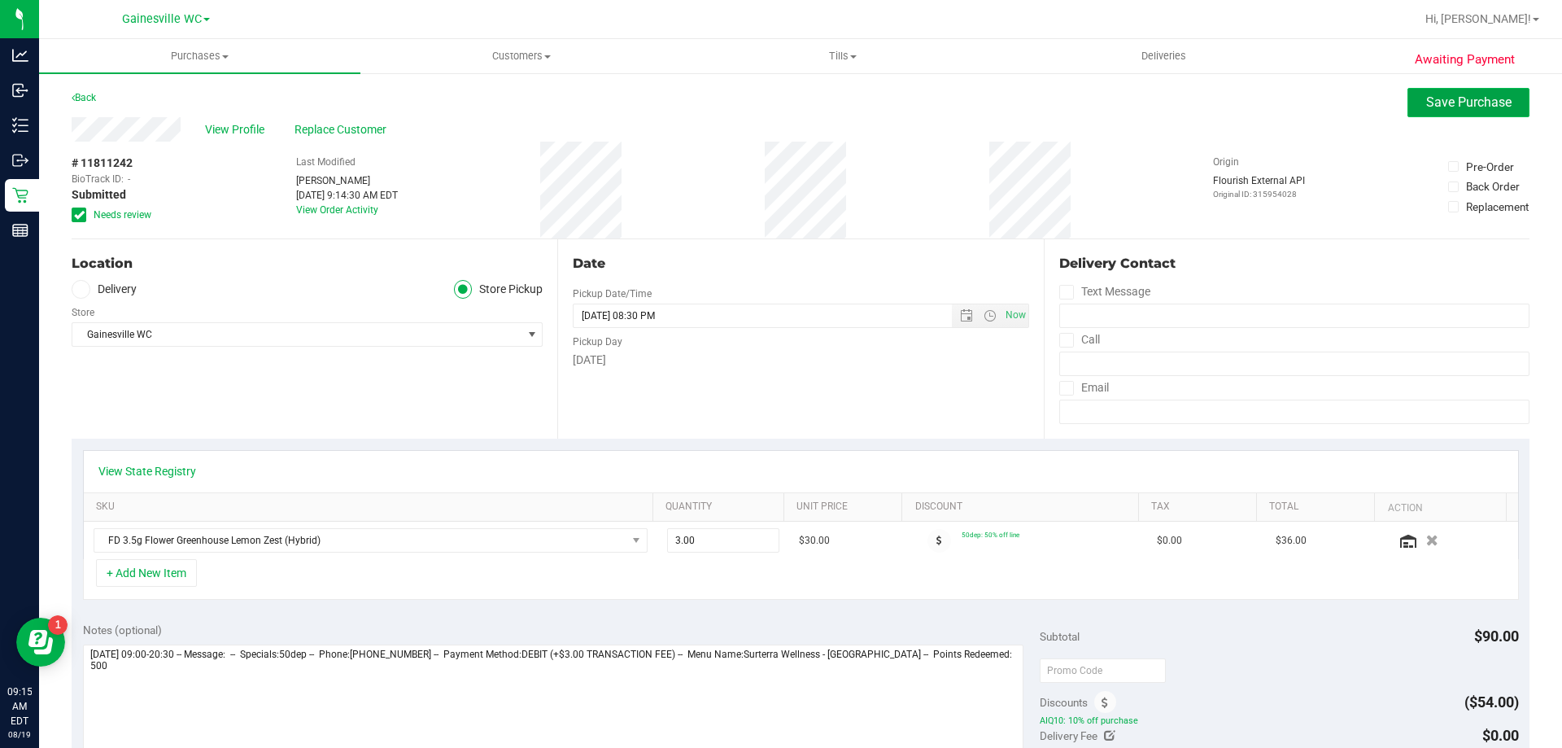
click at [1480, 109] on span "Save Purchase" at bounding box center [1468, 101] width 85 height 15
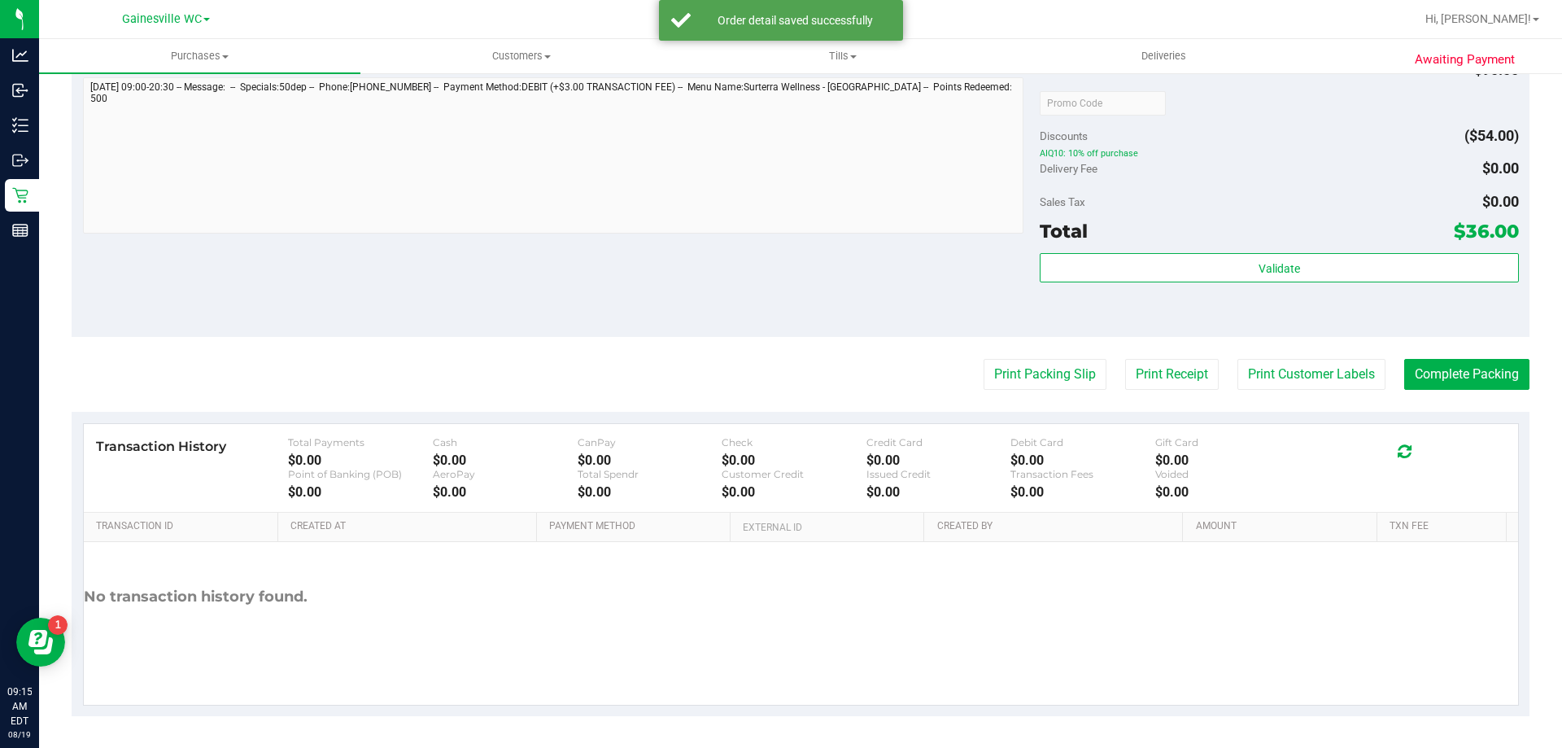
scroll to position [582, 0]
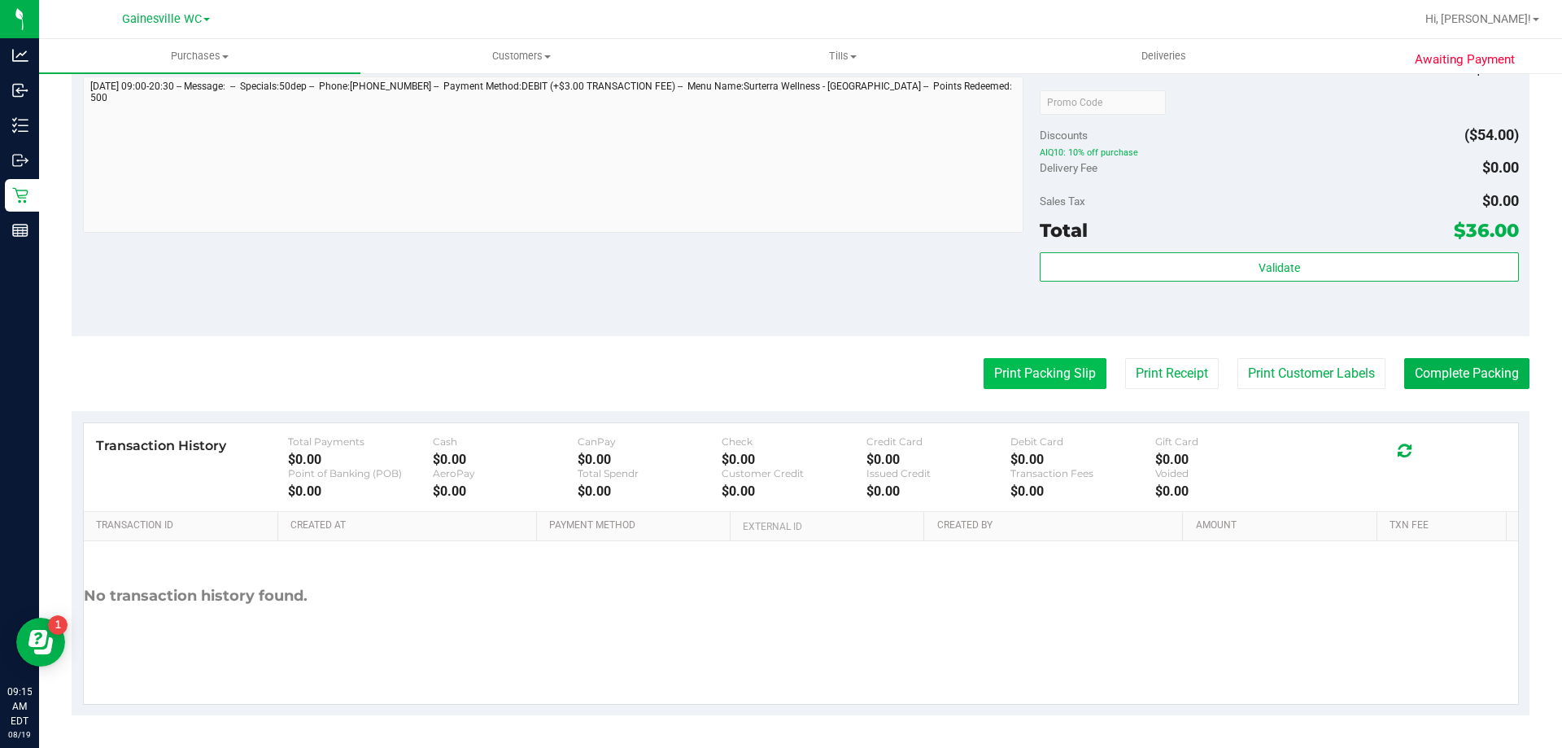
click at [1026, 377] on button "Print Packing Slip" at bounding box center [1044, 373] width 123 height 31
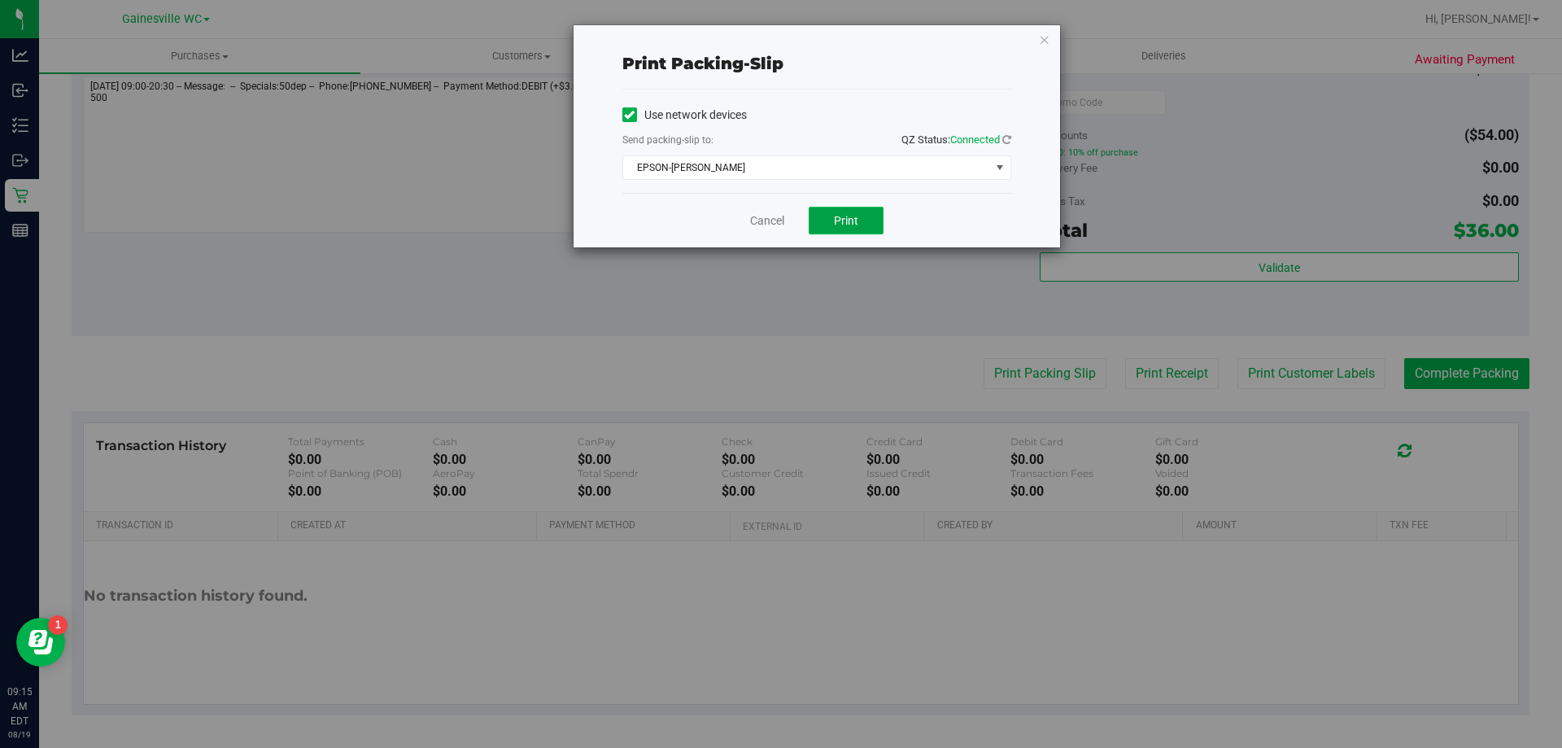
click at [817, 219] on button "Print" at bounding box center [846, 221] width 75 height 28
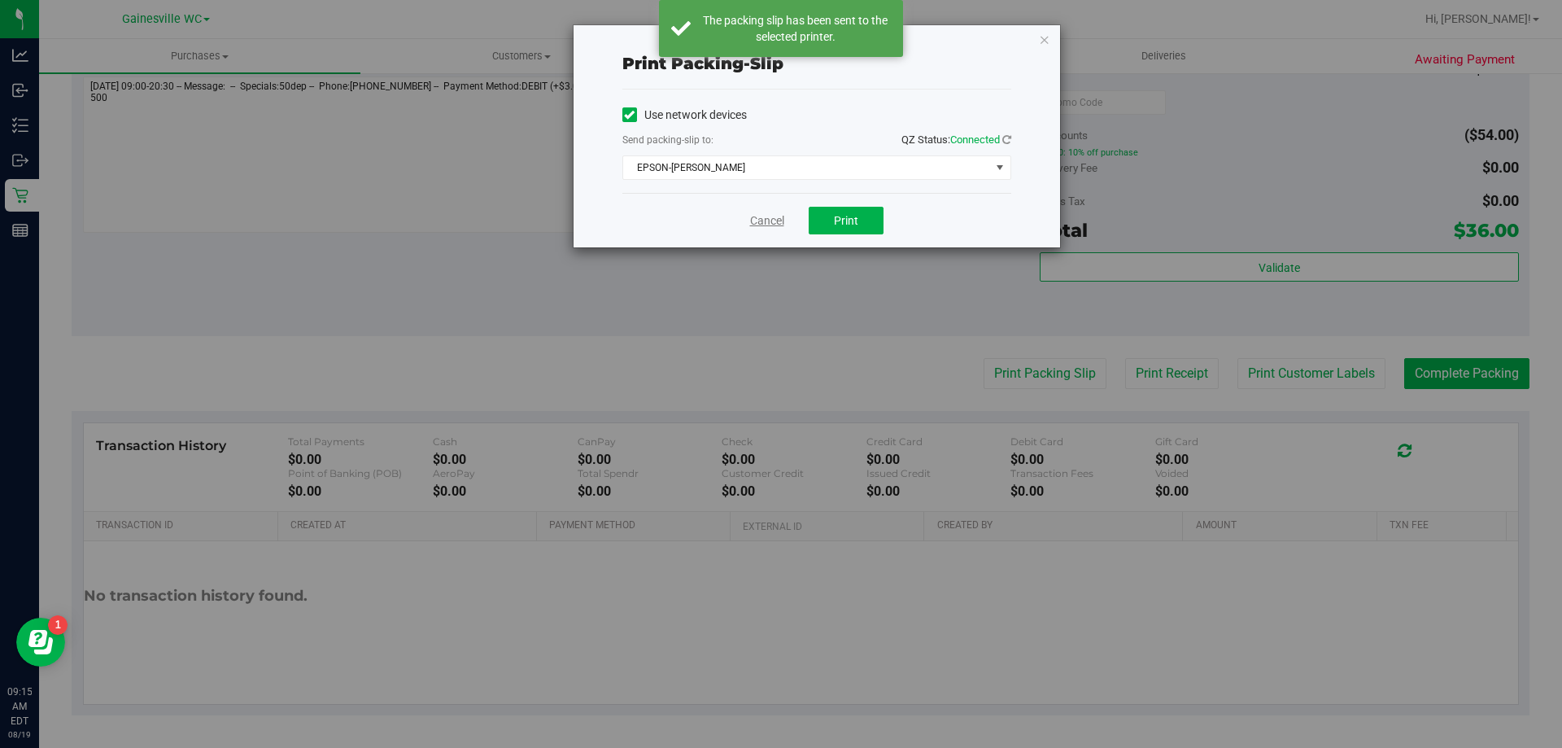
click at [752, 223] on link "Cancel" at bounding box center [767, 220] width 34 height 17
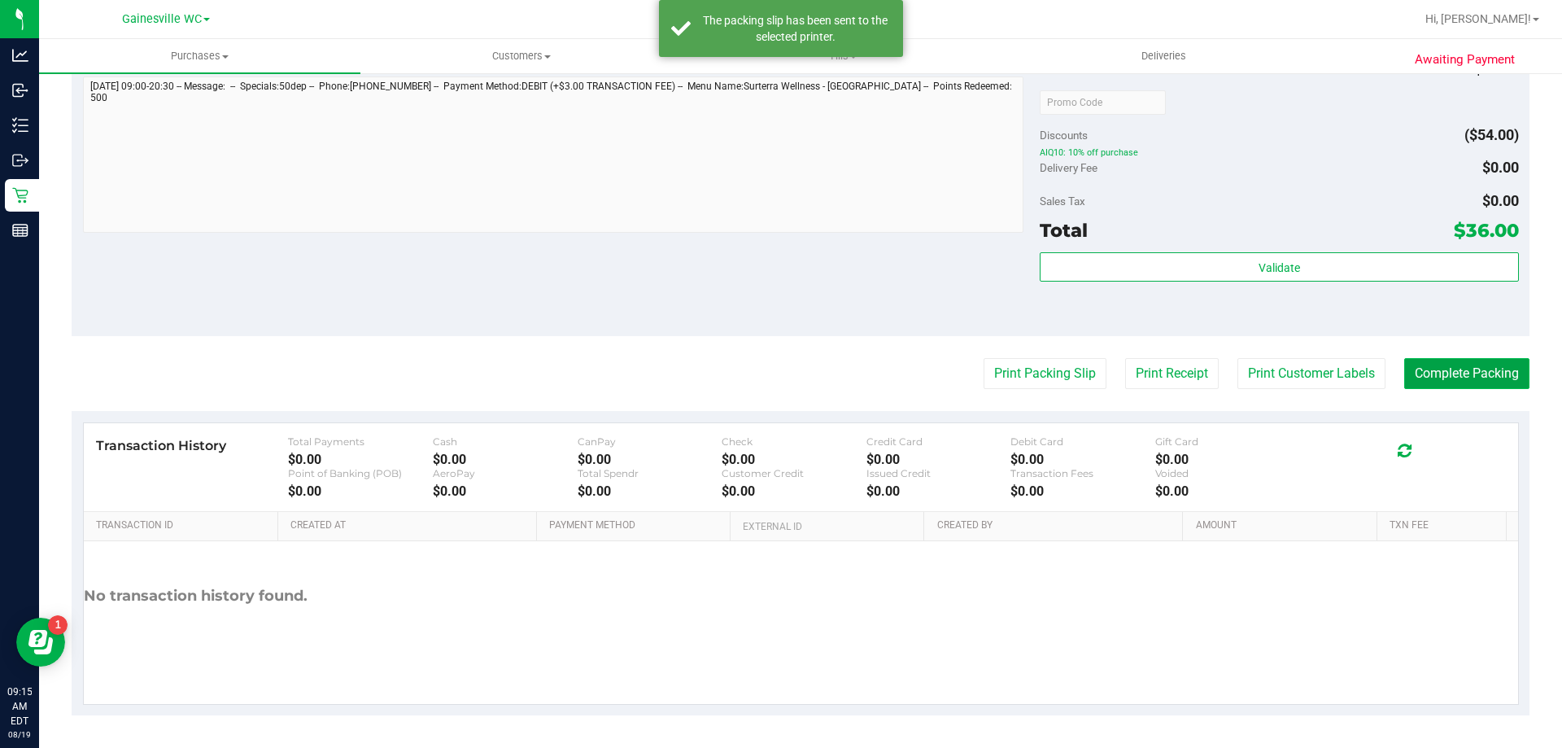
click at [1428, 381] on button "Complete Packing" at bounding box center [1466, 373] width 125 height 31
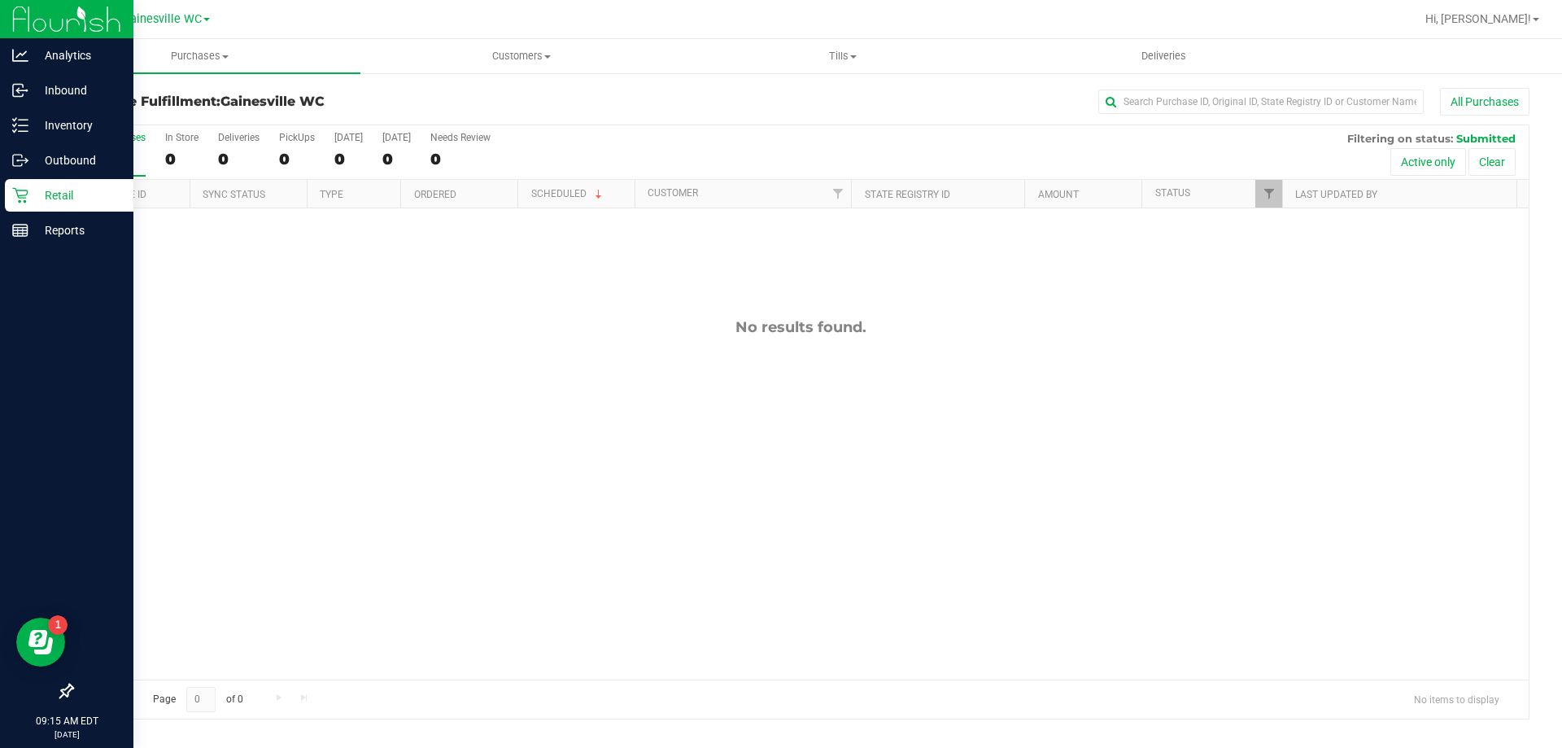
click at [33, 189] on p "Retail" at bounding box center [77, 195] width 98 height 20
